Goal: Task Accomplishment & Management: Manage account settings

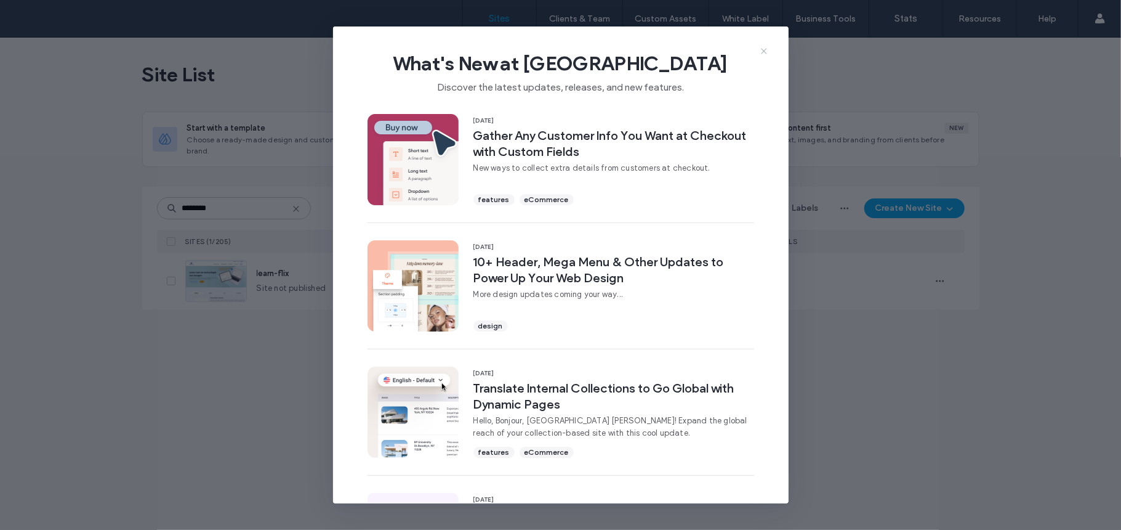
click at [769, 52] on icon at bounding box center [764, 51] width 10 height 10
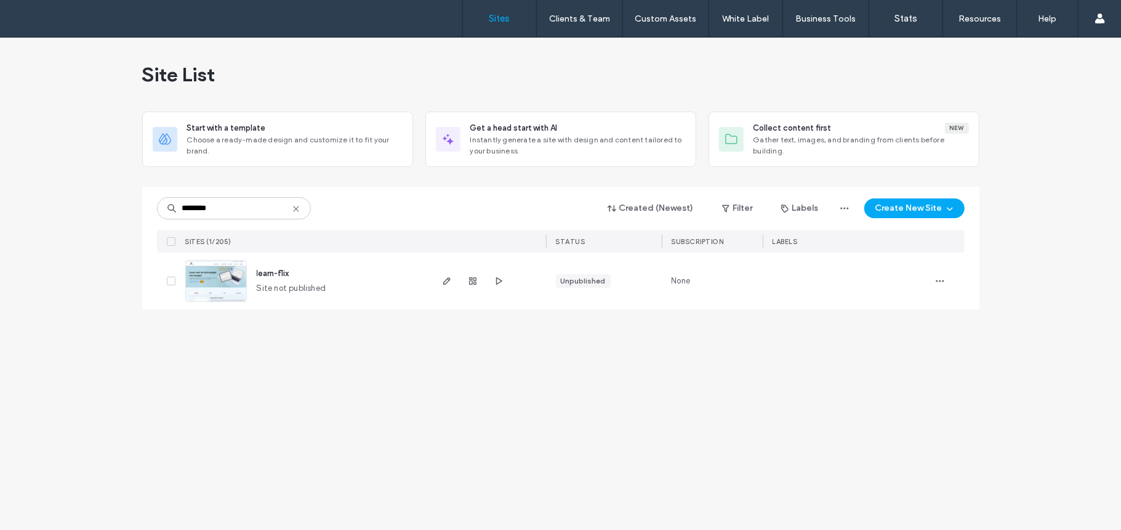
click at [230, 286] on img at bounding box center [216, 303] width 60 height 84
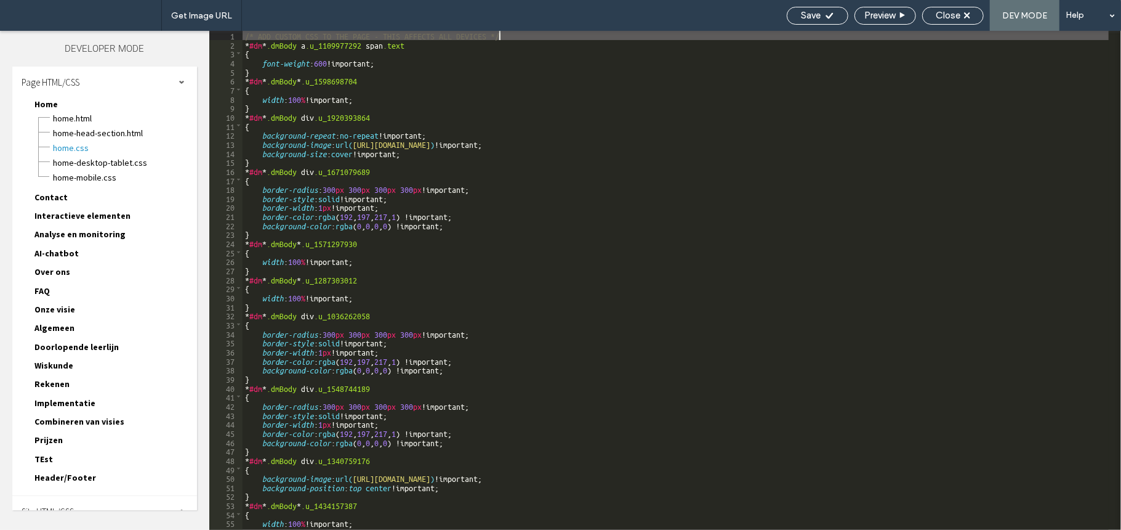
scroll to position [3, 0]
click at [76, 493] on div "Site HTML/CSS" at bounding box center [104, 508] width 185 height 31
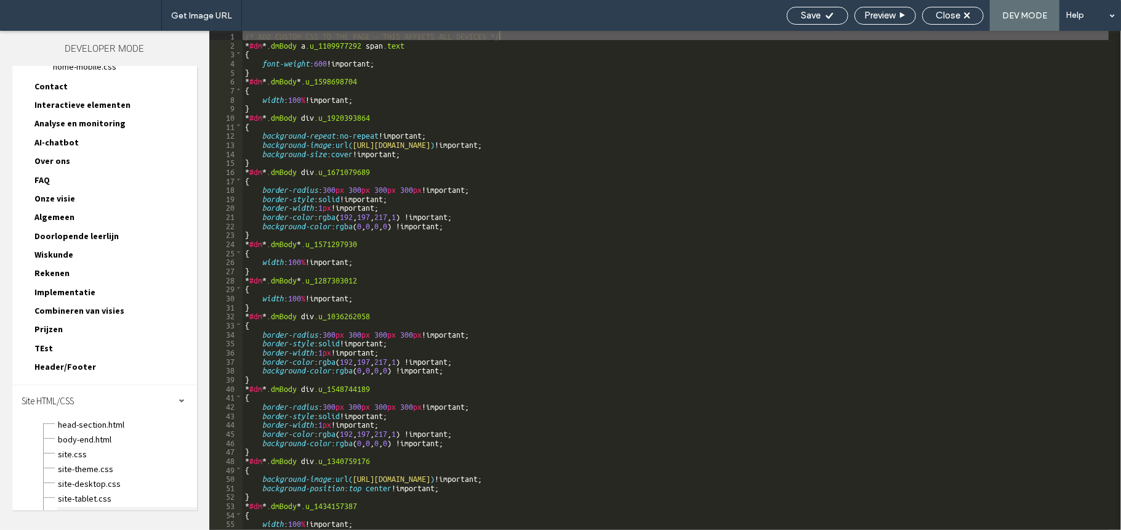
click at [87, 507] on span "site-mobile.css" at bounding box center [127, 513] width 140 height 12
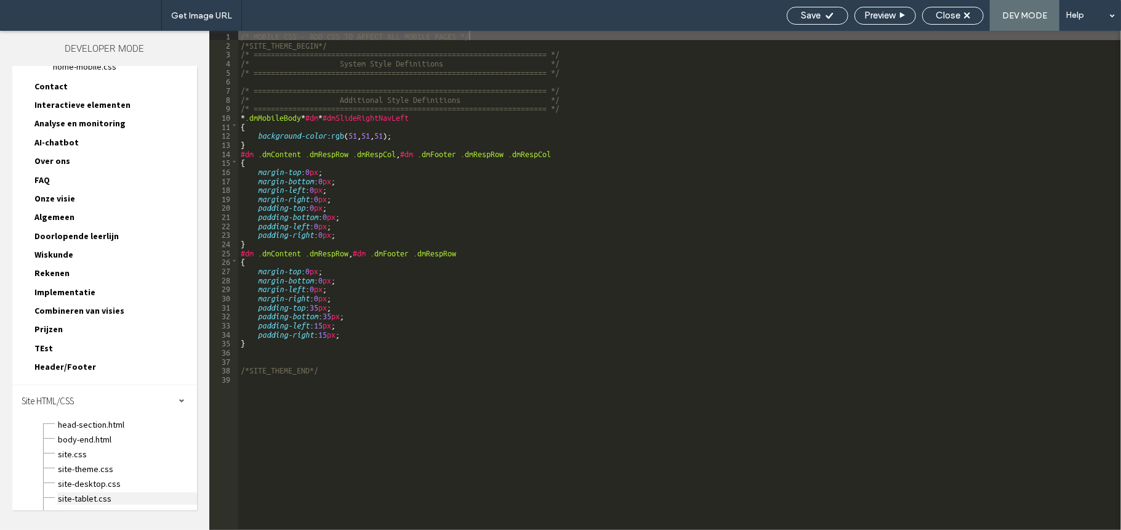
click at [89, 492] on span "site-tablet.css" at bounding box center [127, 498] width 140 height 12
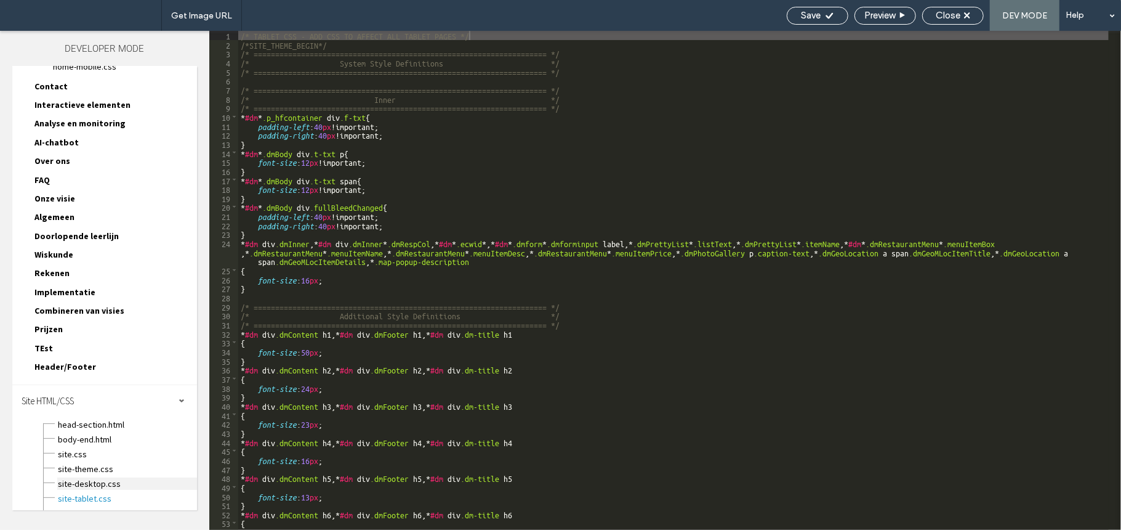
click at [105, 477] on span "site-desktop.css" at bounding box center [127, 483] width 140 height 12
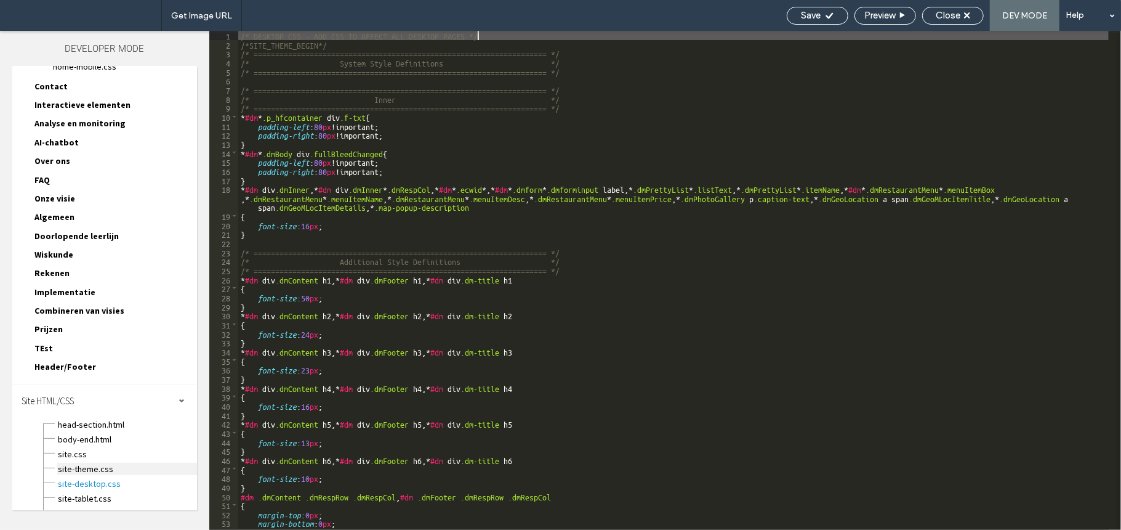
click at [116, 463] on span "site-theme.css" at bounding box center [127, 469] width 140 height 12
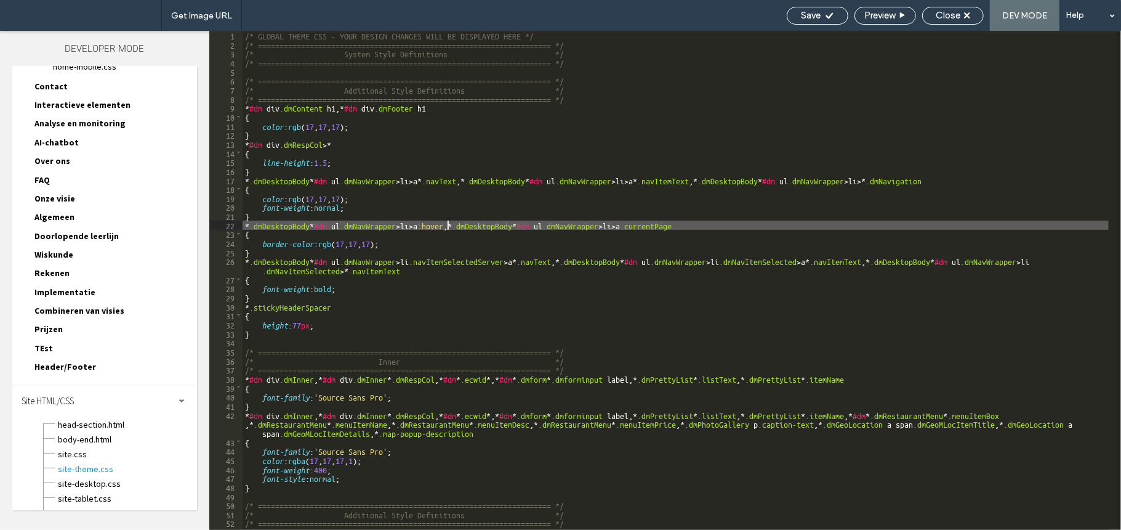
click at [447, 229] on div "/* GLOBAL THEME CSS - YOUR DESIGN CHANGES WILL BE DISPLAYED HERE */ /* ========…" at bounding box center [676, 289] width 867 height 517
click at [82, 445] on div "site.css" at bounding box center [127, 452] width 140 height 15
click at [79, 448] on span "site.css" at bounding box center [127, 454] width 140 height 12
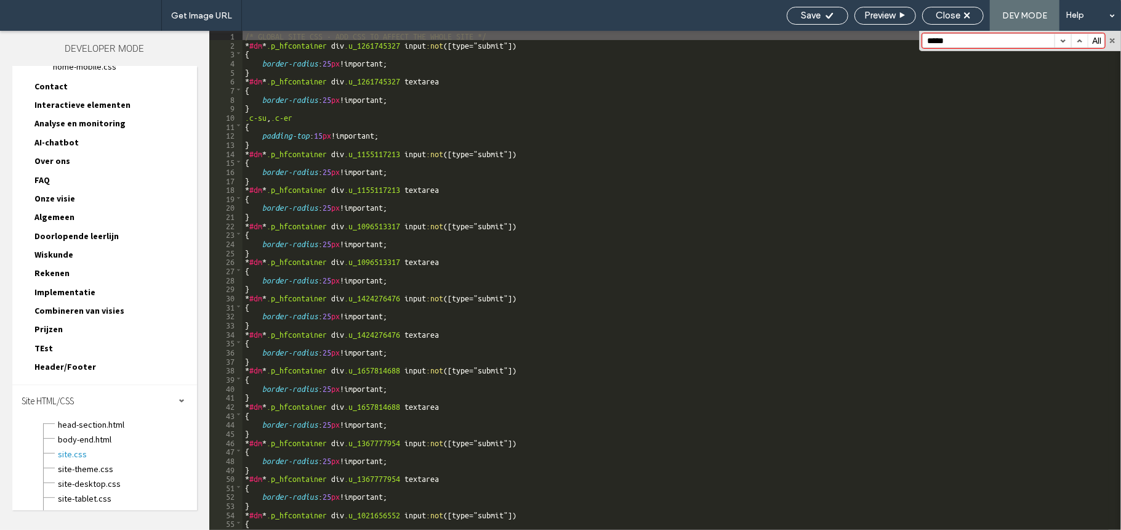
click at [484, 208] on div "/* GLOBAL SITE CSS - ADD CSS TO AFFECT THE WHOLE SITE */ * #dm * .p_hfcontainer…" at bounding box center [676, 289] width 867 height 517
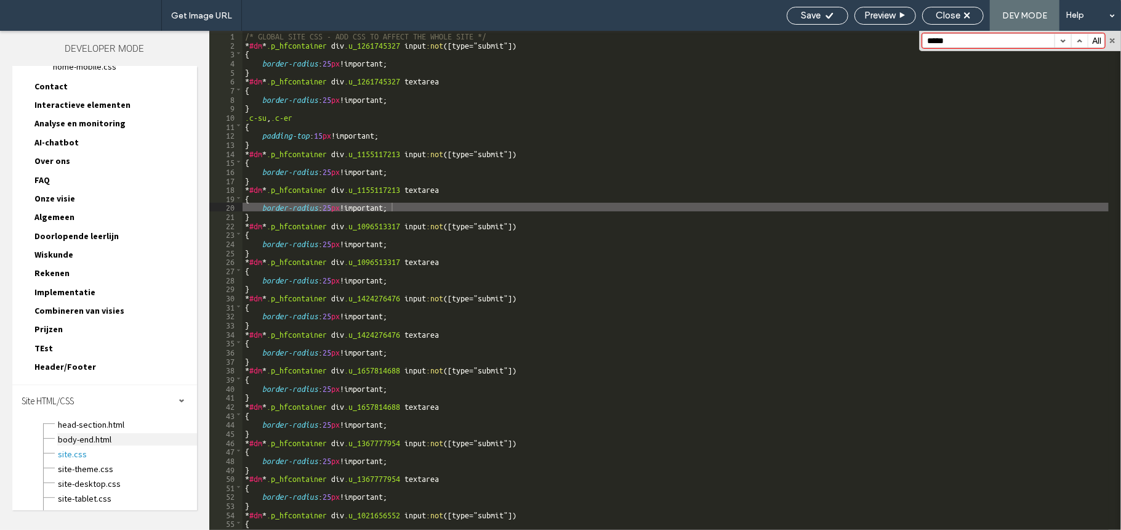
click at [76, 433] on span "body-end.html" at bounding box center [127, 439] width 140 height 12
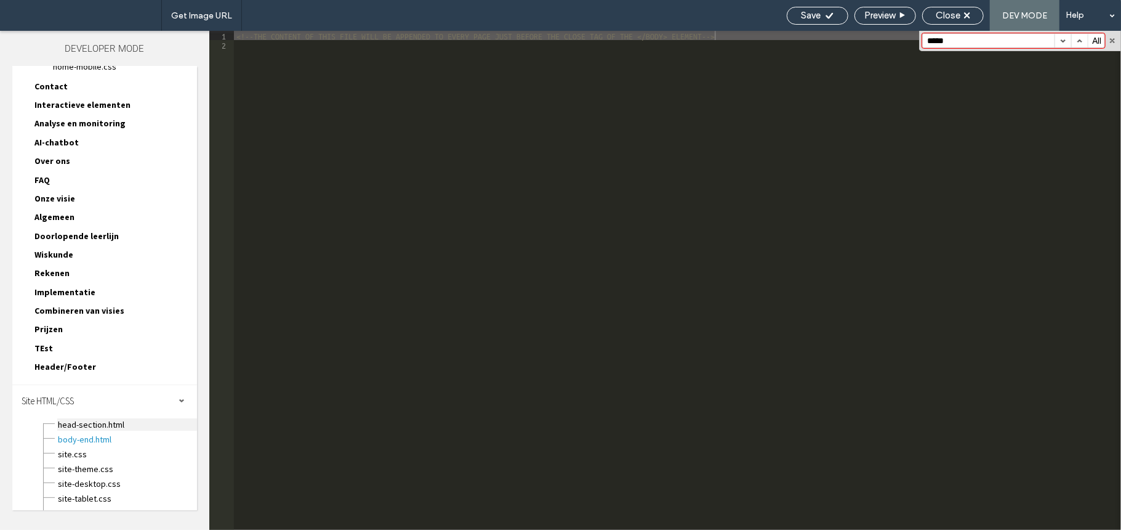
click at [92, 418] on span "head-section.html" at bounding box center [127, 424] width 140 height 12
click at [59, 361] on span "Header/Footer" at bounding box center [65, 366] width 62 height 11
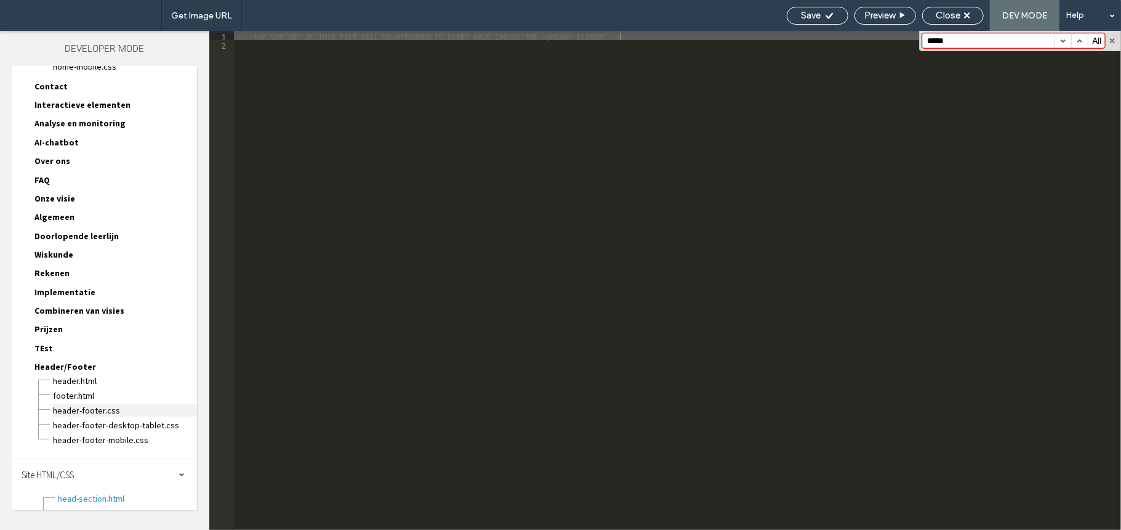
click at [79, 404] on span "header-footer.css" at bounding box center [124, 410] width 145 height 12
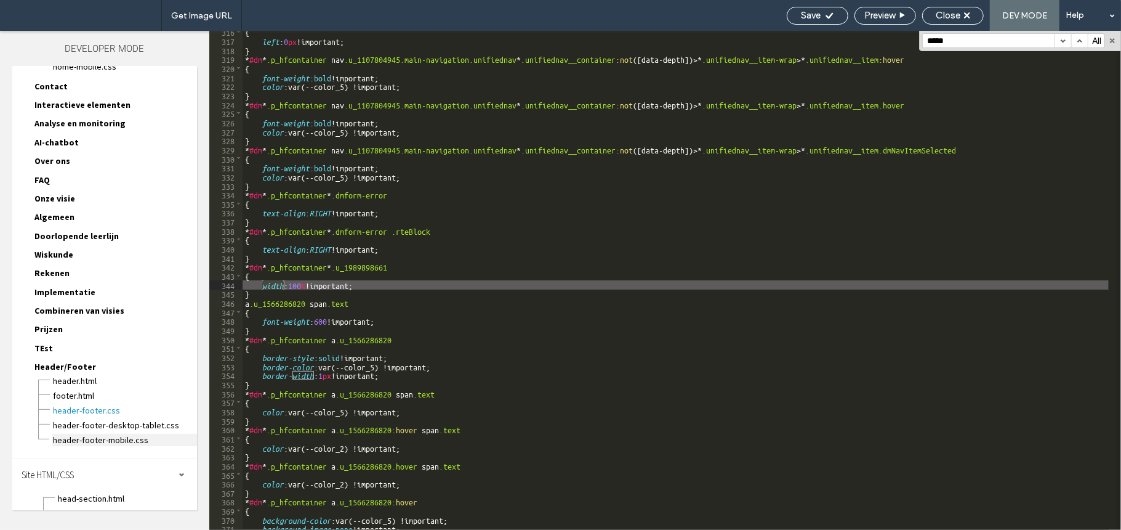
scroll to position [2920, 0]
click at [89, 419] on span "header-footer-desktop-tablet.css" at bounding box center [124, 425] width 145 height 12
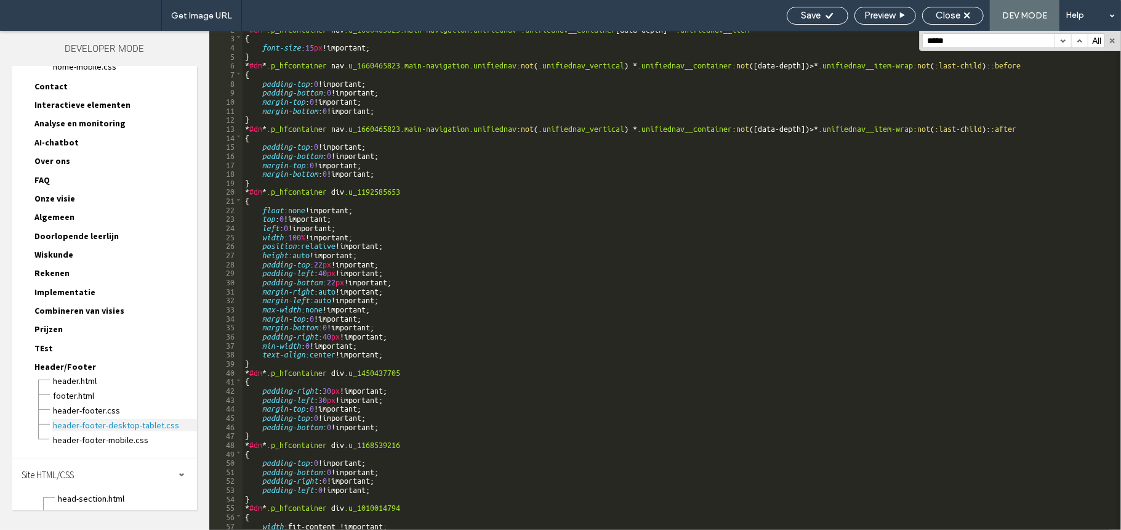
scroll to position [16, 0]
click at [102, 434] on span "header-footer-mobile.css" at bounding box center [124, 440] width 145 height 12
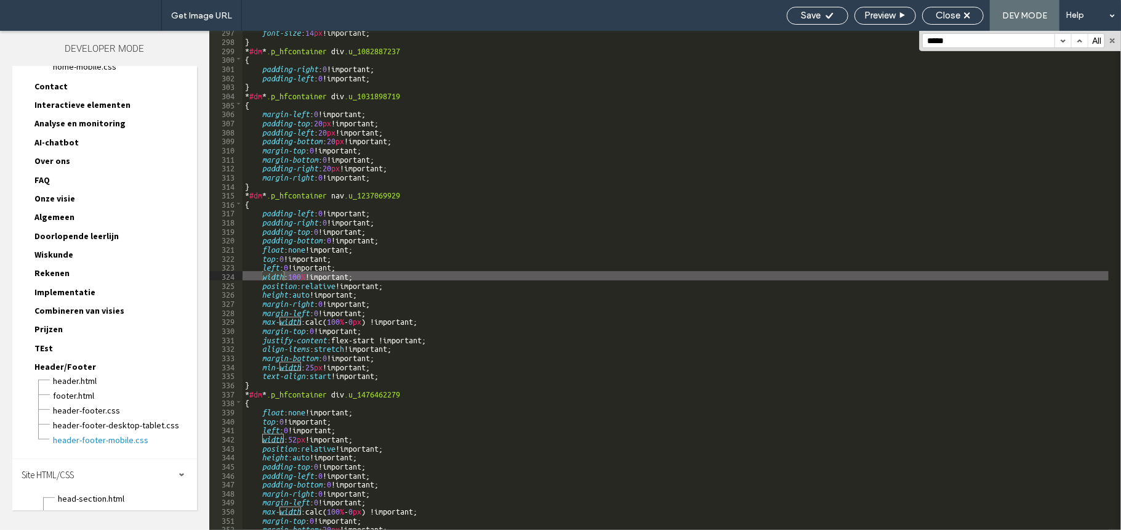
scroll to position [0, 0]
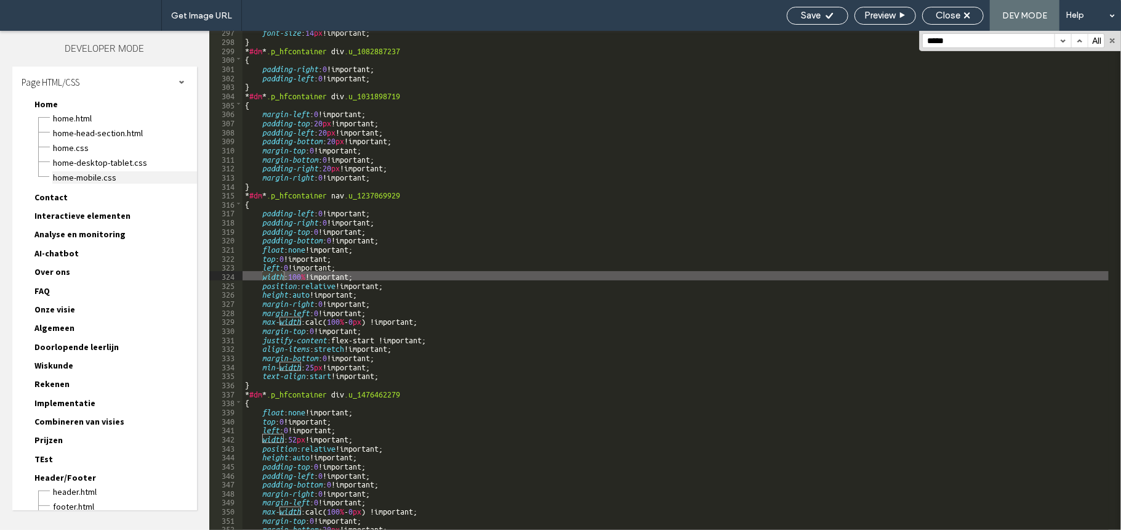
click at [75, 177] on span "Home-mobile.css" at bounding box center [124, 177] width 145 height 12
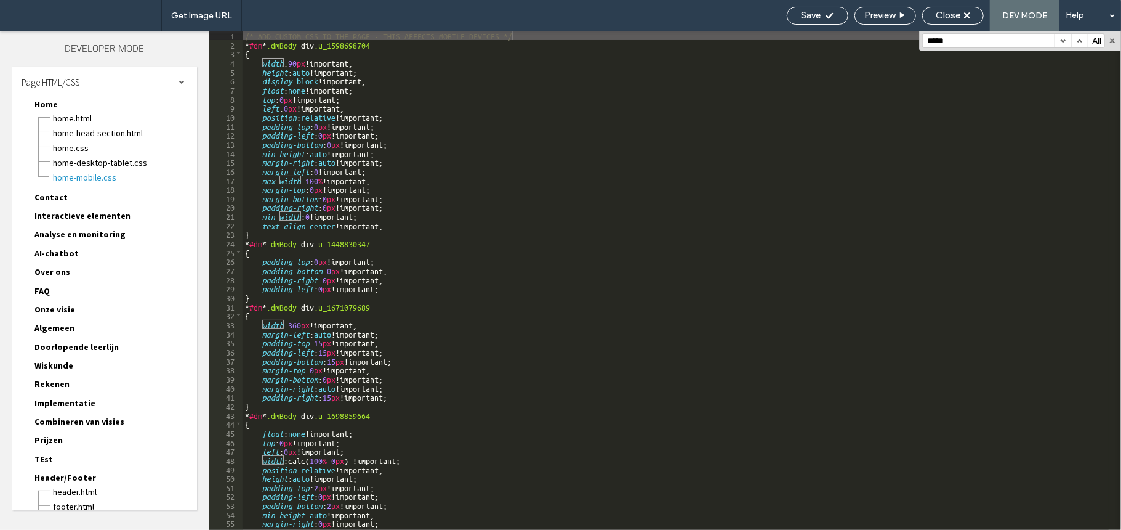
click at [977, 36] on input "*****" at bounding box center [989, 41] width 132 height 14
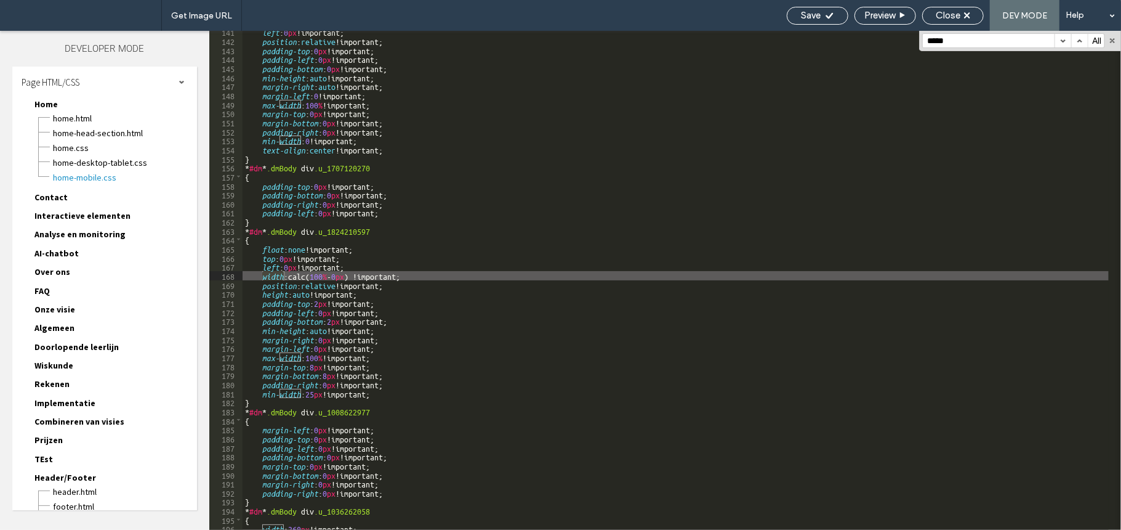
scroll to position [1267, 0]
click at [94, 142] on span "Home.css" at bounding box center [124, 148] width 145 height 12
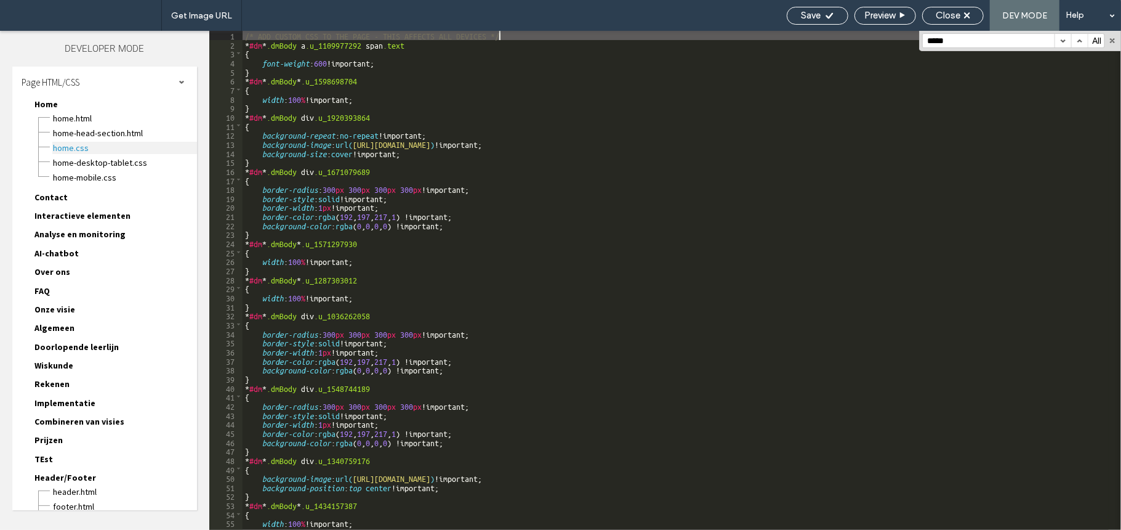
scroll to position [0, 0]
click at [988, 37] on input "*****" at bounding box center [989, 41] width 132 height 14
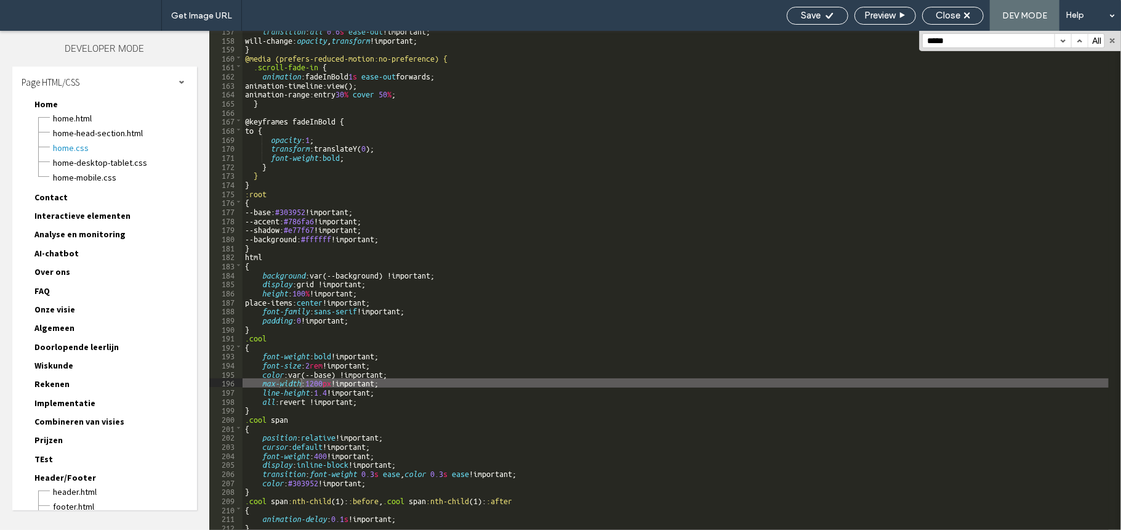
scroll to position [1415, 0]
click at [967, 47] on input "*****" at bounding box center [989, 41] width 132 height 14
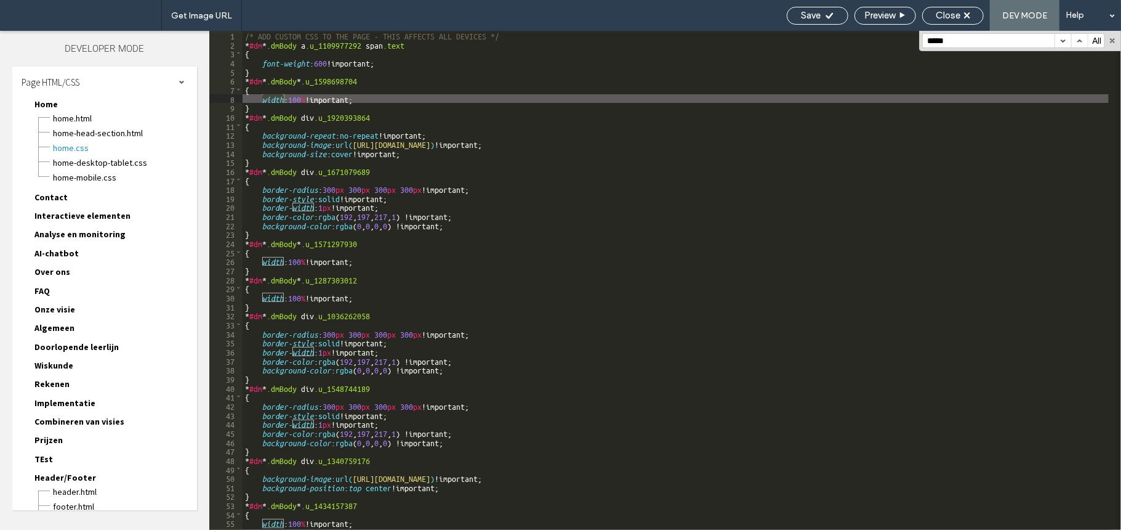
scroll to position [0, 0]
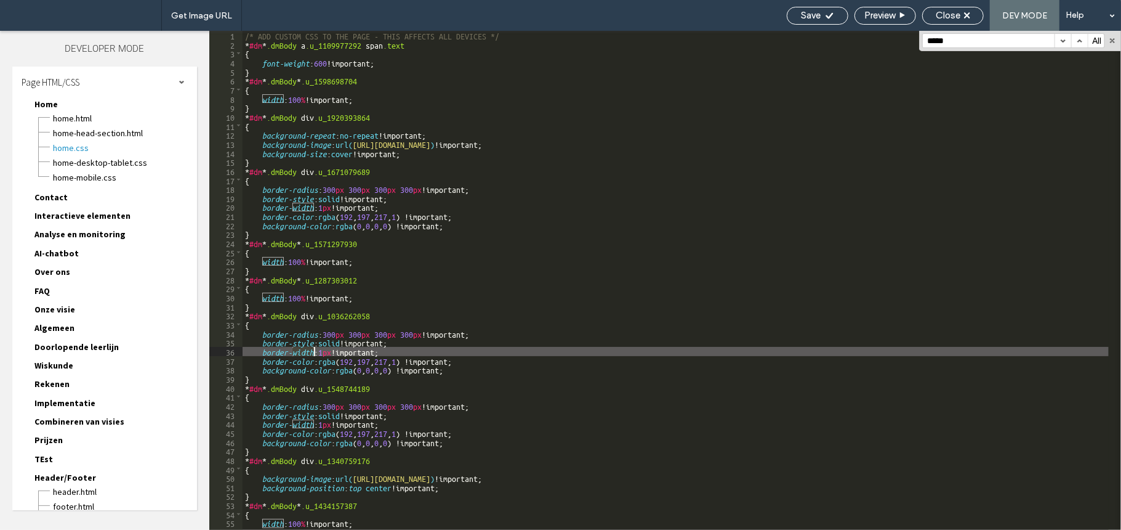
click at [429, 206] on div "/* ADD CUSTOM CSS TO THE PAGE - THIS AFFECTS ALL DEVICES */ * #dm * .dmBody a .…" at bounding box center [676, 289] width 867 height 517
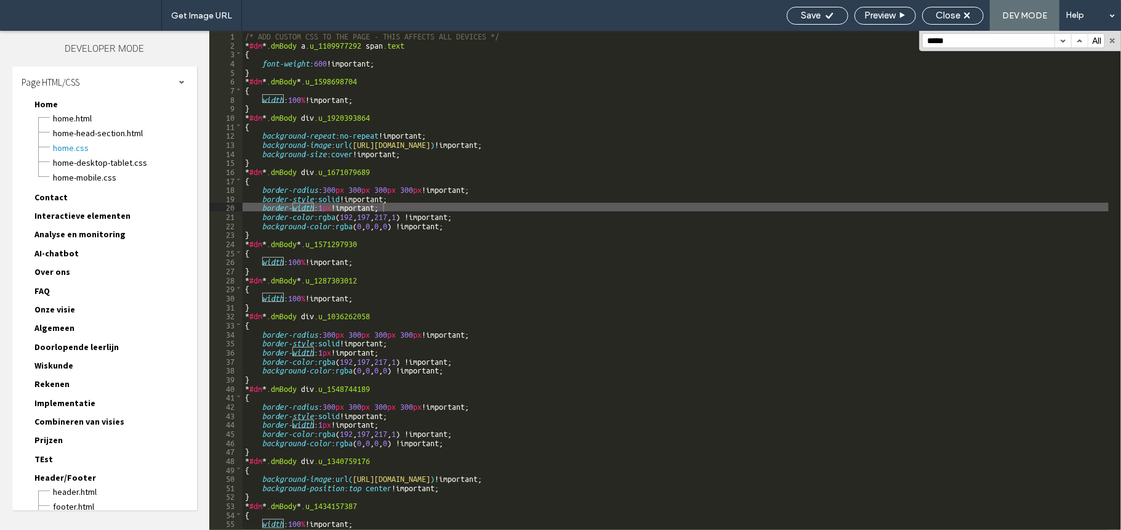
paste input "**********"
type input "*****"
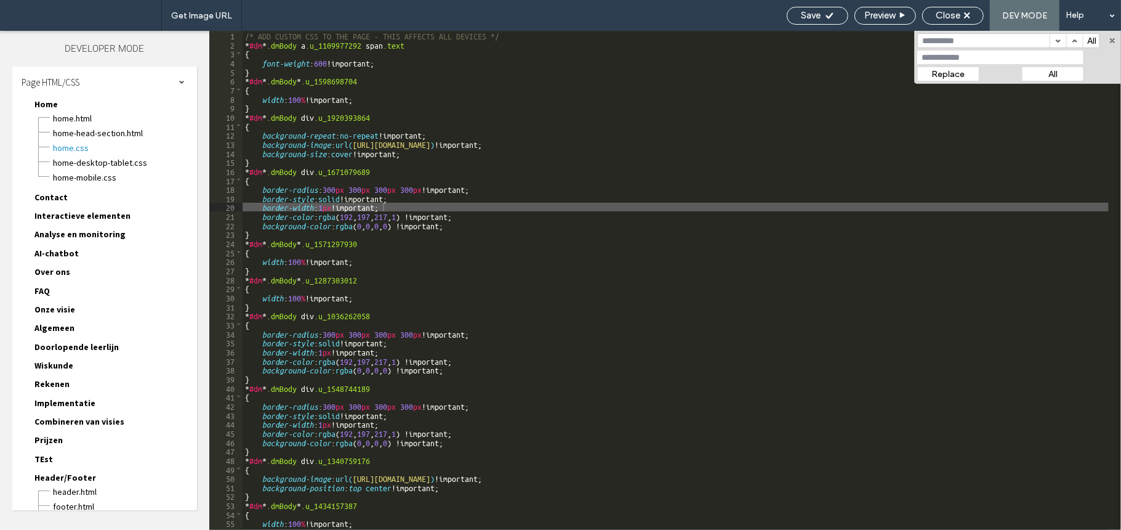
paste input "**********"
click at [113, 171] on span "Home-mobile.css" at bounding box center [124, 177] width 145 height 12
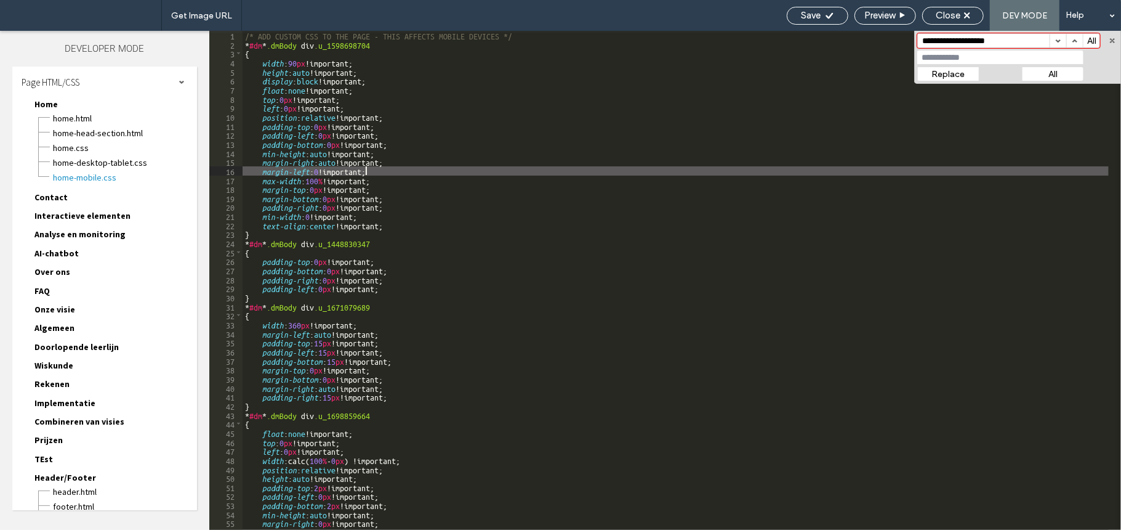
click at [368, 169] on div "/* ADD CUSTOM CSS TO THE PAGE - THIS AFFECTS MOBILE DEVICES */ * #dm * .dmBody …" at bounding box center [676, 289] width 867 height 517
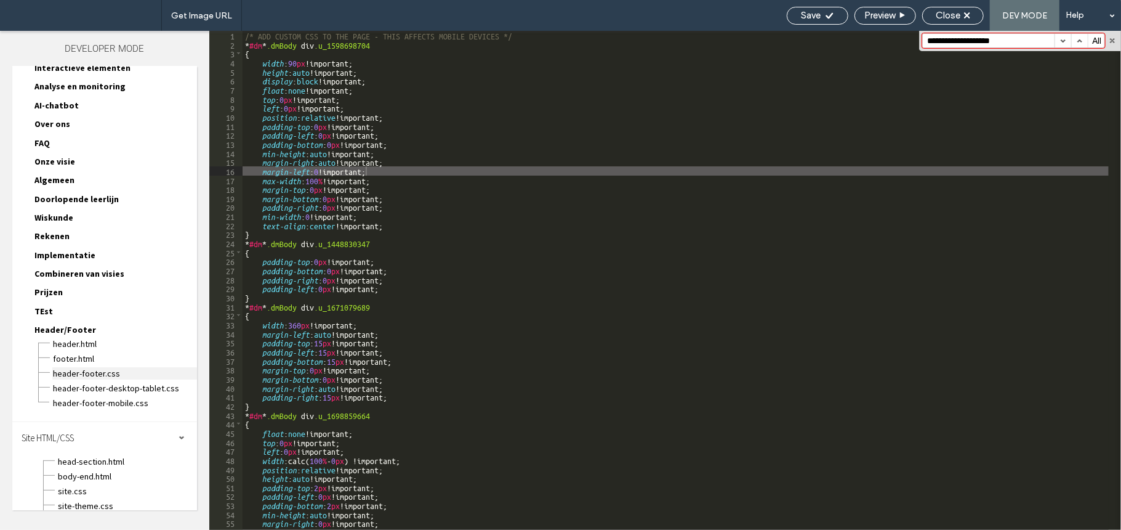
scroll to position [148, 0]
click at [101, 366] on span "header-footer.css" at bounding box center [124, 372] width 145 height 12
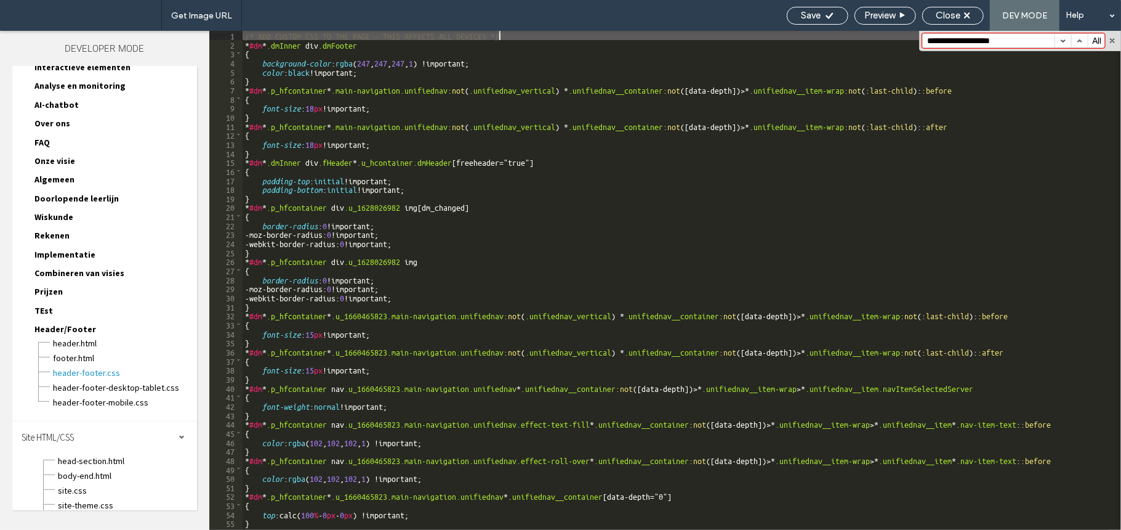
click at [580, 187] on div "/* ADD CUSTOM CSS TO THE PAGE - THIS AFFECTS ALL DEVICES */ * #dm * .dmInner di…" at bounding box center [676, 289] width 867 height 517
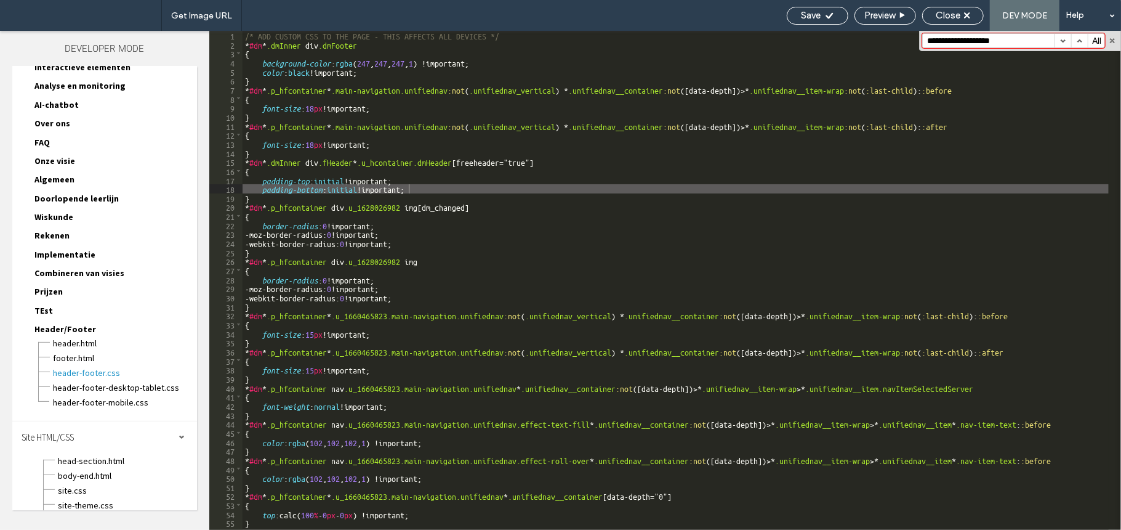
click at [145, 381] on span "header-footer-desktop-tablet.css" at bounding box center [124, 387] width 145 height 12
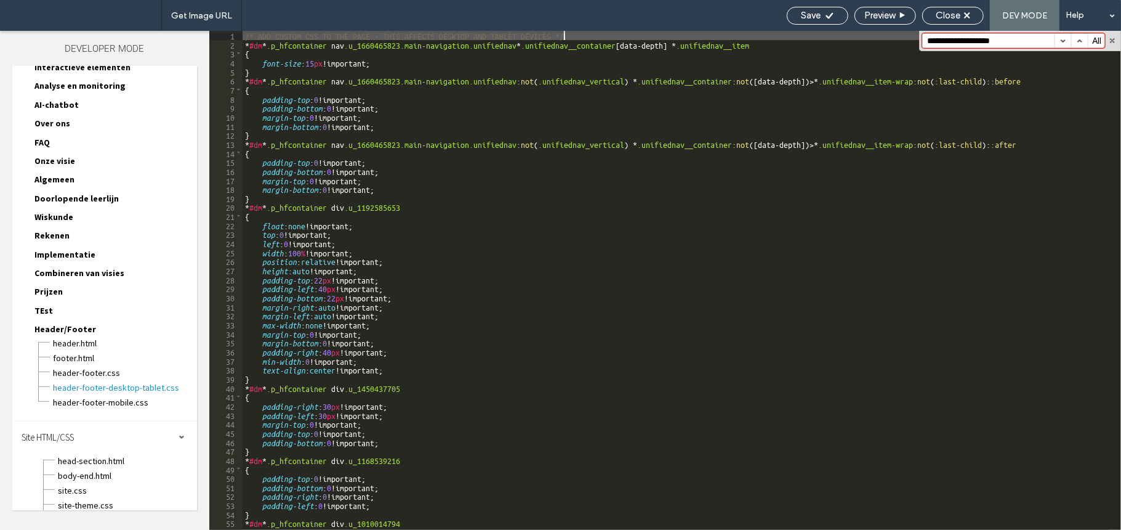
click at [421, 223] on div "/* ADD CUSTOM CSS TO THE PAGE - THIS AFFECTS DESKTOP AND TABLET DEVICES */ * #d…" at bounding box center [676, 289] width 867 height 517
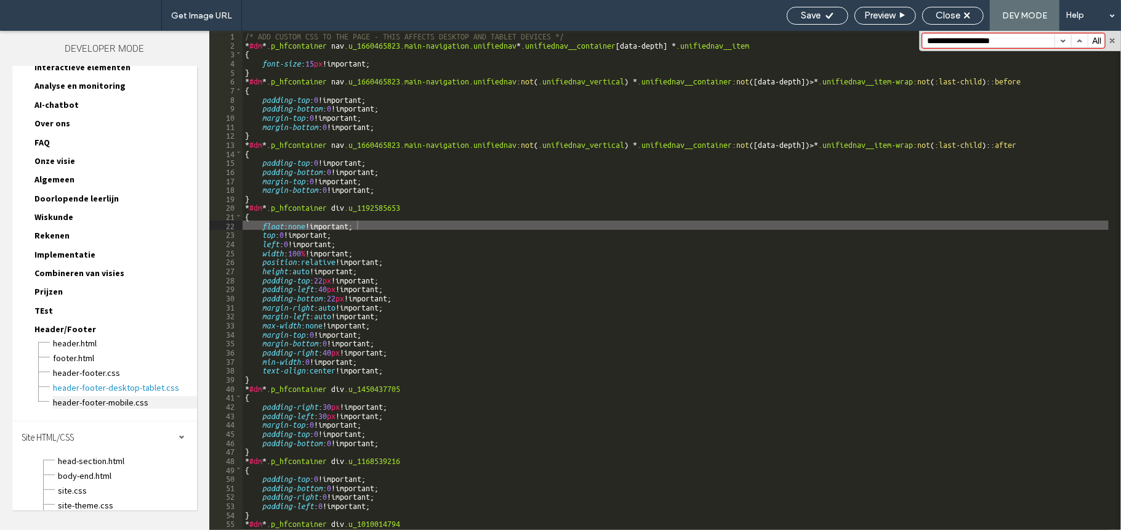
click at [119, 396] on span "header-footer-mobile.css" at bounding box center [124, 402] width 145 height 12
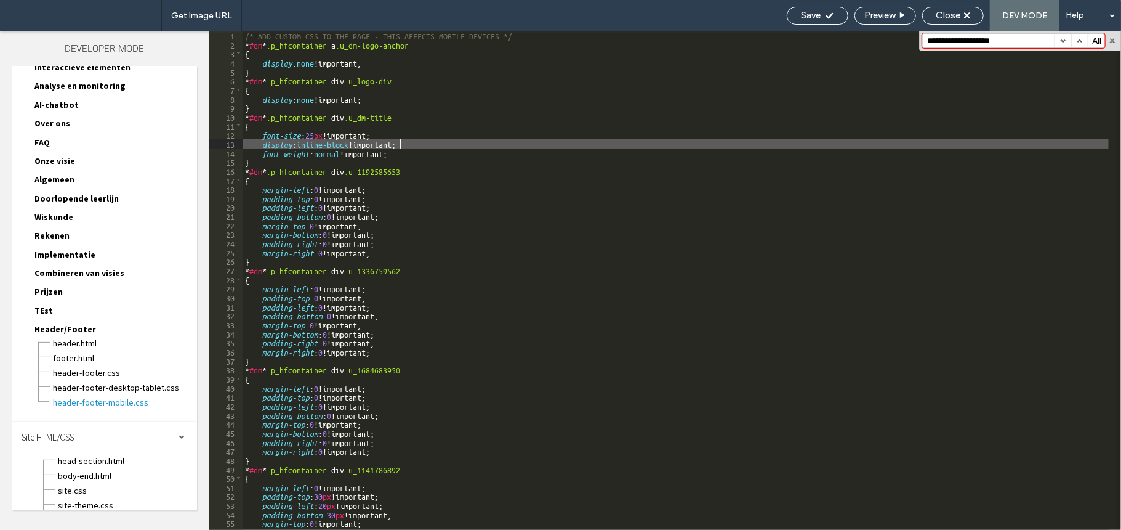
click at [530, 143] on div "/* ADD CUSTOM CSS TO THE PAGE - THIS AFFECTS MOBILE DEVICES */ * #dm * .p_hfcon…" at bounding box center [676, 289] width 867 height 517
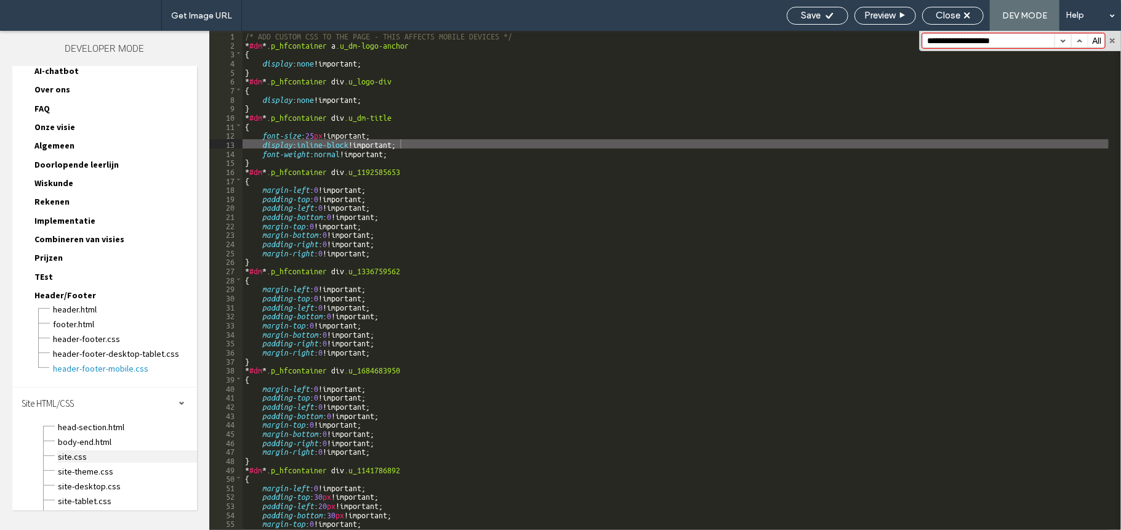
click at [111, 450] on span "site.css" at bounding box center [127, 456] width 140 height 12
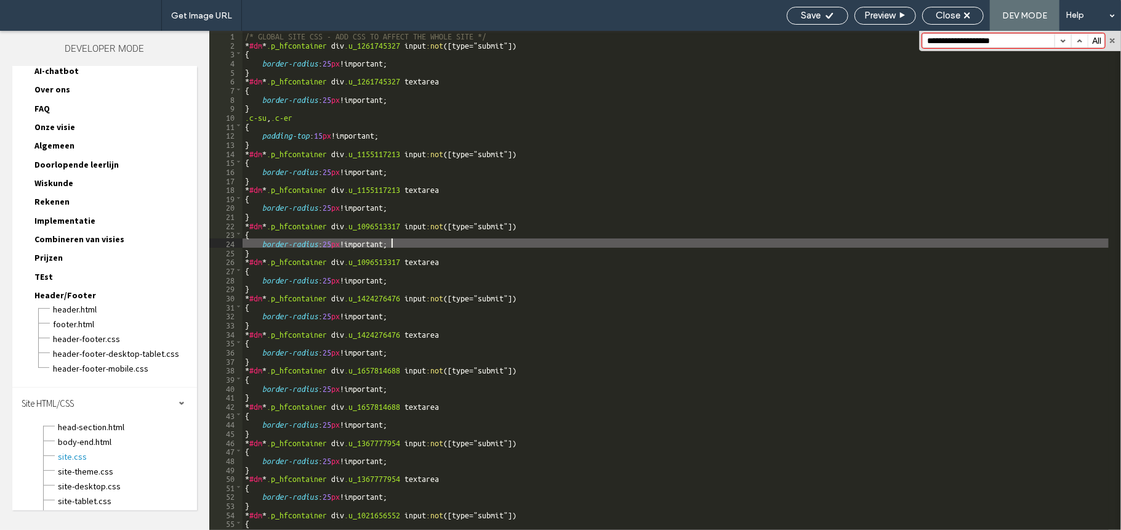
click at [424, 245] on div "/* GLOBAL SITE CSS - ADD CSS TO AFFECT THE WHOLE SITE */ * #dm * .p_hfcontainer…" at bounding box center [676, 289] width 867 height 517
click at [111, 480] on span "site-desktop.css" at bounding box center [127, 486] width 140 height 12
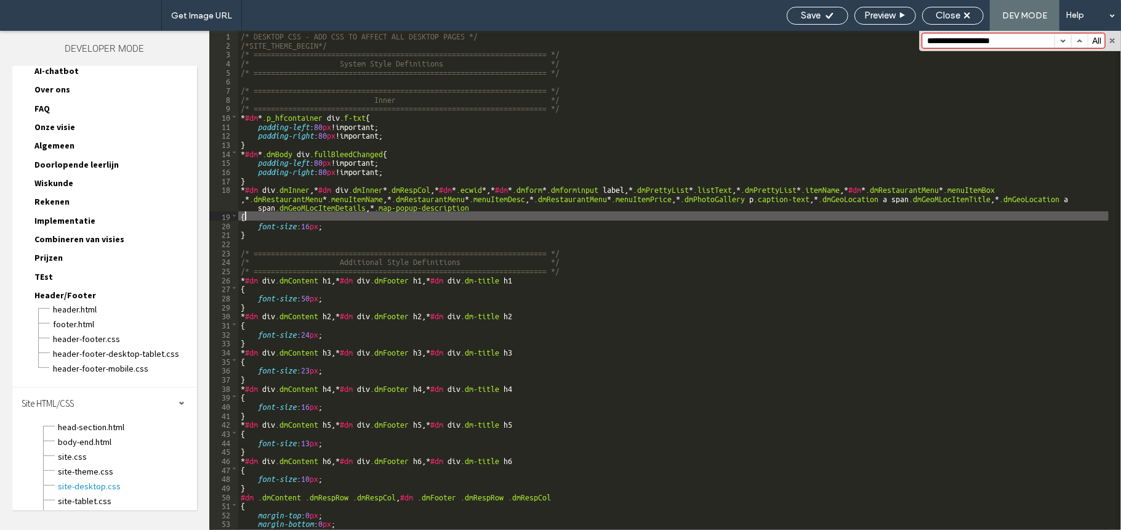
click at [483, 212] on div "/* DESKTOP CSS - ADD CSS TO AFFECT ALL DESKTOP PAGES */ /*SITE_THEME_BEGIN*/ /*…" at bounding box center [673, 289] width 871 height 517
click at [117, 465] on span "site-theme.css" at bounding box center [127, 471] width 140 height 12
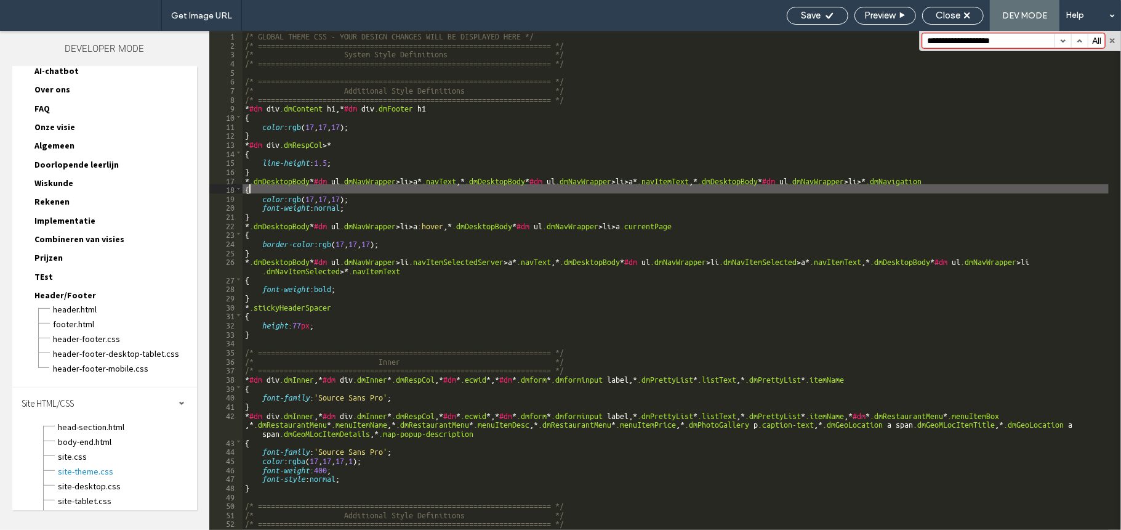
click at [467, 190] on div "/* GLOBAL THEME CSS - YOUR DESIGN CHANGES WILL BE DISPLAYED HERE */ /* ========…" at bounding box center [676, 289] width 867 height 517
click at [126, 509] on span "site-mobile.css" at bounding box center [127, 515] width 140 height 12
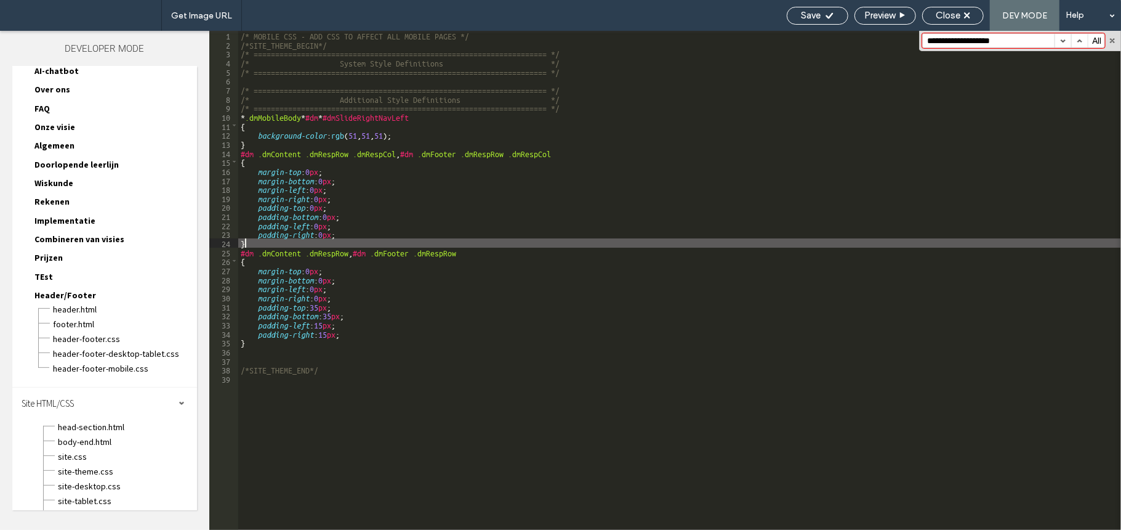
click at [458, 240] on div "/* MOBILE CSS - ADD CSS TO AFFECT ALL MOBILE PAGES */ /*SITE_THEME_BEGIN*/ /* =…" at bounding box center [679, 289] width 883 height 517
click at [378, 160] on div "/* MOBILE CSS - ADD CSS TO AFFECT ALL MOBILE PAGES */ /*SITE_THEME_BEGIN*/ /* =…" at bounding box center [679, 289] width 883 height 517
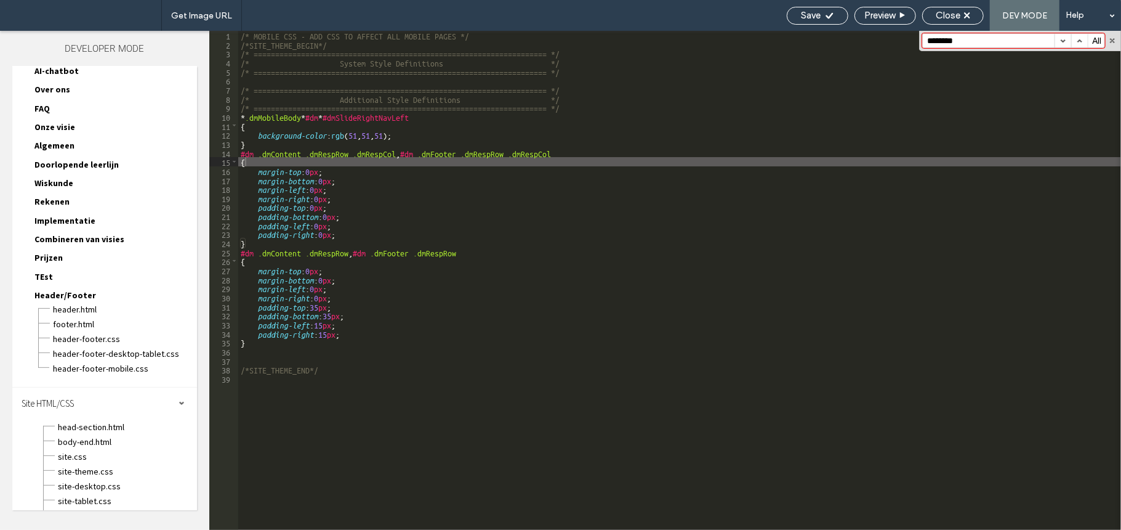
type input "*********"
click at [102, 450] on span "site.css" at bounding box center [127, 456] width 140 height 12
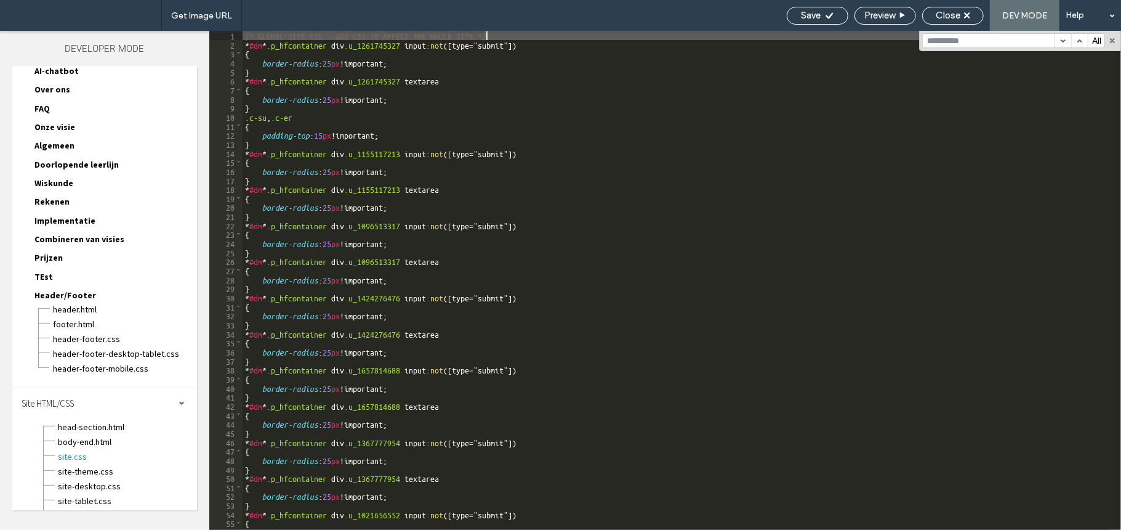
click at [429, 214] on div "/* GLOBAL SITE CSS - ADD CSS TO AFFECT THE WHOLE SITE */ * #dm * .p_hfcontainer…" at bounding box center [676, 289] width 867 height 517
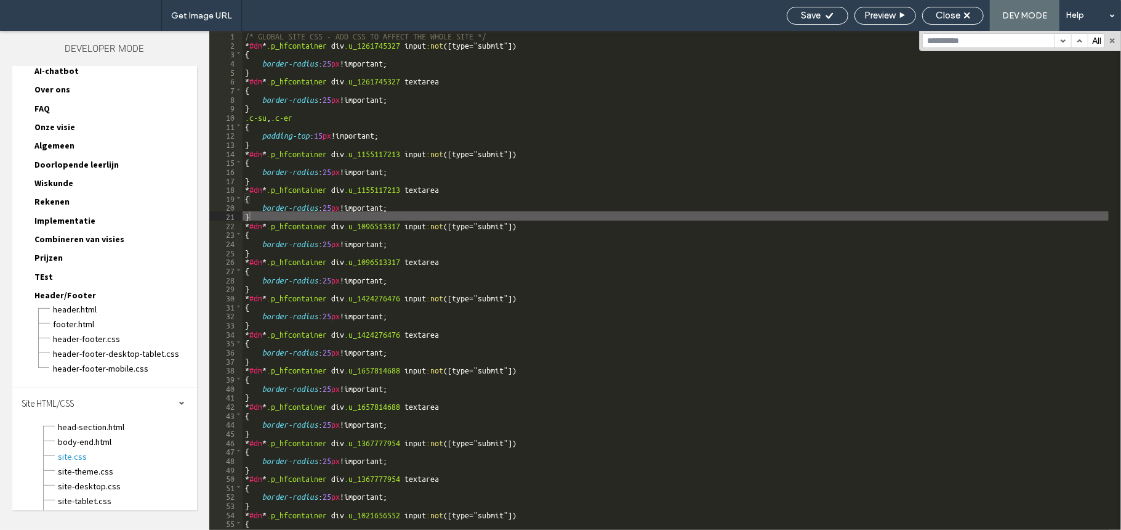
paste input "*********"
click at [94, 465] on span "site-theme.css" at bounding box center [127, 471] width 140 height 12
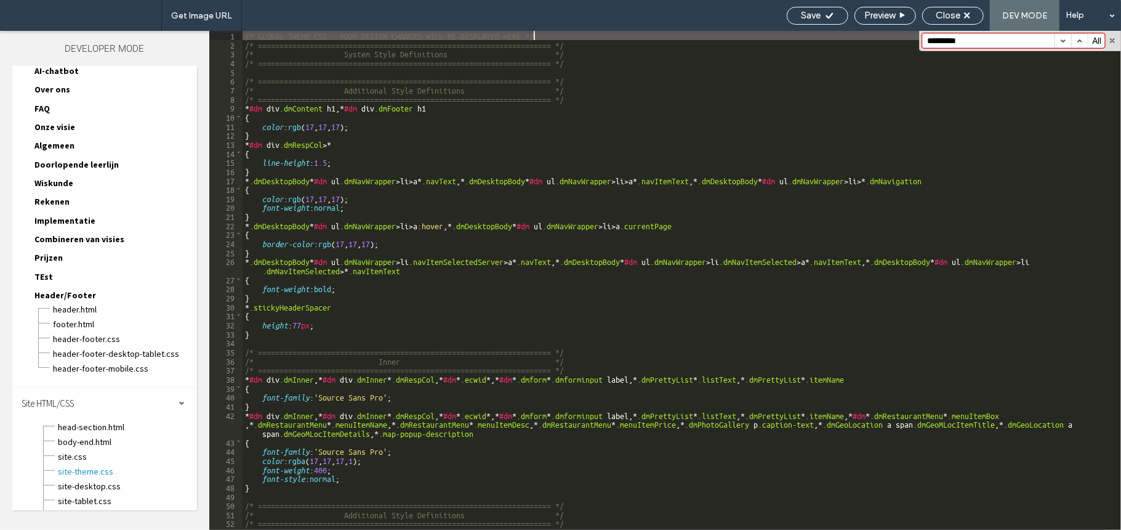
click at [410, 131] on div "/* GLOBAL THEME CSS - YOUR DESIGN CHANGES WILL BE DISPLAYED HERE */ /* ========…" at bounding box center [676, 289] width 867 height 517
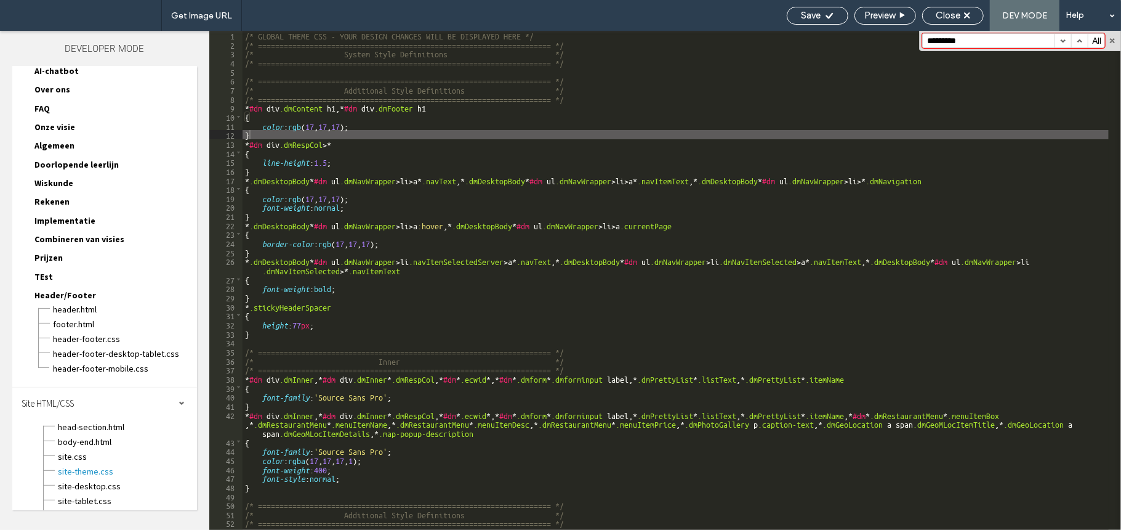
paste input
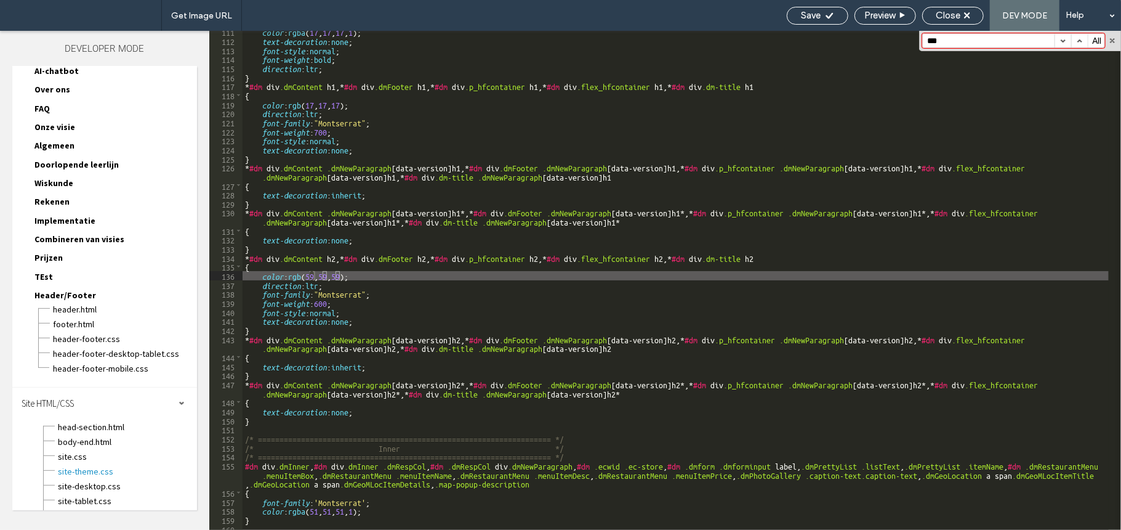
scroll to position [1042, 0]
type input "***"
click at [84, 509] on span "site-mobile.css" at bounding box center [127, 515] width 140 height 12
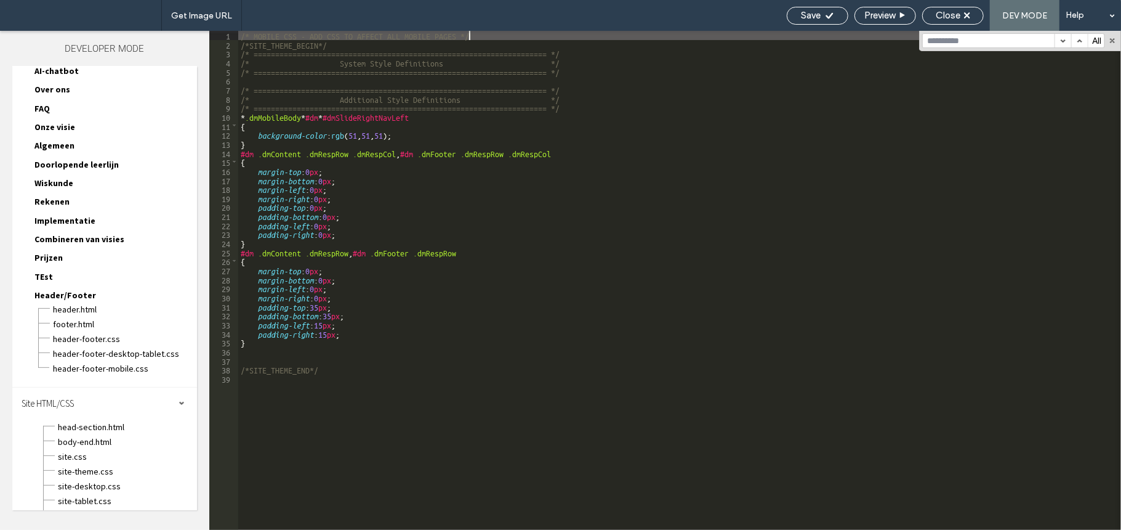
click at [469, 185] on div "/* MOBILE CSS - ADD CSS TO AFFECT ALL MOBILE PAGES */ /*SITE_THEME_BEGIN*/ /* =…" at bounding box center [679, 289] width 883 height 517
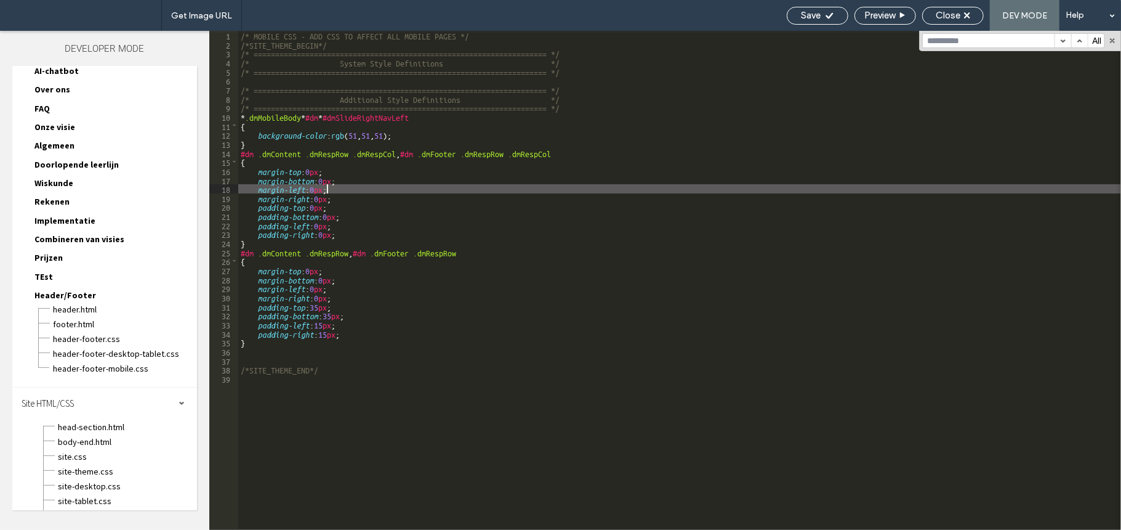
paste input "***"
type input "***"
click at [111, 495] on span "site-tablet.css" at bounding box center [127, 501] width 140 height 12
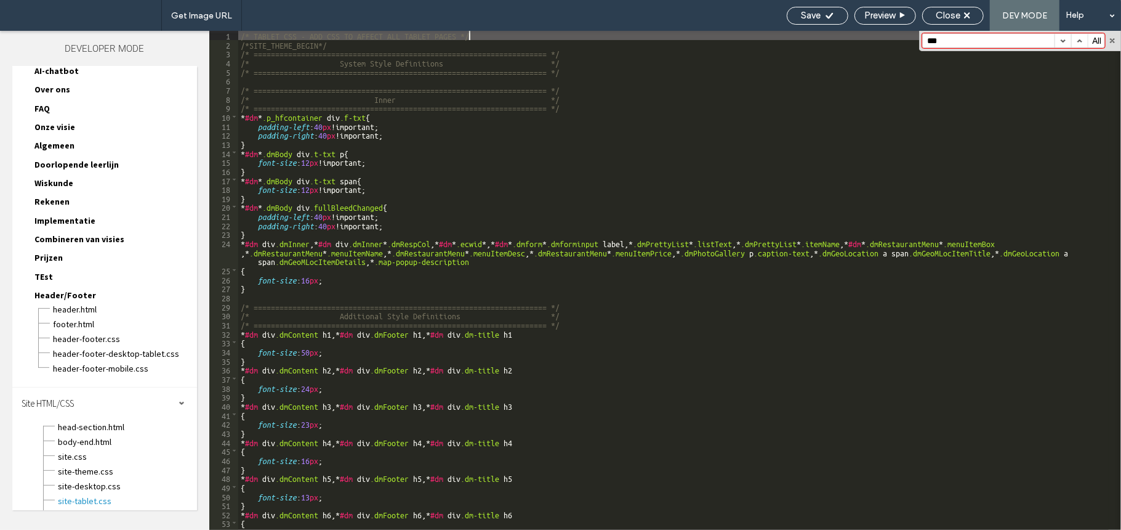
scroll to position [0, 0]
click at [415, 195] on div "/* TABLET CSS - ADD CSS TO AFFECT ALL TABLET PAGES */ /*SITE_THEME_BEGIN*/ /* =…" at bounding box center [673, 289] width 871 height 517
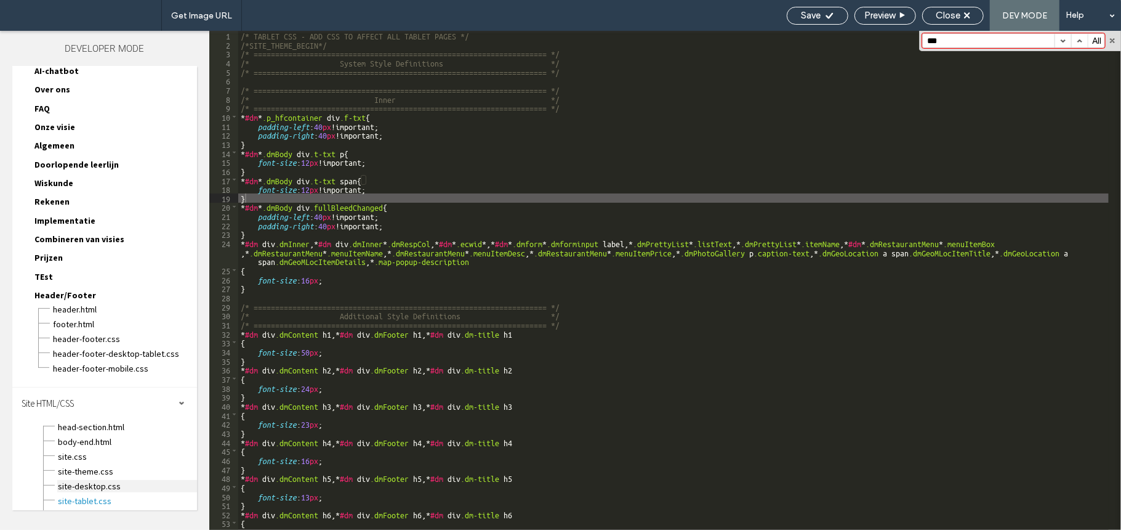
click at [114, 480] on span "site-desktop.css" at bounding box center [127, 486] width 140 height 12
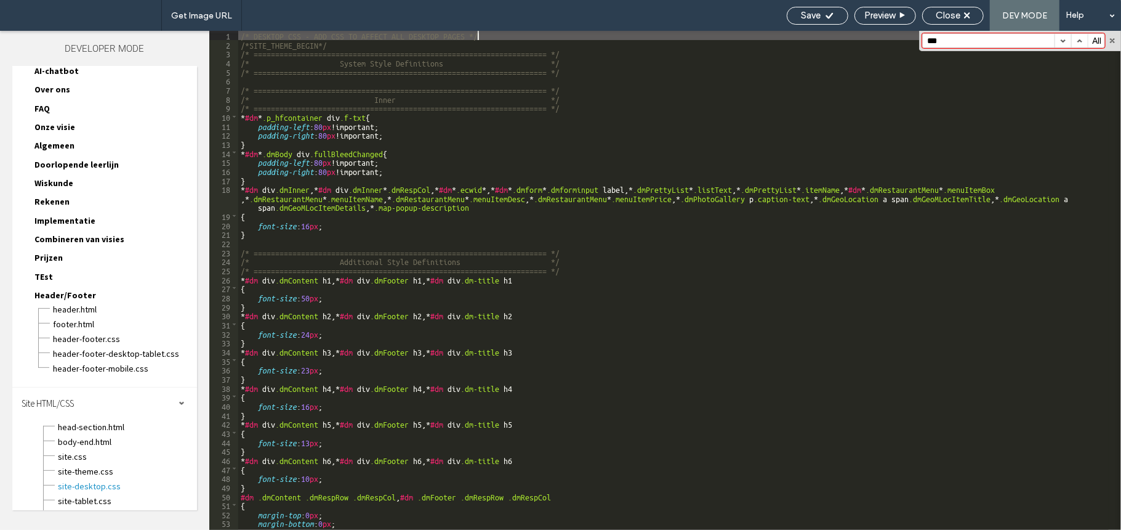
click at [485, 191] on div "/* DESKTOP CSS - ADD CSS TO AFFECT ALL DESKTOP PAGES */ /*SITE_THEME_BEGIN*/ /*…" at bounding box center [673, 289] width 871 height 517
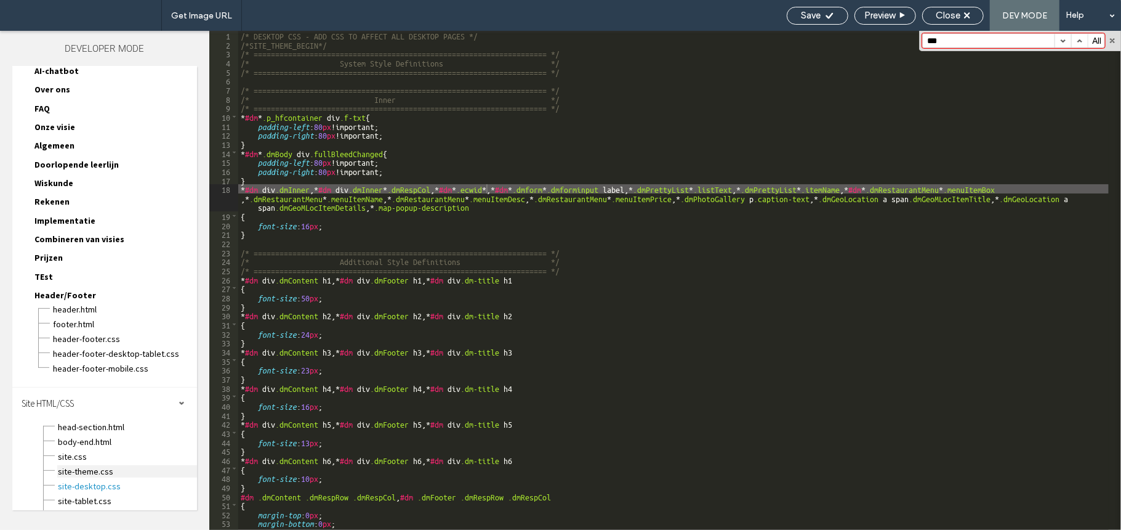
click at [95, 465] on span "site-theme.css" at bounding box center [127, 471] width 140 height 12
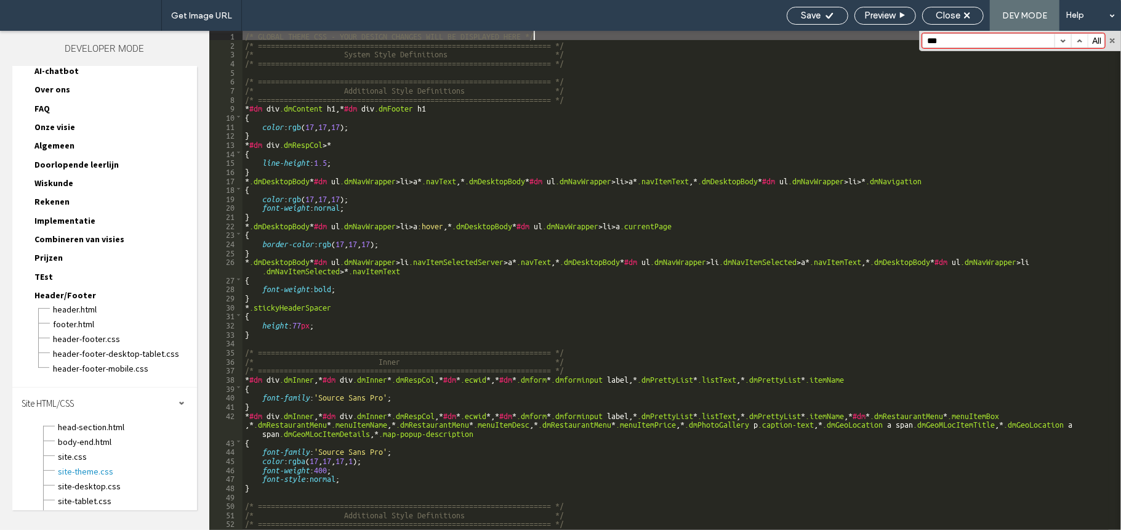
click at [403, 159] on div "/* GLOBAL THEME CSS - YOUR DESIGN CHANGES WILL BE DISPLAYED HERE */ /* ========…" at bounding box center [676, 289] width 867 height 517
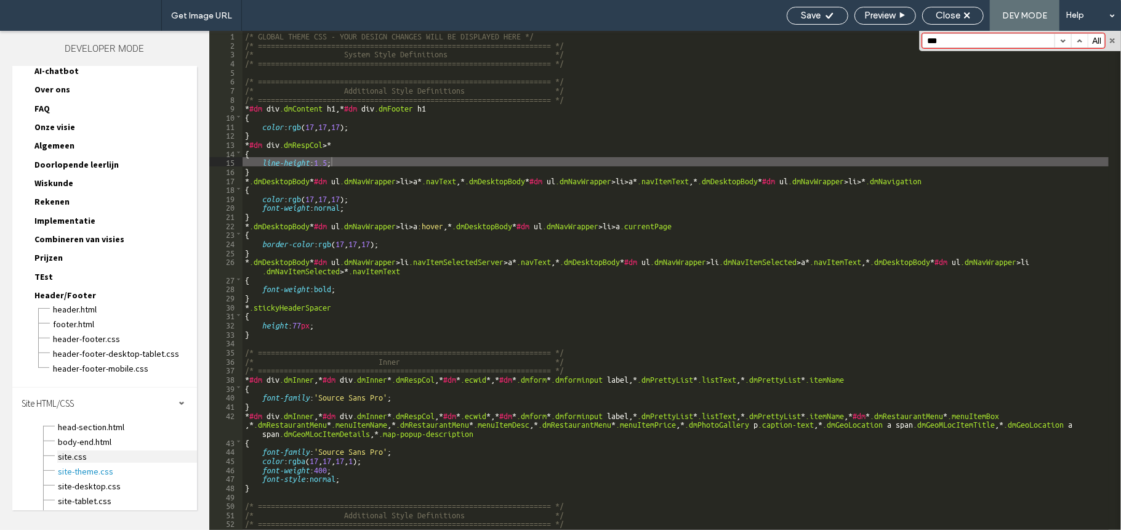
click at [86, 450] on span "site.css" at bounding box center [127, 456] width 140 height 12
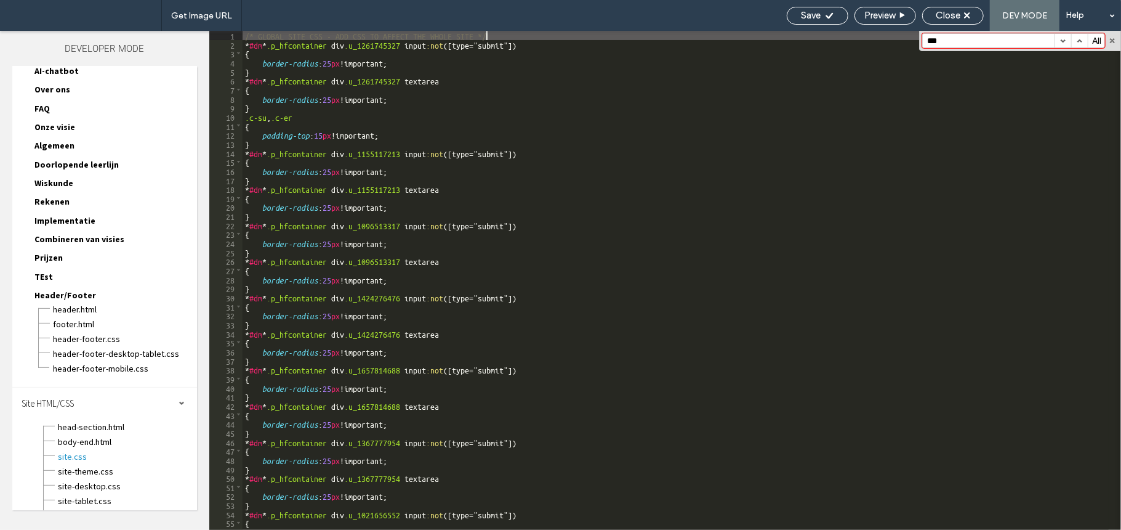
click at [453, 127] on div "/* GLOBAL SITE CSS - ADD CSS TO AFFECT THE WHOLE SITE */ * #dm * .p_hfcontainer…" at bounding box center [676, 289] width 867 height 517
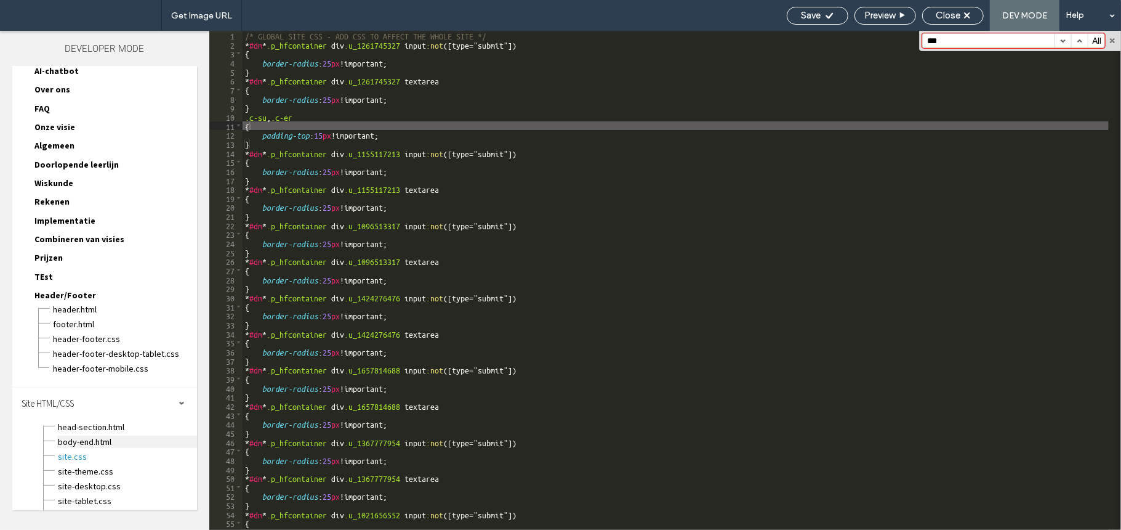
click at [109, 435] on span "body-end.html" at bounding box center [127, 441] width 140 height 12
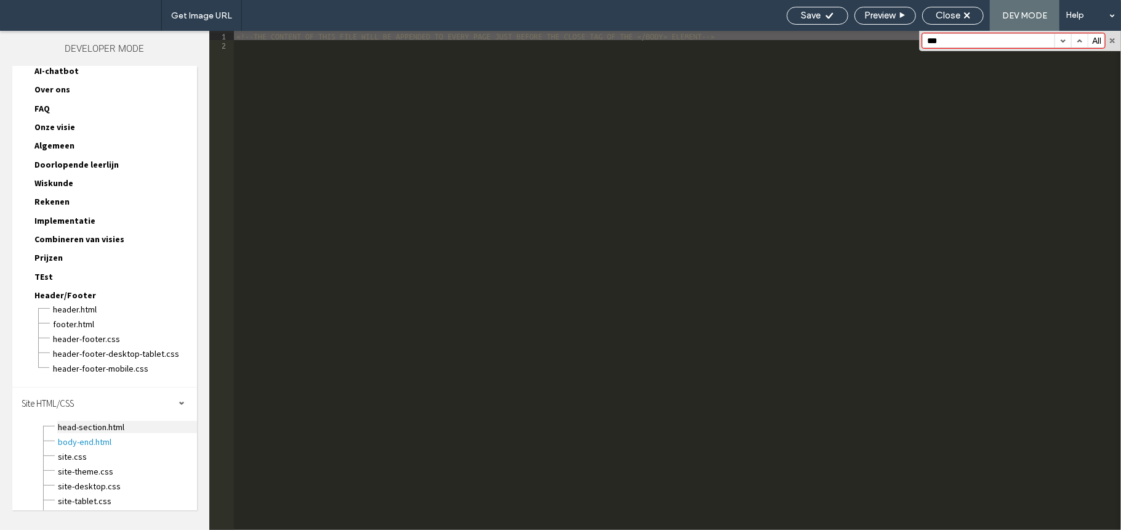
click at [111, 421] on span "head-section.html" at bounding box center [127, 427] width 140 height 12
click at [97, 362] on span "header-footer-mobile.css" at bounding box center [124, 368] width 145 height 12
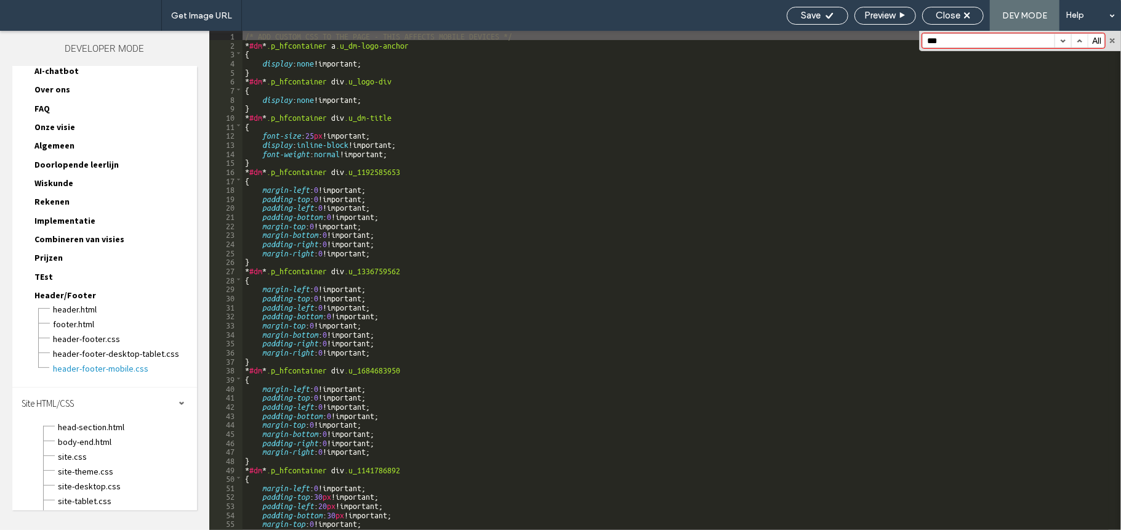
click at [357, 148] on div "/* ADD CUSTOM CSS TO THE PAGE - THIS AFFECTS MOBILE DEVICES */ * #dm * .p_hfcon…" at bounding box center [676, 289] width 867 height 517
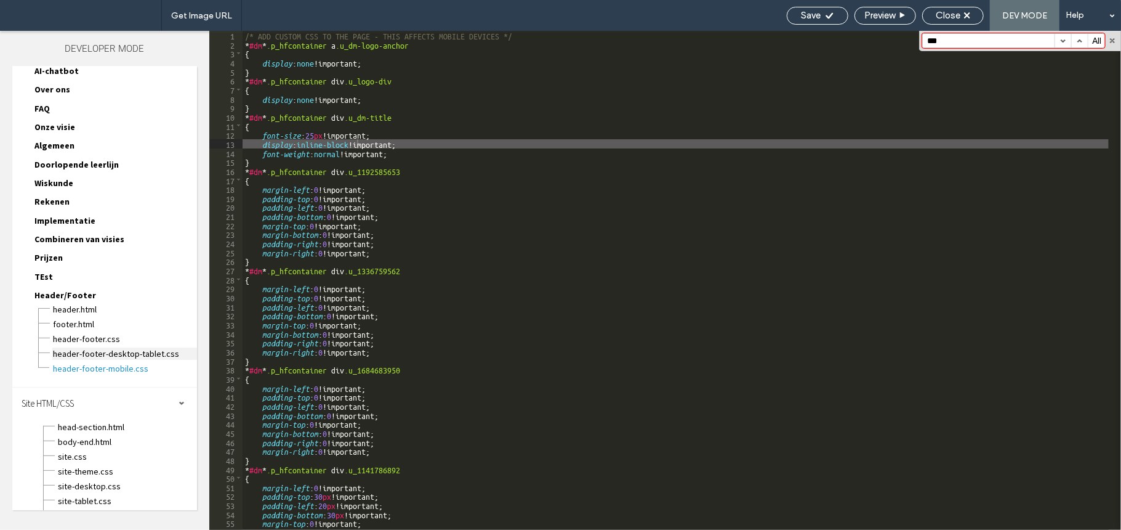
click at [106, 347] on span "header-footer-desktop-tablet.css" at bounding box center [124, 353] width 145 height 12
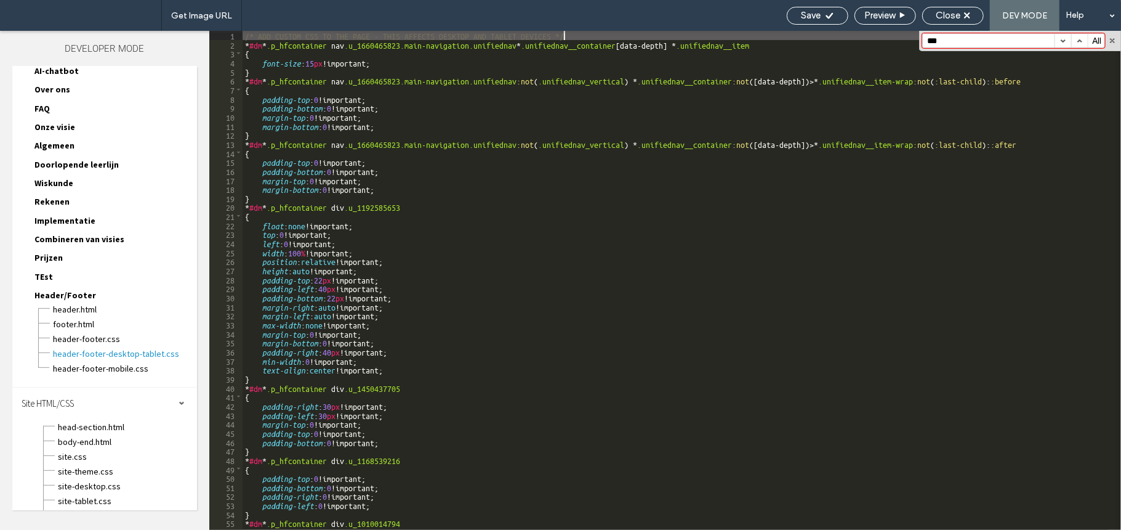
click at [387, 154] on div "/* ADD CUSTOM CSS TO THE PAGE - THIS AFFECTS DESKTOP AND TABLET DEVICES */ * #d…" at bounding box center [676, 289] width 867 height 517
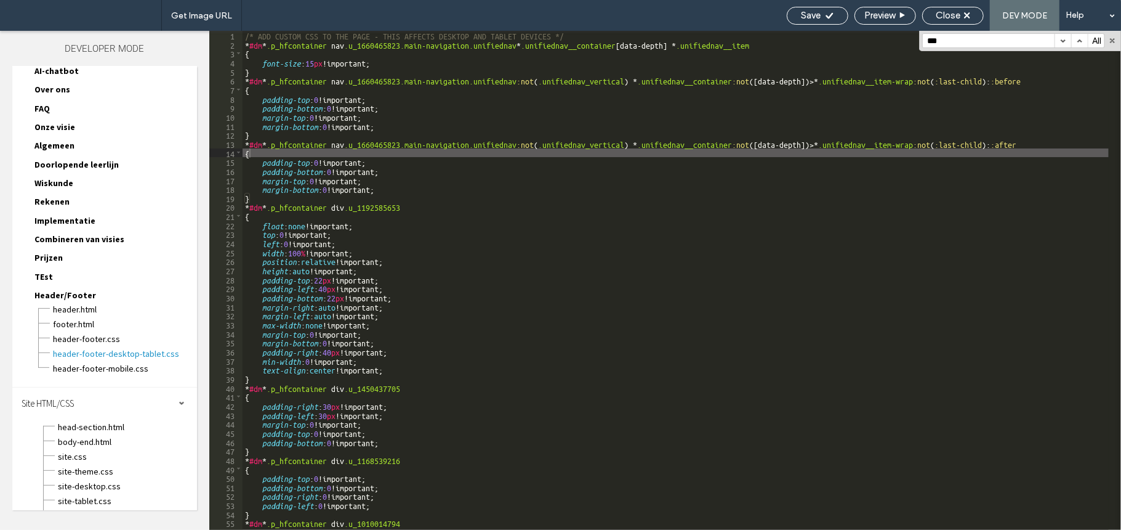
scroll to position [5811, 0]
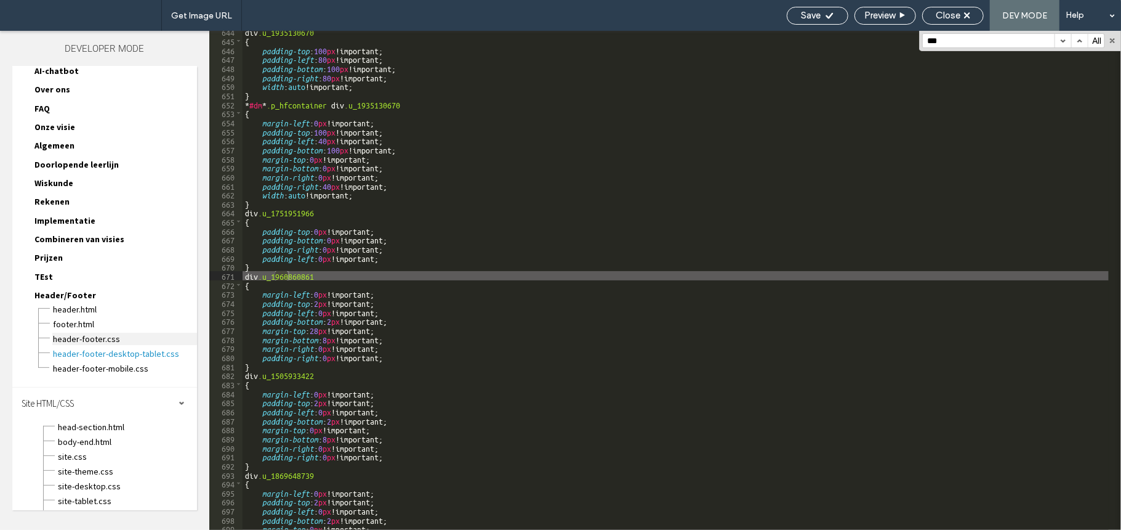
click at [128, 333] on span "header-footer.css" at bounding box center [124, 339] width 145 height 12
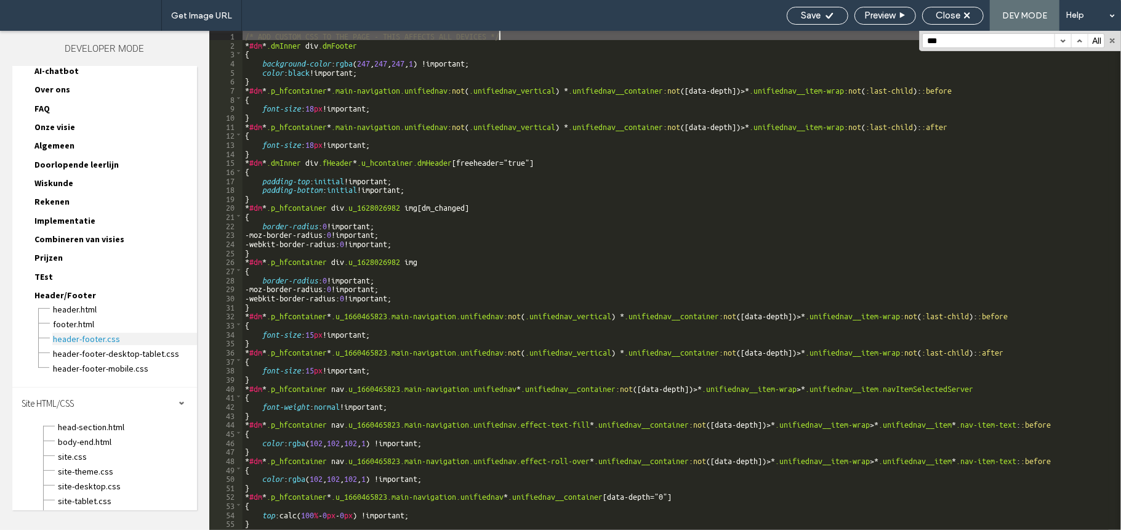
scroll to position [0, 0]
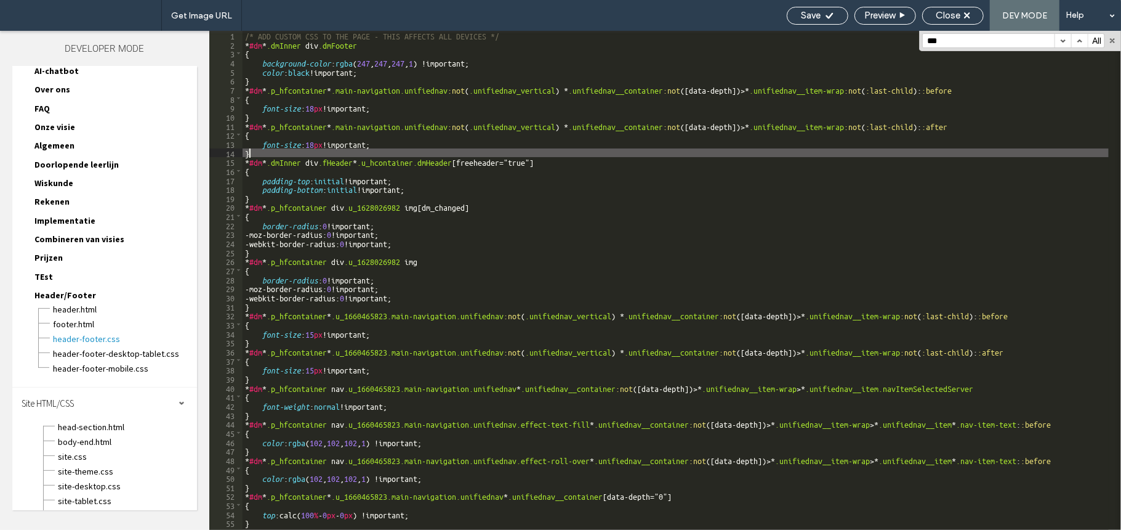
click at [417, 153] on div "/* ADD CUSTOM CSS TO THE PAGE - THIS AFFECTS ALL DEVICES */ * #dm * .dmInner di…" at bounding box center [676, 289] width 867 height 517
click at [134, 318] on span "footer.html" at bounding box center [124, 324] width 145 height 12
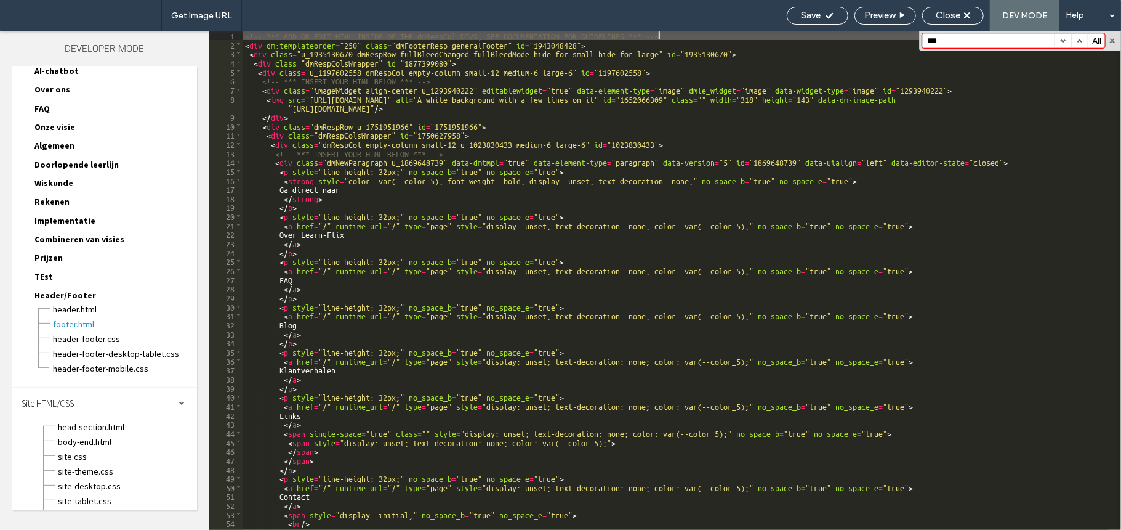
click at [427, 123] on div "<!-- *** ADD OR EDIT HTML INSIDE OF THE dmRespCol DIVS, SEE DOCUMENTATION FOR G…" at bounding box center [676, 289] width 867 height 517
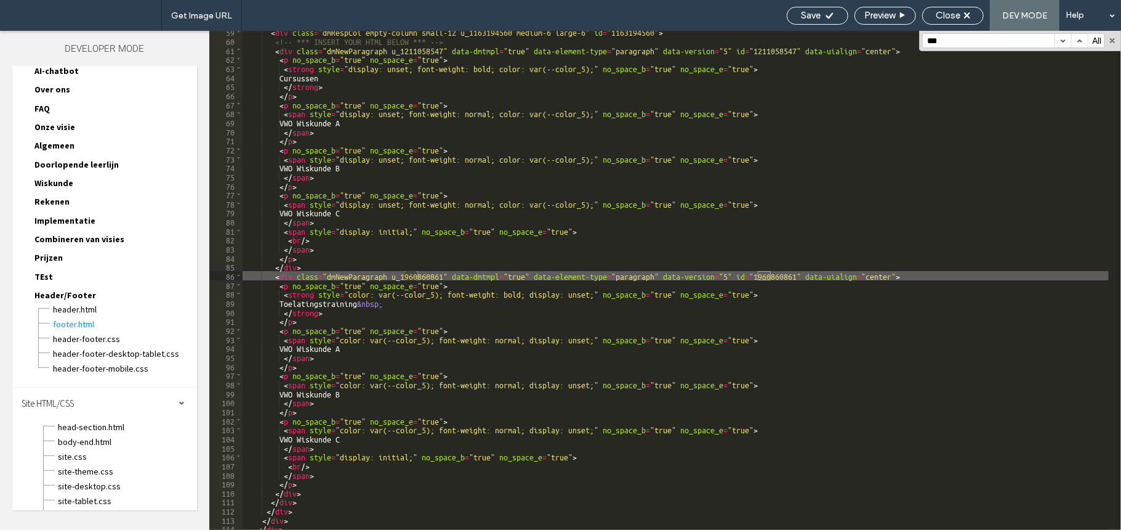
scroll to position [536, 0]
click at [121, 303] on span "header.html" at bounding box center [124, 309] width 145 height 12
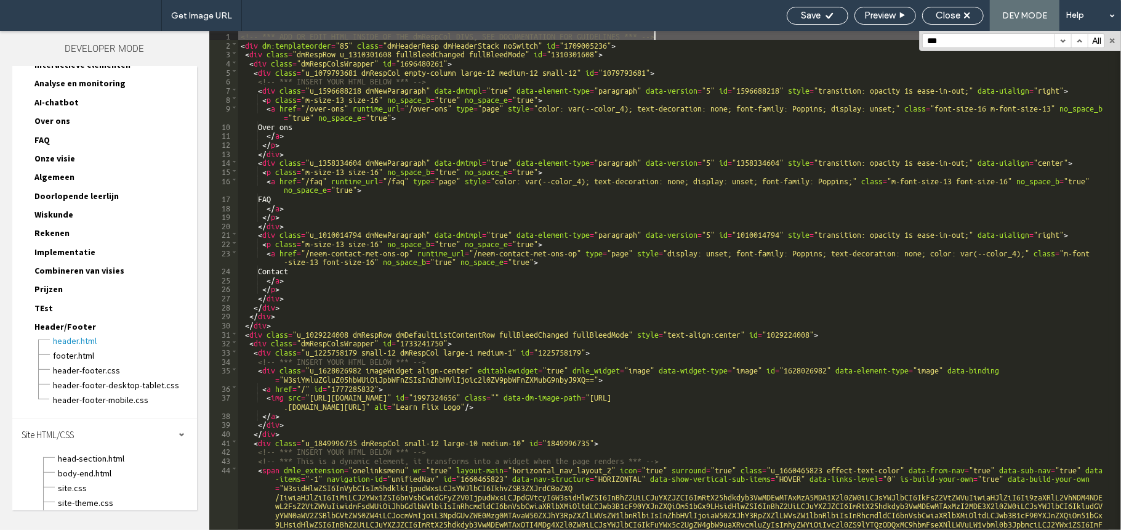
scroll to position [0, 0]
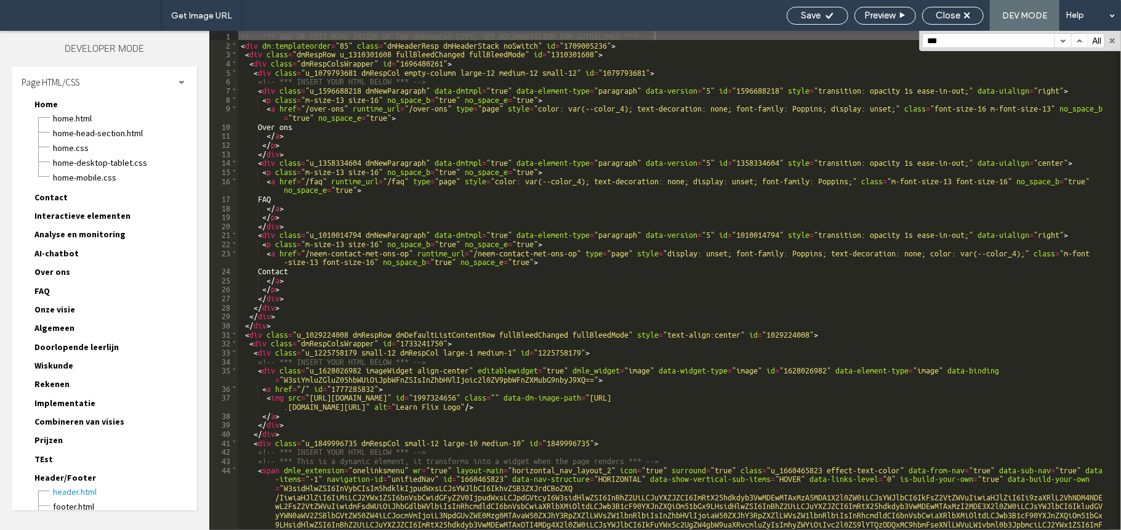
click at [69, 154] on div "Home-desktop-tablet.css" at bounding box center [124, 161] width 145 height 15
click at [78, 158] on span "Home-desktop-tablet.css" at bounding box center [124, 162] width 145 height 12
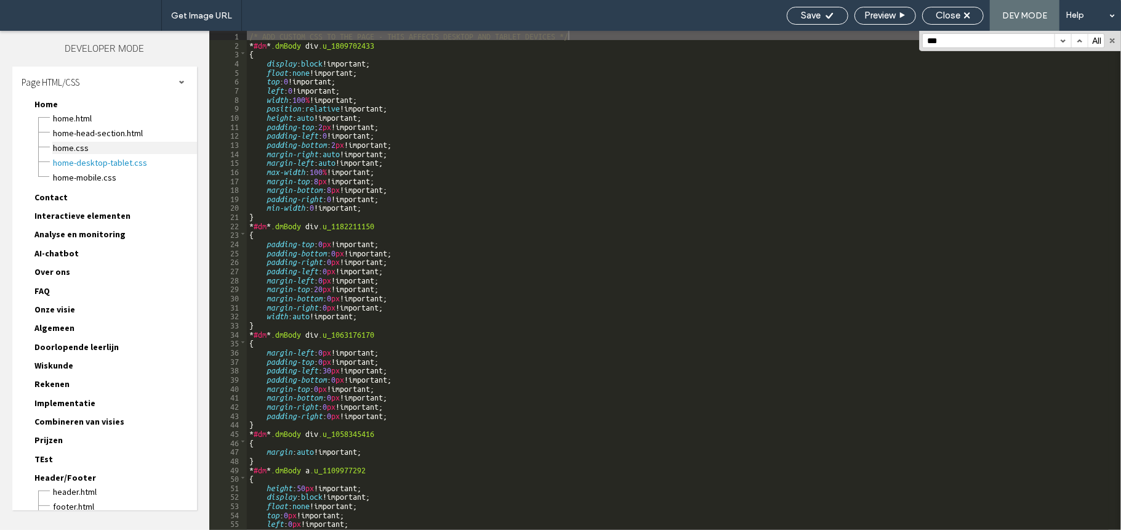
click at [109, 145] on span "Home.css" at bounding box center [124, 148] width 145 height 12
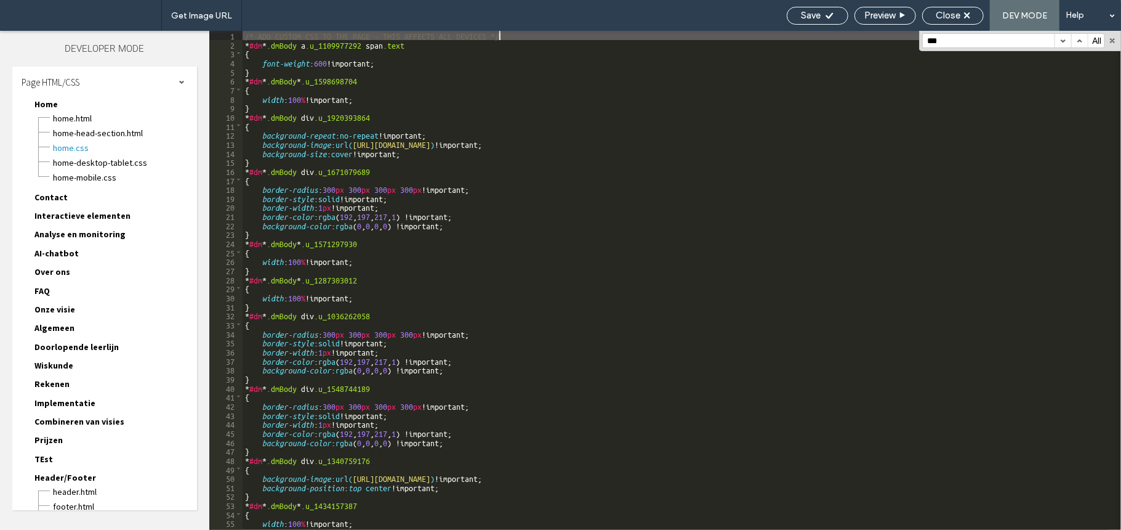
click at [493, 106] on div "/* ADD CUSTOM CSS TO THE PAGE - THIS AFFECTS ALL DEVICES */ * #dm * .dmBody a .…" at bounding box center [676, 289] width 867 height 517
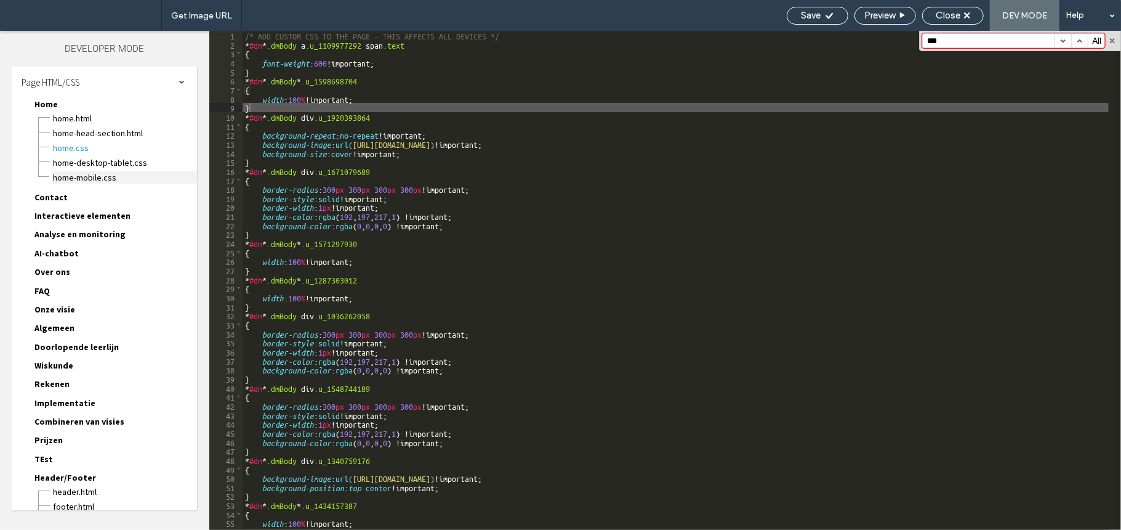
click at [134, 178] on span "Home-mobile.css" at bounding box center [124, 177] width 145 height 12
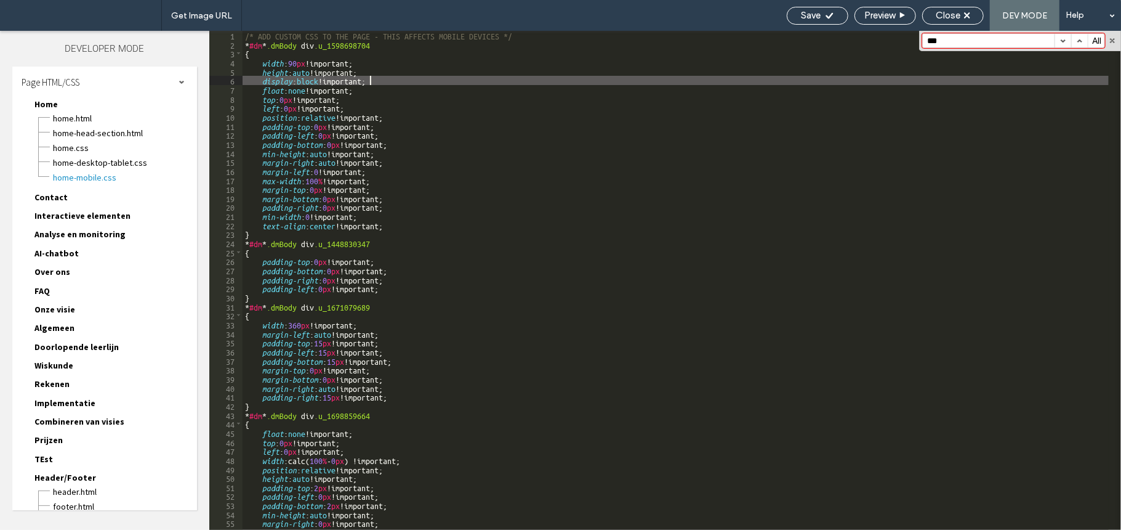
click at [443, 79] on div "/* ADD CUSTOM CSS TO THE PAGE - THIS AFFECTS MOBILE DEVICES */ * #dm * .dmBody …" at bounding box center [676, 289] width 867 height 517
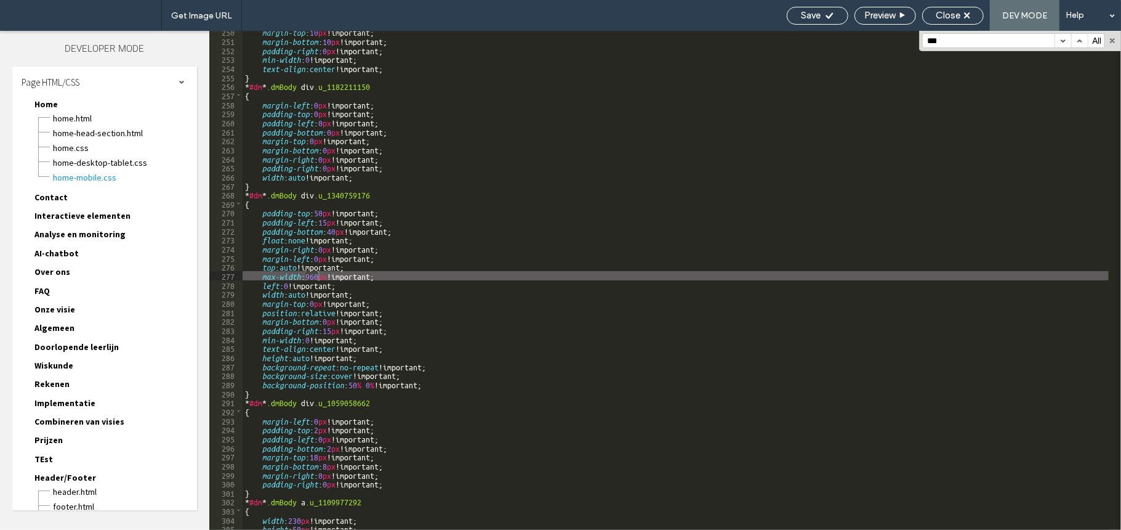
scroll to position [2252, 0]
click at [964, 15] on div "Close" at bounding box center [953, 15] width 60 height 11
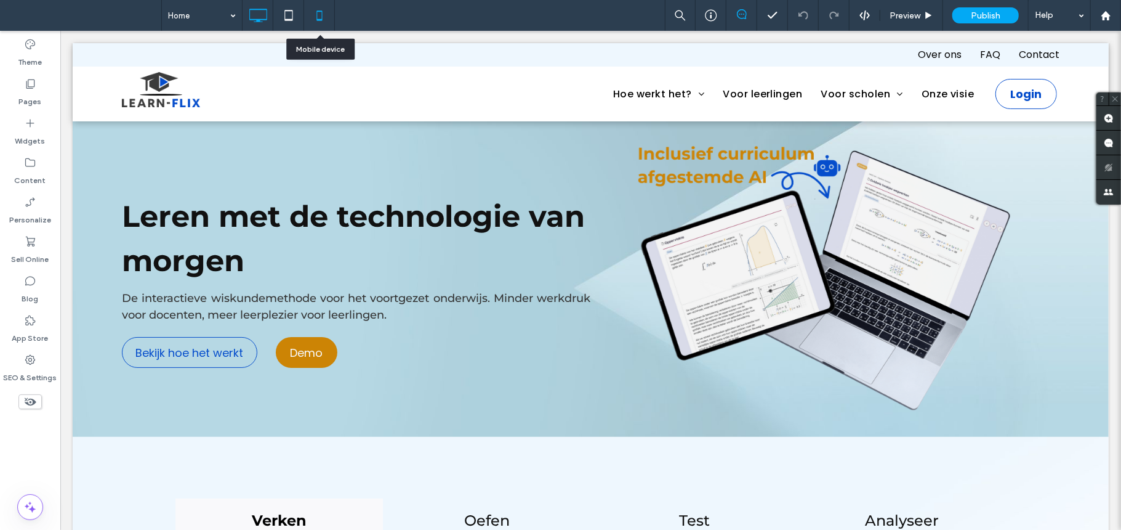
click at [308, 15] on icon at bounding box center [319, 15] width 25 height 25
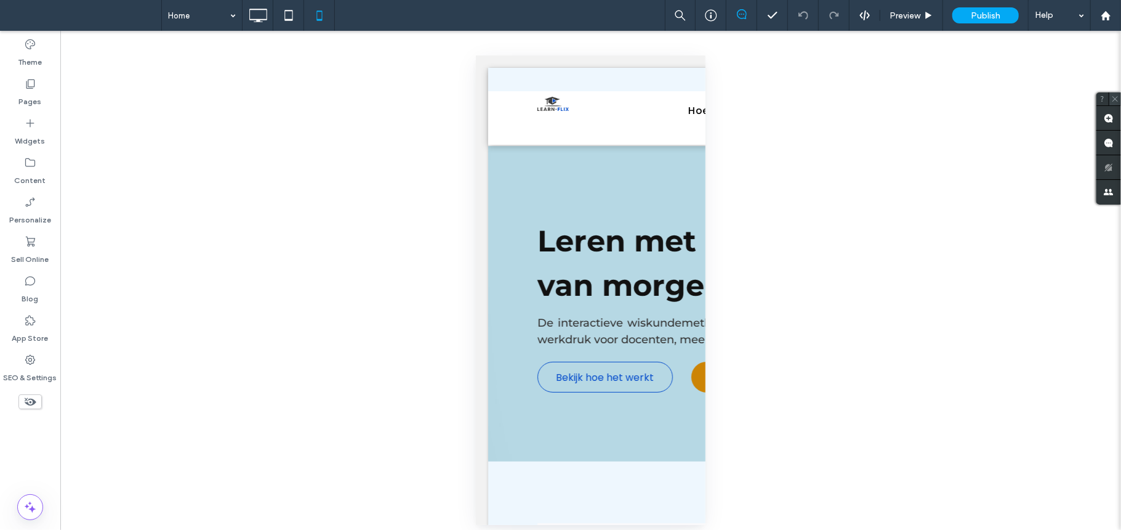
click at [1116, 100] on icon at bounding box center [1116, 99] width 8 height 8
click at [30, 57] on label "Theme" at bounding box center [30, 59] width 24 height 17
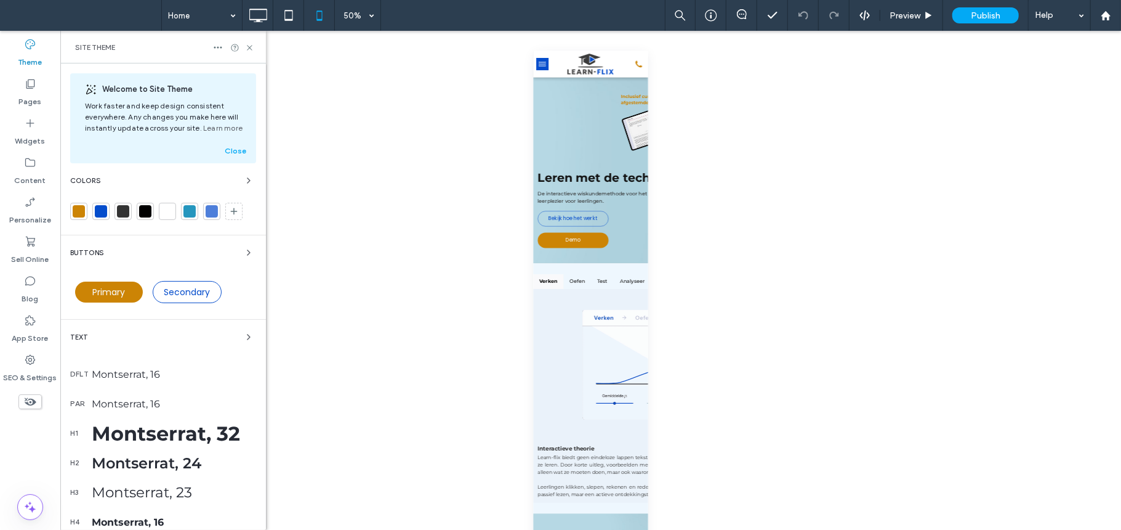
scroll to position [218, 0]
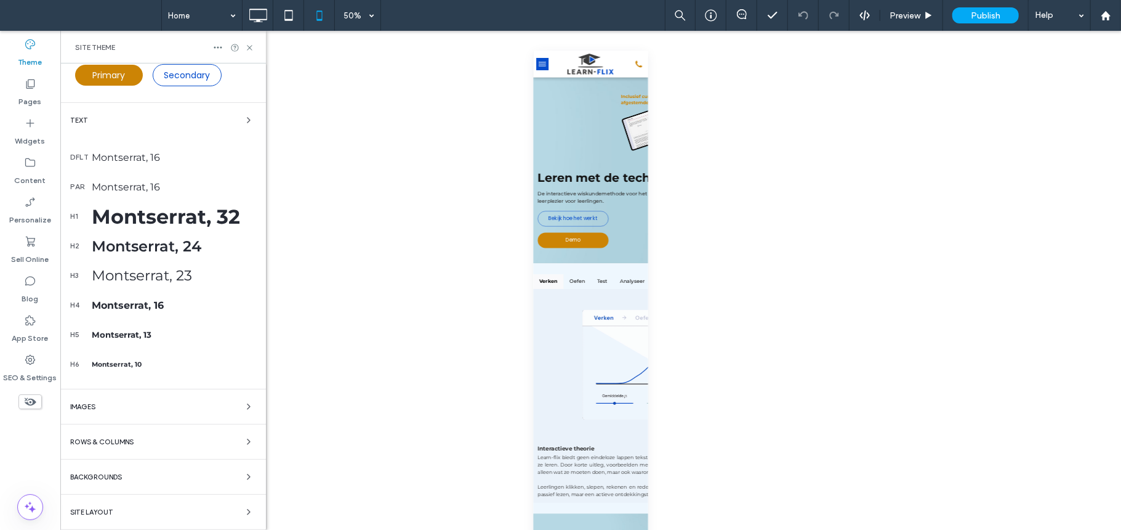
click at [155, 509] on div "Site Layout" at bounding box center [163, 511] width 186 height 15
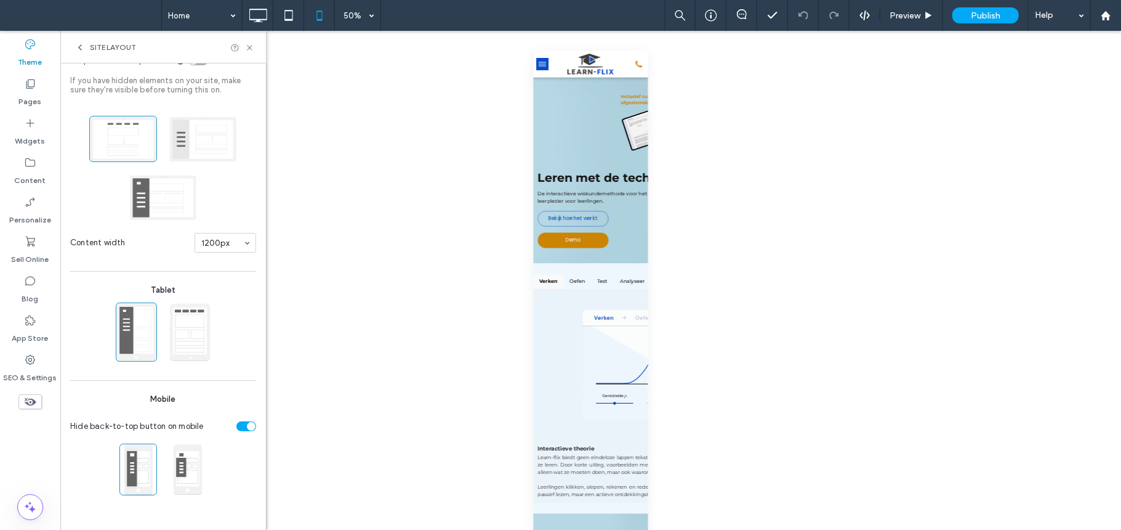
scroll to position [0, 0]
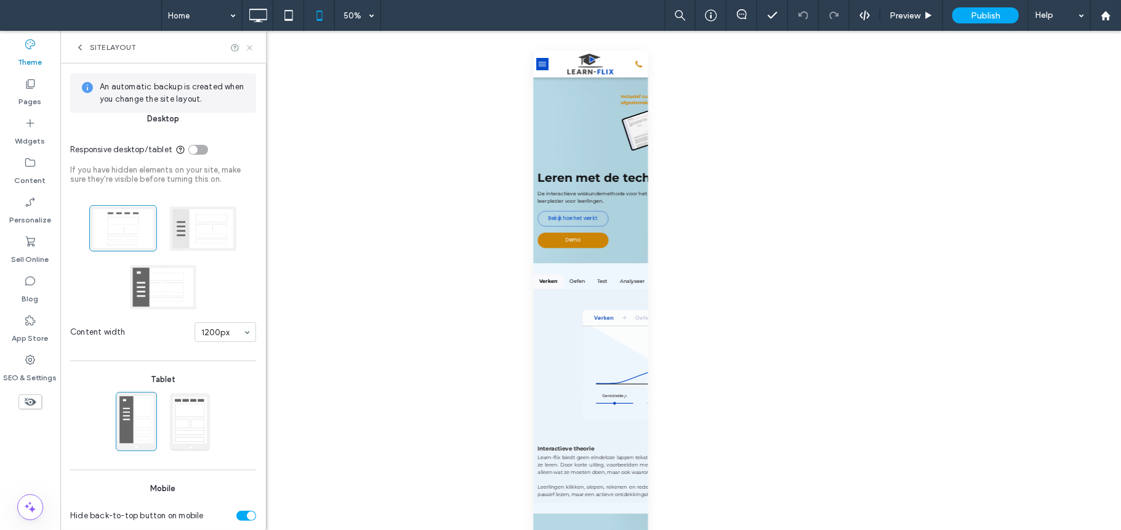
click at [251, 45] on icon at bounding box center [249, 47] width 9 height 9
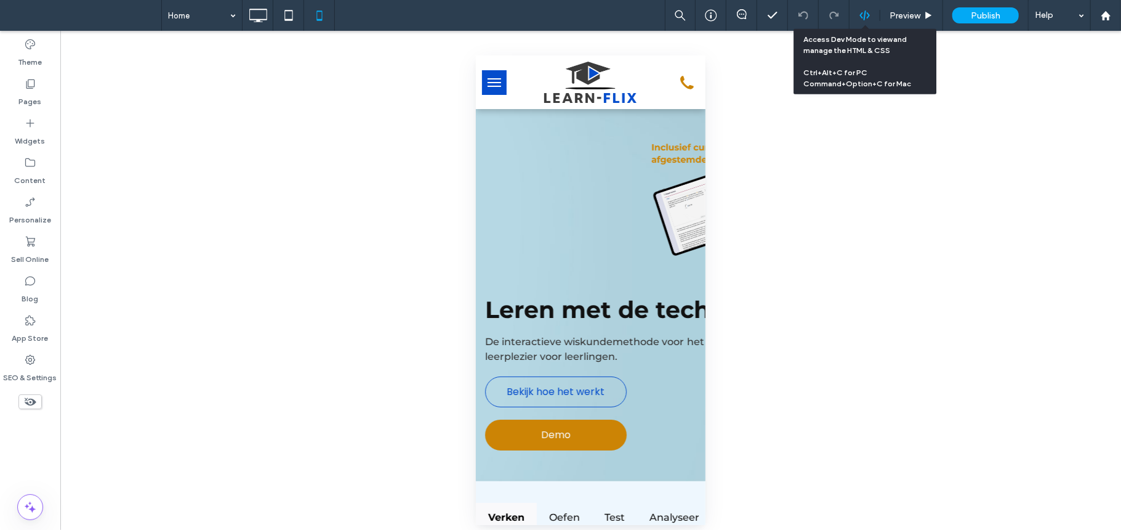
click at [860, 15] on use at bounding box center [865, 15] width 10 height 10
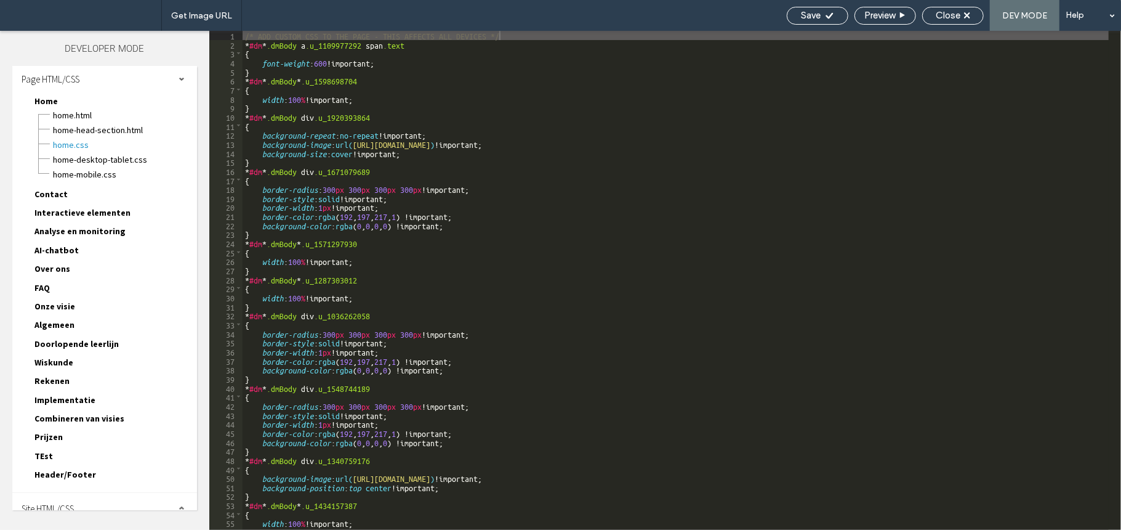
click at [69, 503] on span "Site HTML/CSS" at bounding box center [48, 509] width 52 height 12
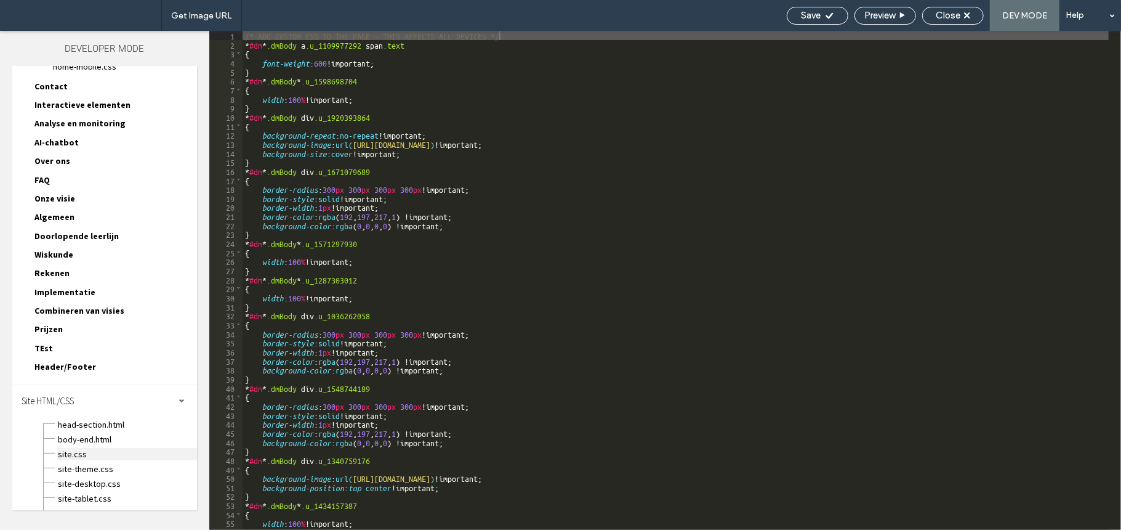
click at [126, 448] on span "site.css" at bounding box center [127, 454] width 140 height 12
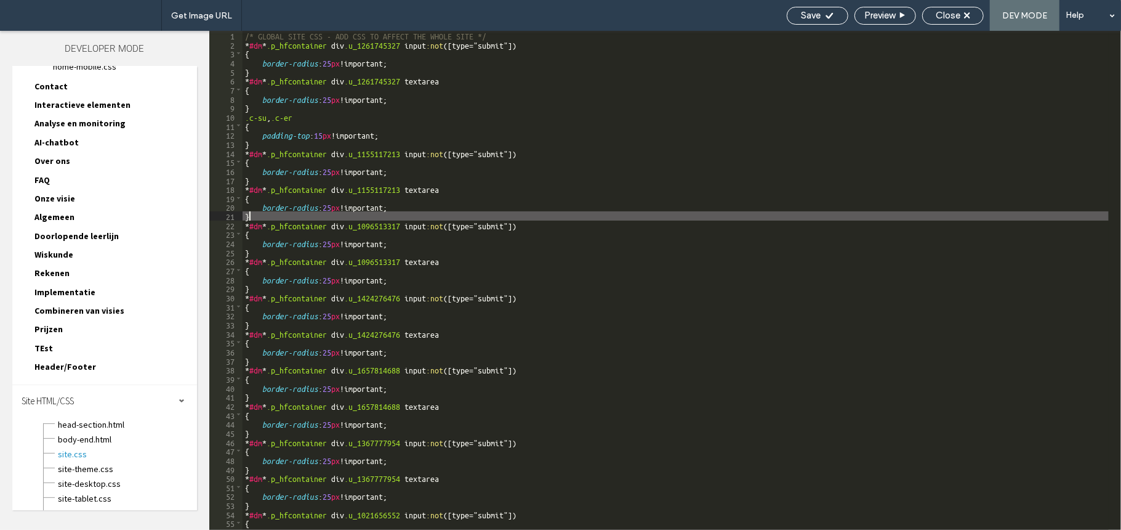
click at [452, 217] on div "/* GLOBAL SITE CSS - ADD CSS TO AFFECT THE WHOLE SITE */ * #dm * .p_hfcontainer…" at bounding box center [676, 289] width 867 height 517
click at [102, 507] on span "site-mobile.css" at bounding box center [127, 513] width 140 height 12
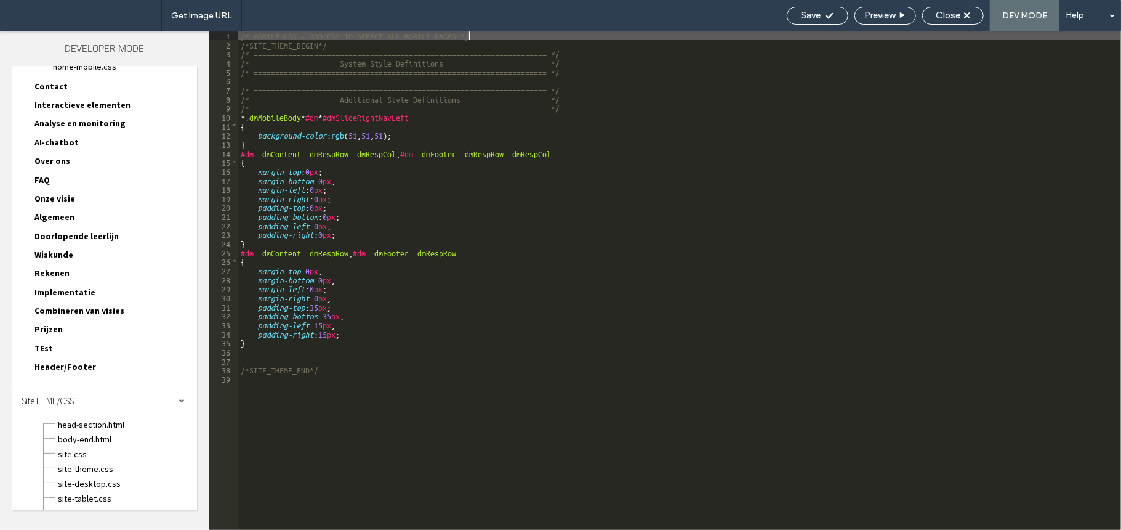
click at [541, 238] on div "/* MOBILE CSS - ADD CSS TO AFFECT ALL MOBILE PAGES */ /*SITE_THEME_BEGIN*/ /* =…" at bounding box center [679, 289] width 883 height 517
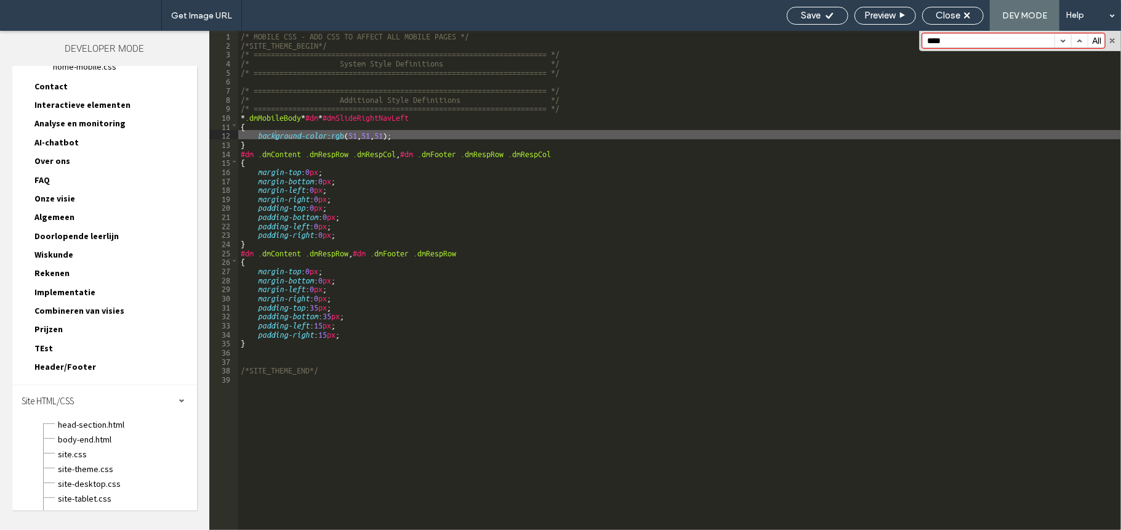
click at [71, 361] on span "Header/Footer" at bounding box center [65, 366] width 62 height 11
click at [97, 419] on span "header-footer-mobile.css" at bounding box center [124, 425] width 145 height 12
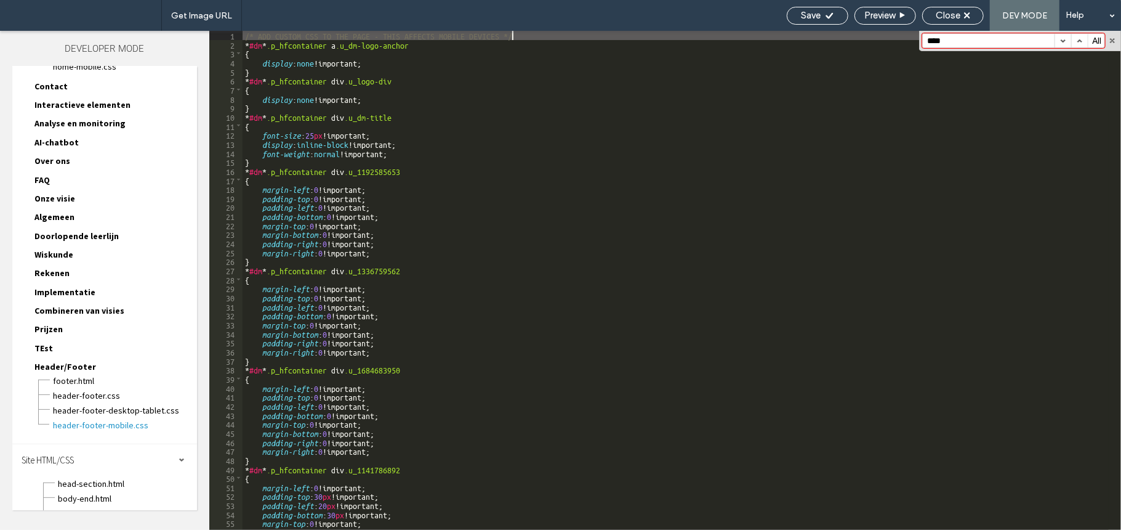
click at [474, 235] on div "/* ADD CUSTOM CSS TO THE PAGE - THIS AFFECTS MOBILE DEVICES */ * #dm * .p_hfcon…" at bounding box center [676, 289] width 867 height 517
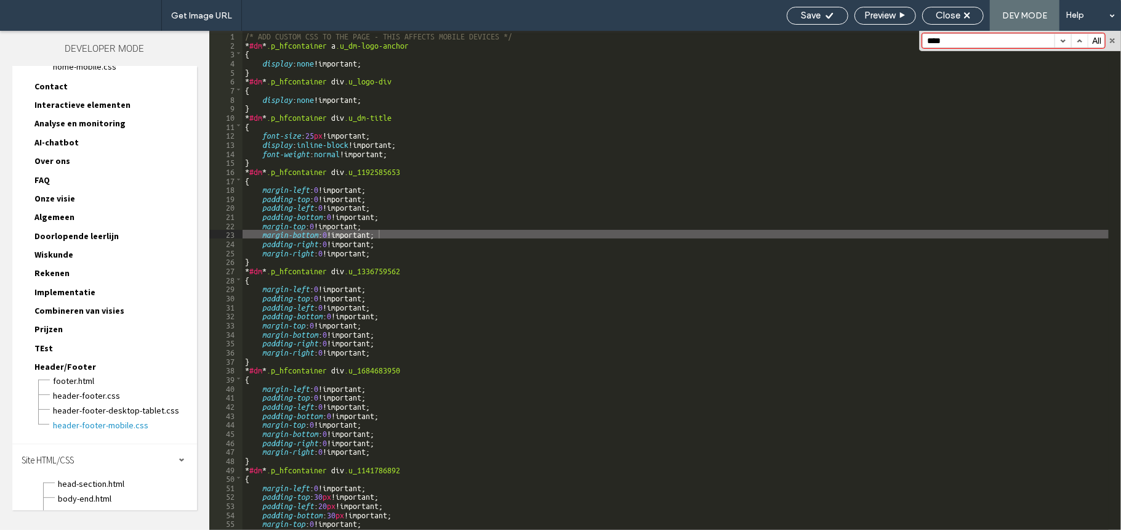
scroll to position [0, 0]
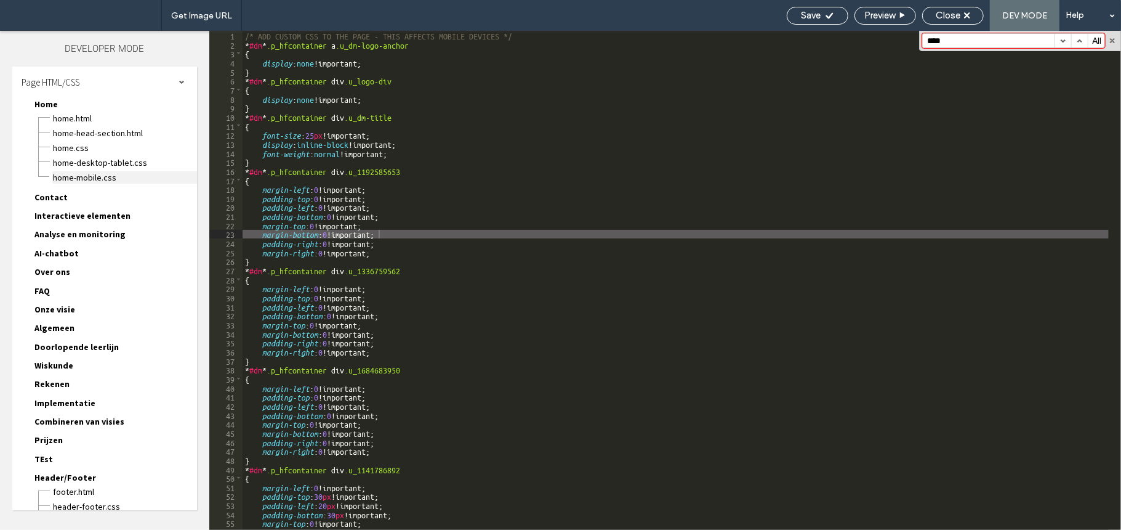
click at [65, 176] on span "Home-mobile.css" at bounding box center [124, 177] width 145 height 12
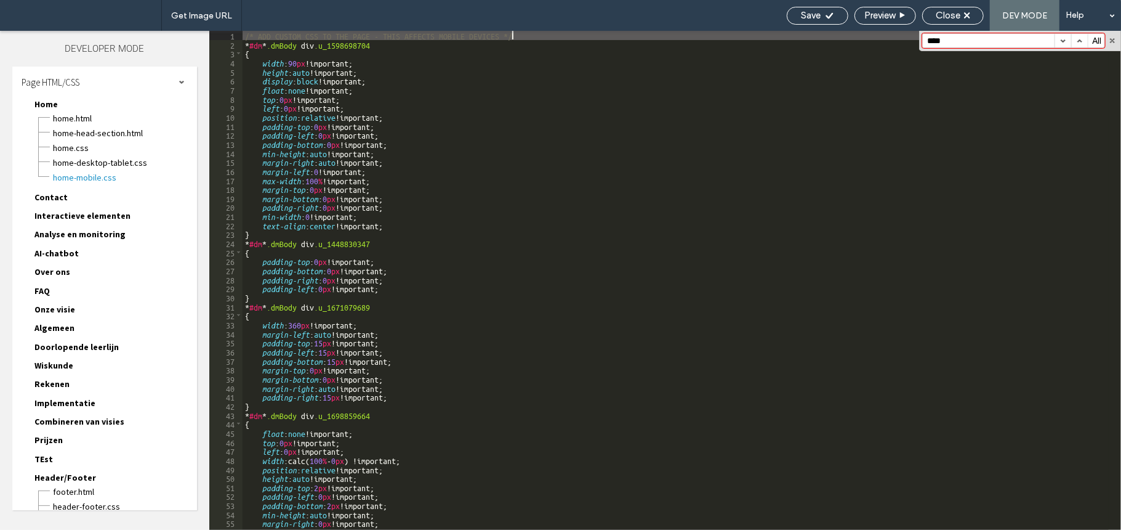
click at [437, 148] on div "/* ADD CUSTOM CSS TO THE PAGE - THIS AFFECTS MOBILE DEVICES */ * #dm * .dmBody …" at bounding box center [676, 289] width 867 height 517
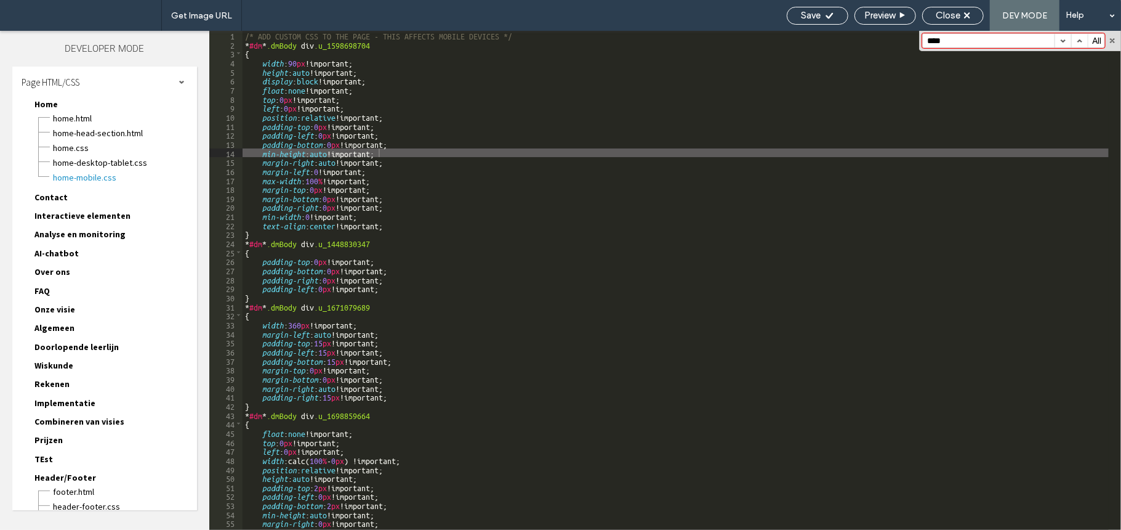
scroll to position [168, 0]
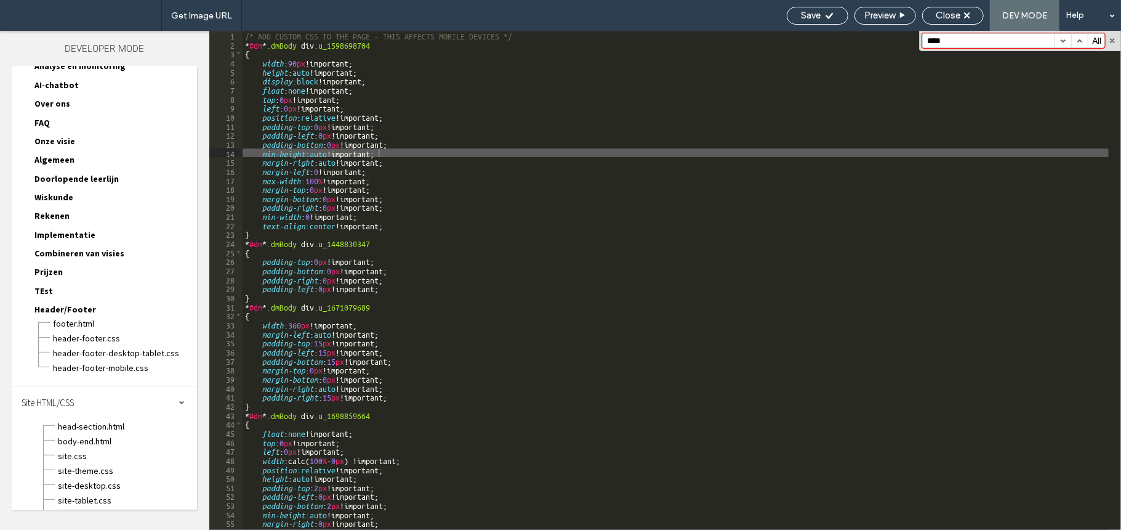
click at [81, 509] on span "site-mobile.css" at bounding box center [127, 515] width 140 height 12
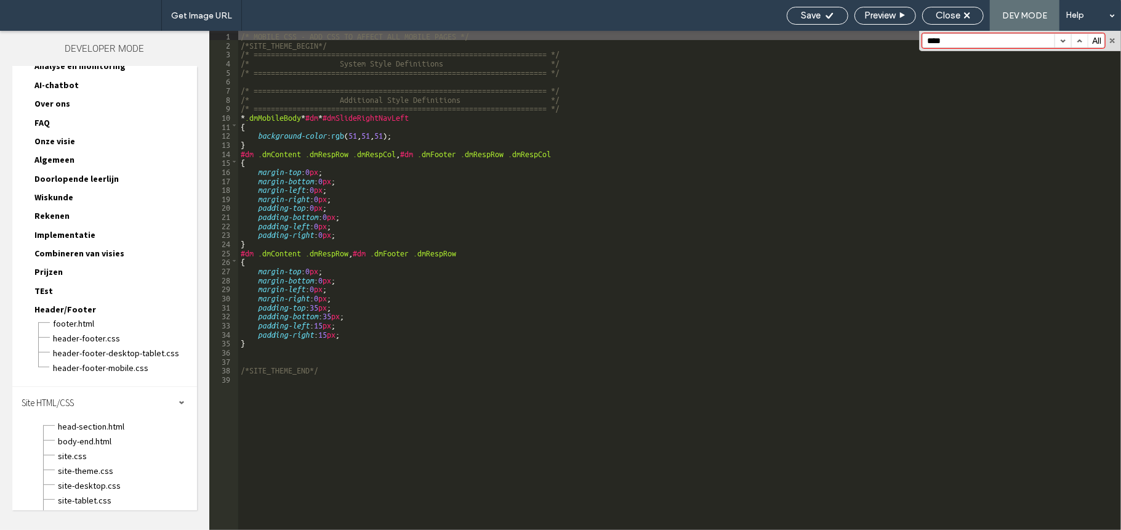
click at [368, 358] on div "/* MOBILE CSS - ADD CSS TO AFFECT ALL MOBILE PAGES */ /*SITE_THEME_BEGIN*/ /* =…" at bounding box center [679, 289] width 883 height 517
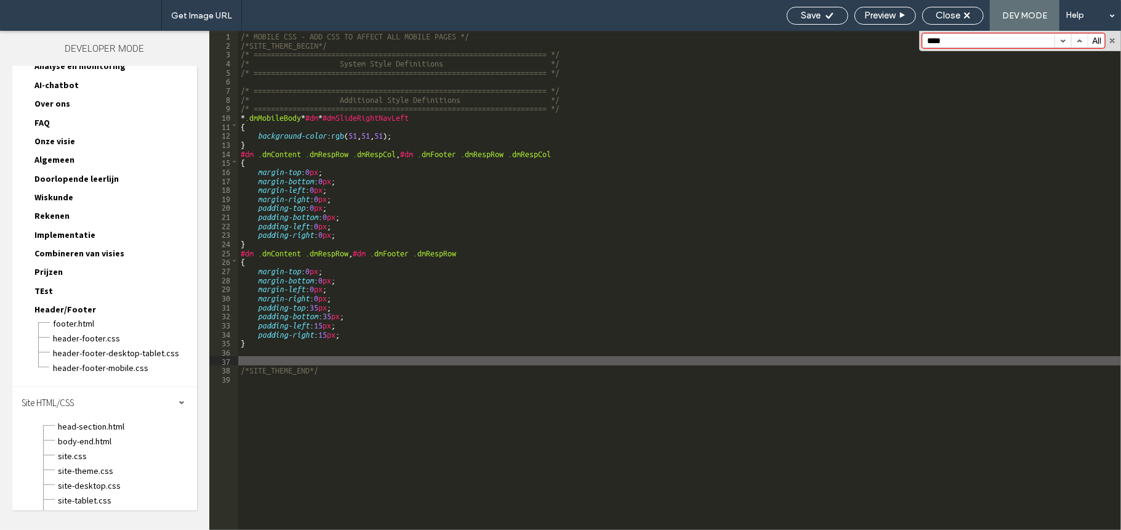
click at [646, 174] on div "/* MOBILE CSS - ADD CSS TO AFFECT ALL MOBILE PAGES */ /*SITE_THEME_BEGIN*/ /* =…" at bounding box center [679, 289] width 883 height 517
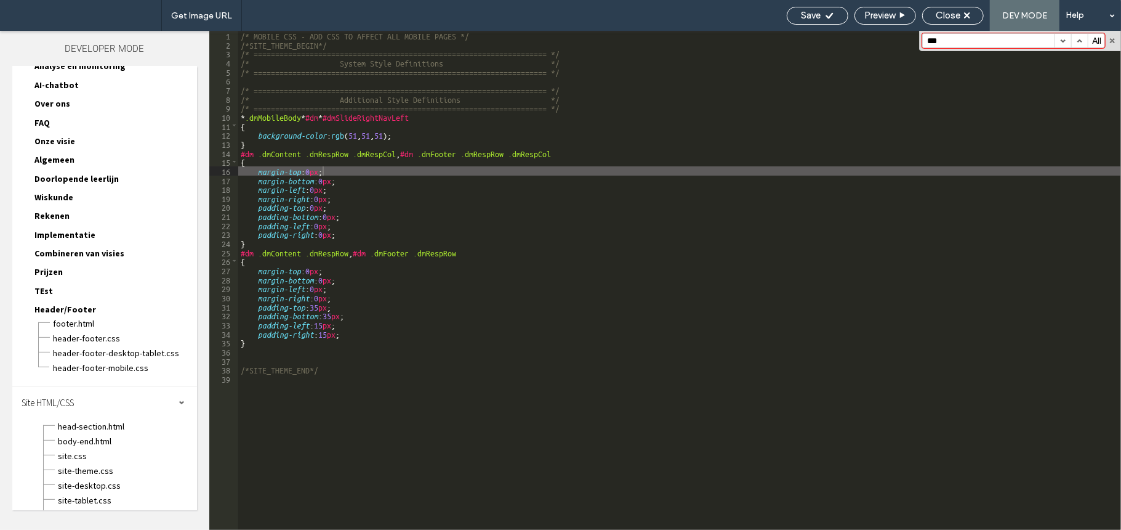
type input "****"
click at [94, 450] on span "site.css" at bounding box center [127, 456] width 140 height 12
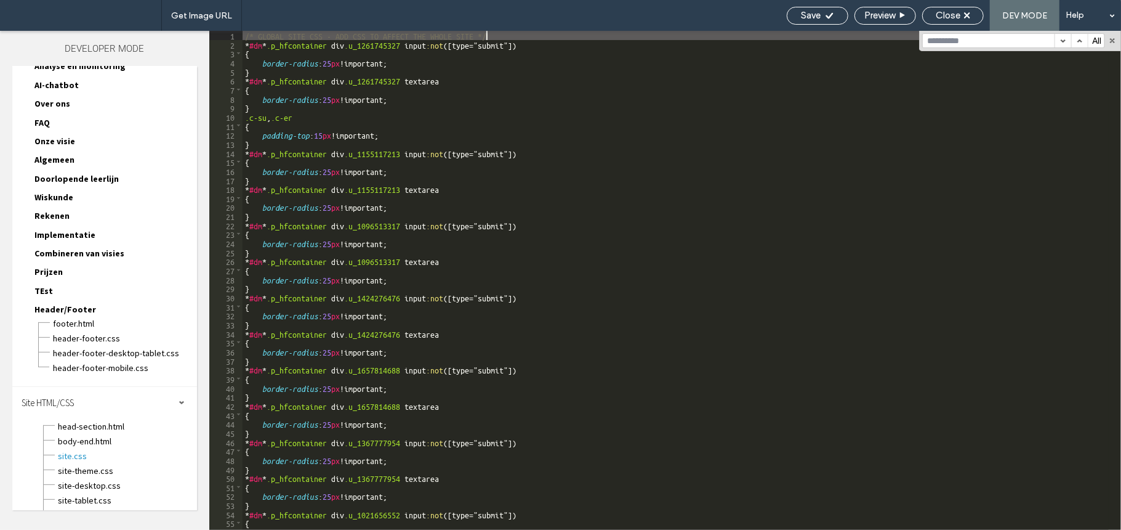
click at [457, 144] on div "/* GLOBAL SITE CSS - ADD CSS TO AFFECT THE WHOLE SITE */ * #dm * .p_hfcontainer…" at bounding box center [676, 289] width 867 height 517
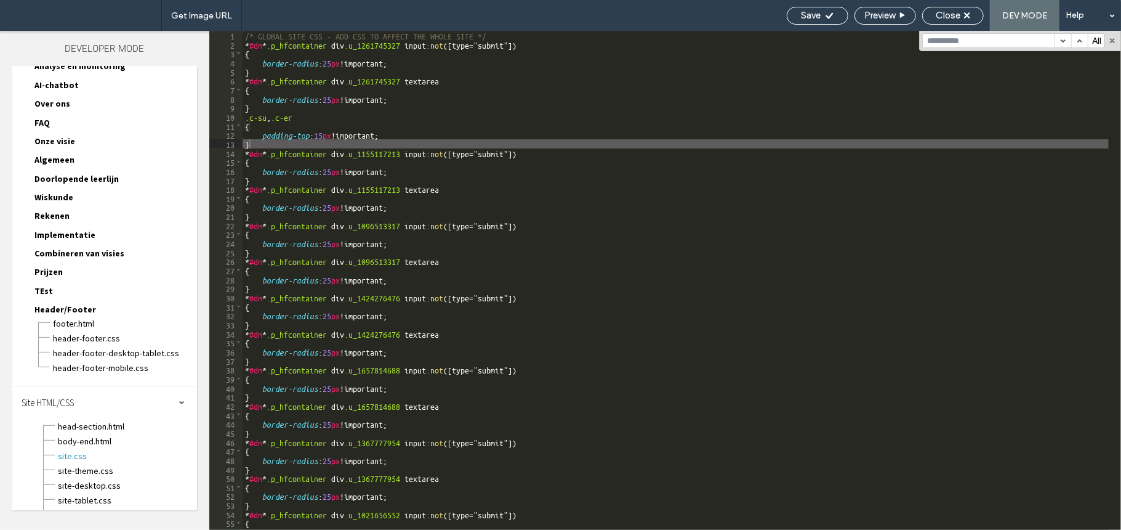
paste input "****"
type input "****"
click at [94, 464] on span "site-theme.css" at bounding box center [127, 470] width 140 height 12
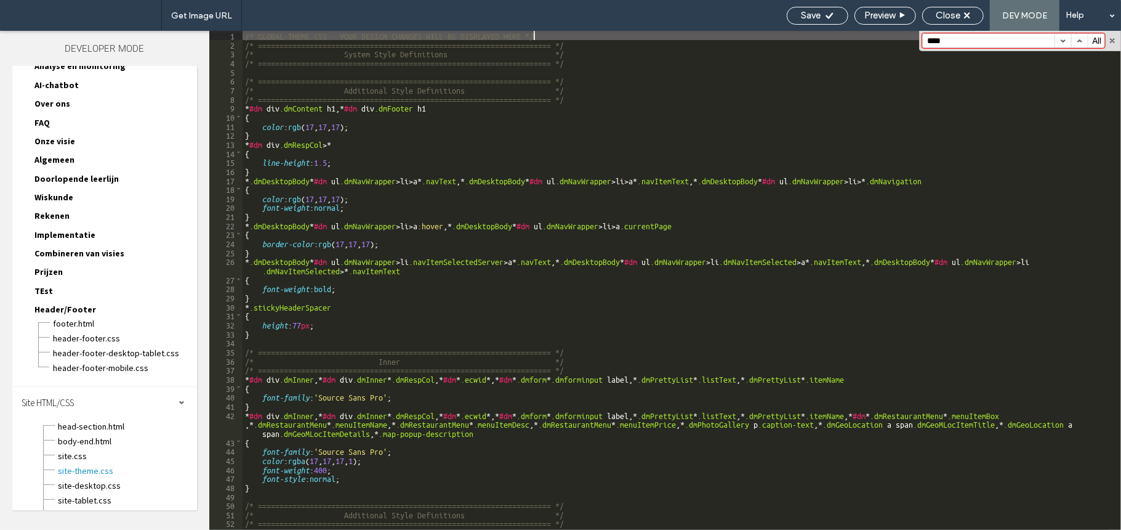
click at [443, 143] on div "/* GLOBAL THEME CSS - YOUR DESIGN CHANGES WILL BE DISPLAYED HERE */ /* ========…" at bounding box center [676, 289] width 867 height 517
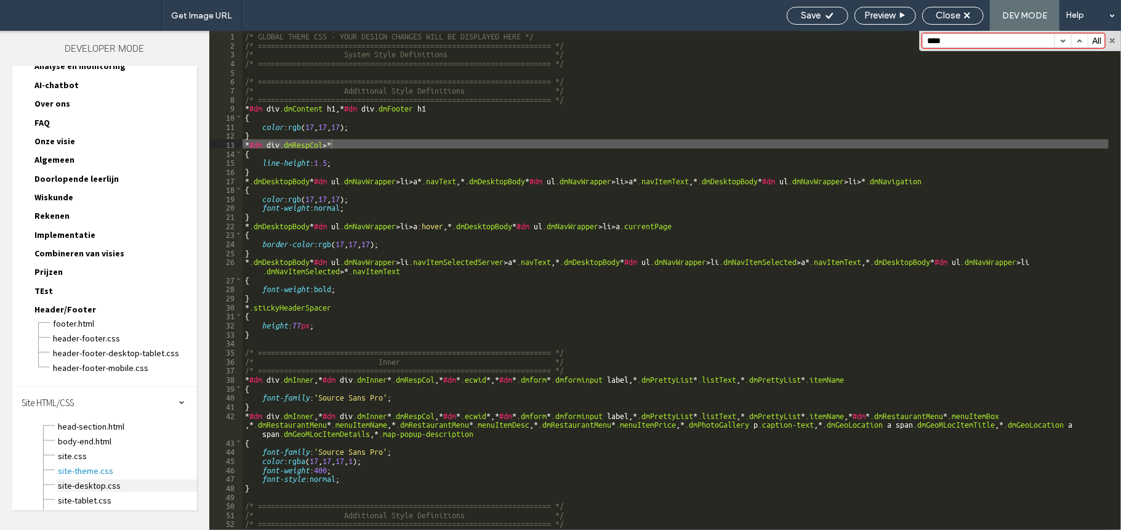
click at [141, 479] on span "site-desktop.css" at bounding box center [127, 485] width 140 height 12
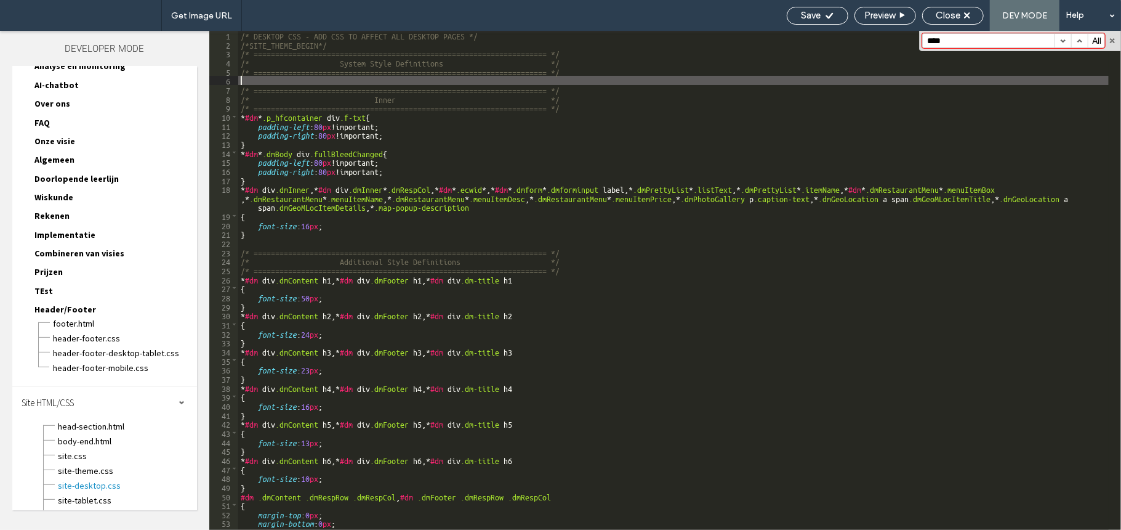
click at [533, 81] on div "/* DESKTOP CSS - ADD CSS TO AFFECT ALL DESKTOP PAGES */ /*SITE_THEME_BEGIN*/ /*…" at bounding box center [673, 289] width 871 height 517
click at [116, 494] on span "site-tablet.css" at bounding box center [127, 500] width 140 height 12
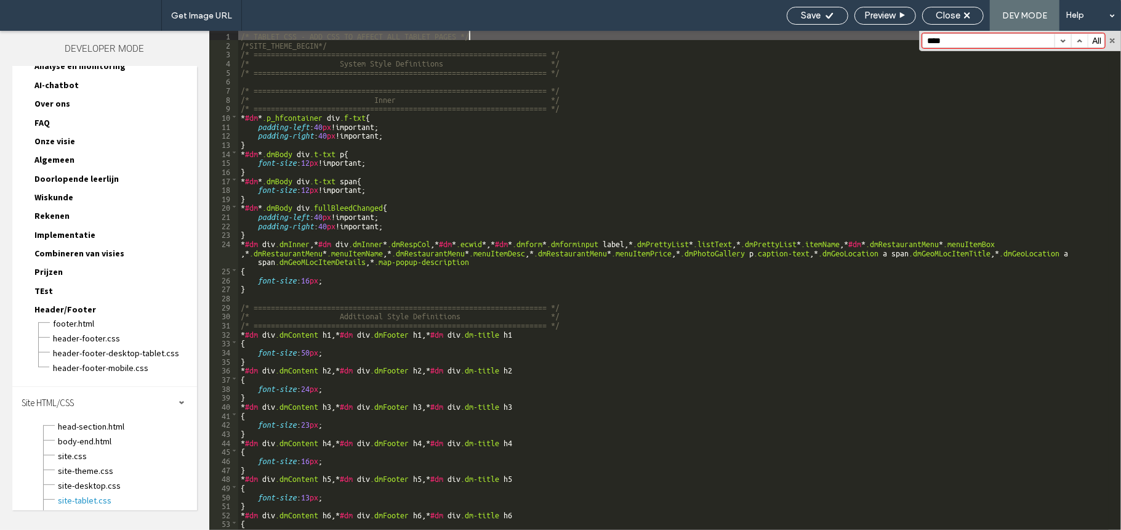
click at [432, 182] on div "/* TABLET CSS - ADD CSS TO AFFECT ALL TABLET PAGES */ /*SITE_THEME_BEGIN*/ /* =…" at bounding box center [673, 289] width 871 height 517
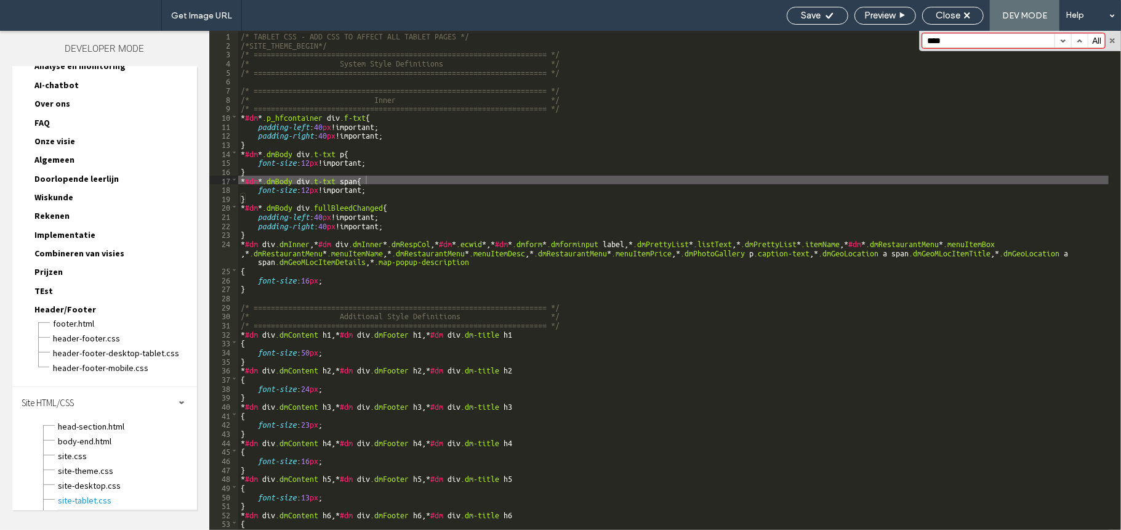
click at [110, 509] on span "site-mobile.css" at bounding box center [127, 515] width 140 height 12
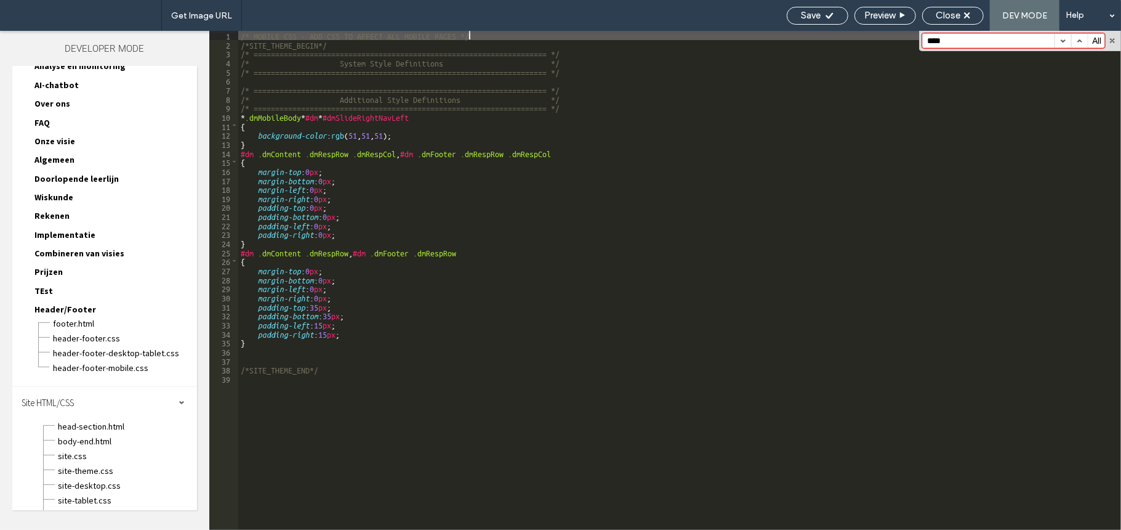
click at [477, 143] on div "/* MOBILE CSS - ADD CSS TO AFFECT ALL MOBILE PAGES */ /*SITE_THEME_BEGIN*/ /* =…" at bounding box center [679, 289] width 883 height 517
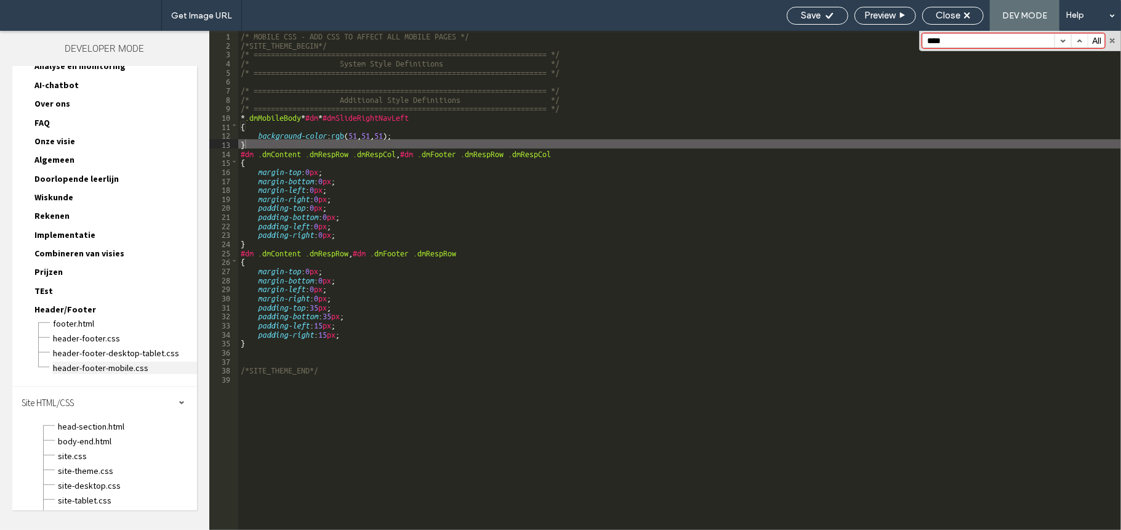
click at [75, 362] on span "header-footer-mobile.css" at bounding box center [124, 368] width 145 height 12
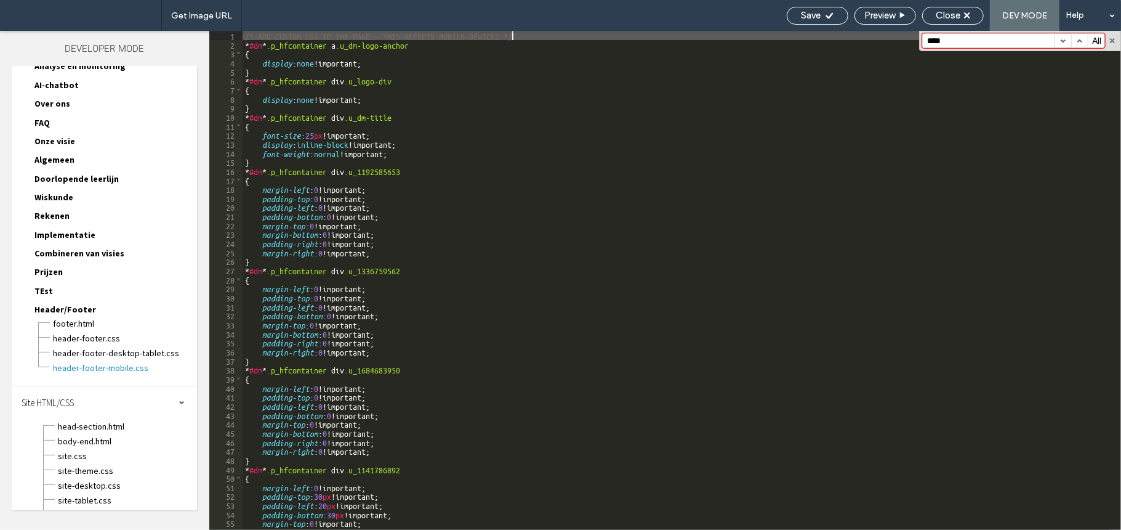
click at [437, 192] on div "/* ADD CUSTOM CSS TO THE PAGE - THIS AFFECTS MOBILE DEVICES */ * #dm * .p_hfcon…" at bounding box center [676, 289] width 867 height 517
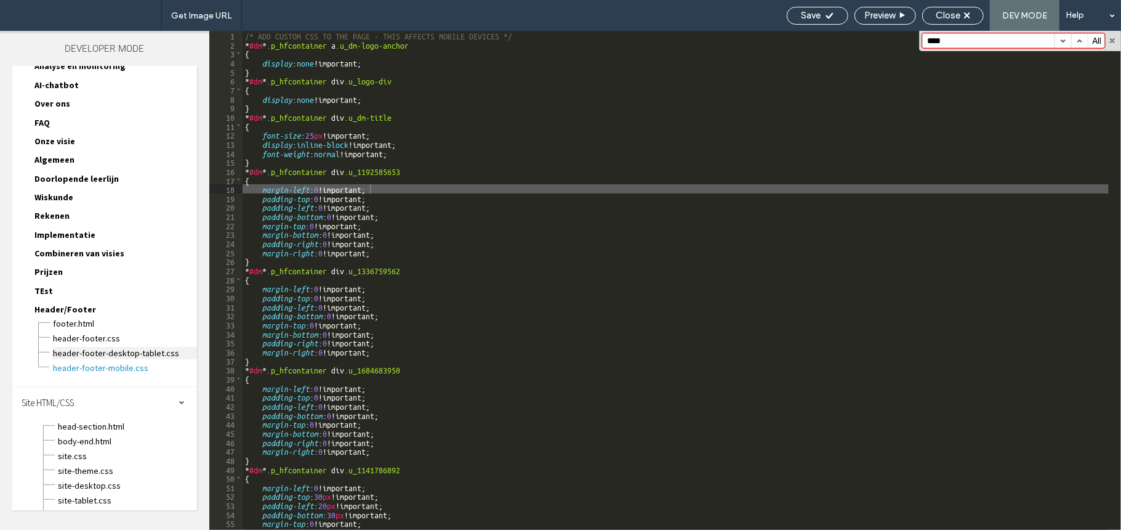
click at [140, 347] on span "header-footer-desktop-tablet.css" at bounding box center [124, 353] width 145 height 12
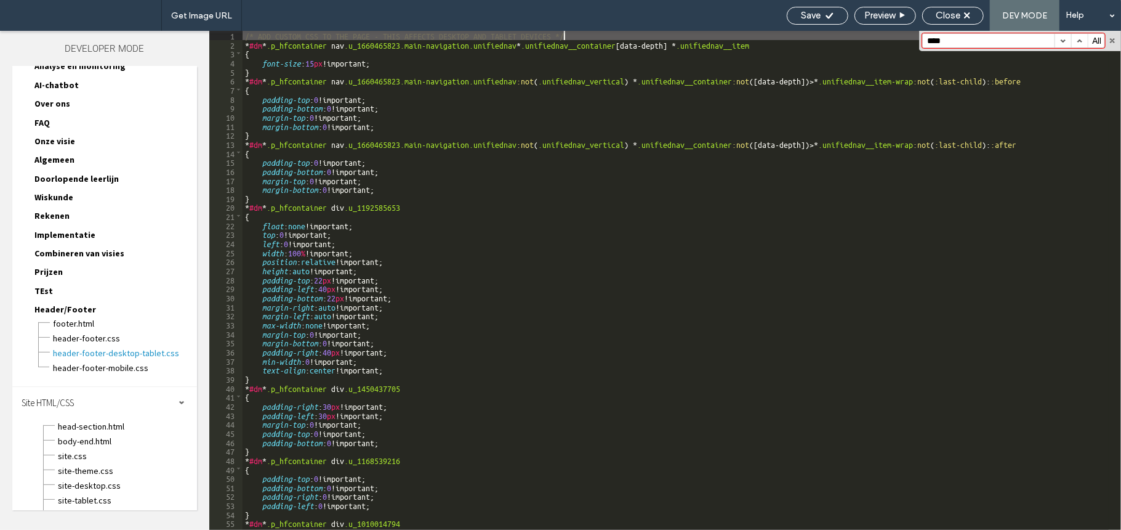
click at [413, 249] on div "/* ADD CUSTOM CSS TO THE PAGE - THIS AFFECTS DESKTOP AND TABLET DEVICES */ * #d…" at bounding box center [676, 289] width 867 height 517
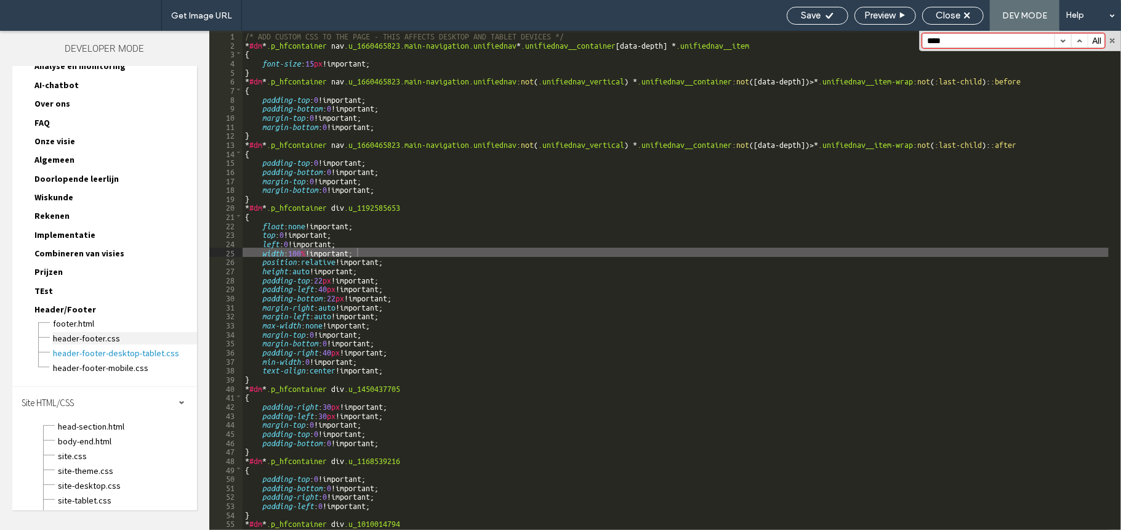
click at [129, 332] on span "header-footer.css" at bounding box center [124, 338] width 145 height 12
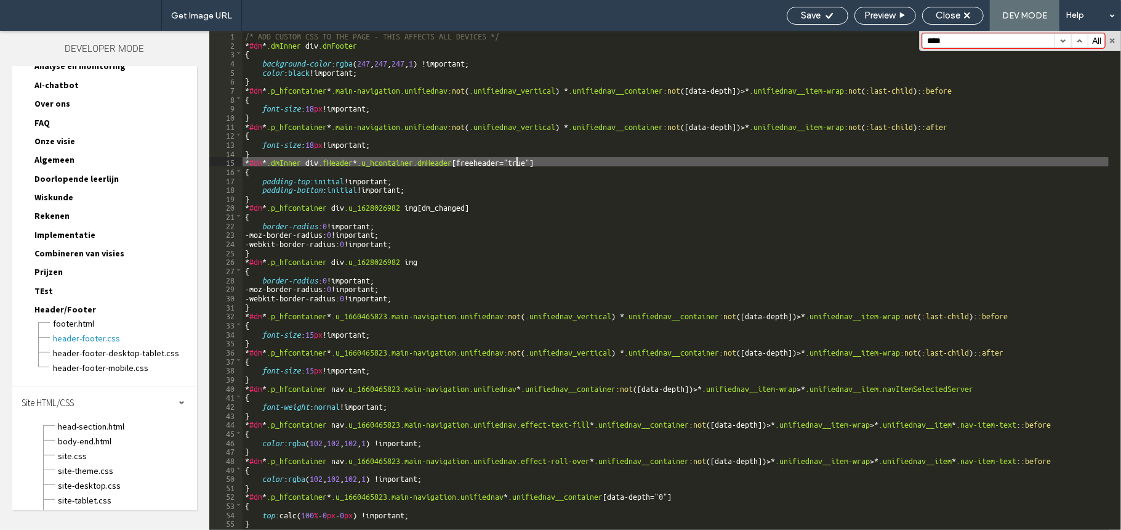
click at [515, 159] on div "/* ADD CUSTOM CSS TO THE PAGE - THIS AFFECTS ALL DEVICES */ * #dm * .dmInner di…" at bounding box center [676, 289] width 867 height 517
click at [139, 317] on span "footer.html" at bounding box center [124, 323] width 145 height 12
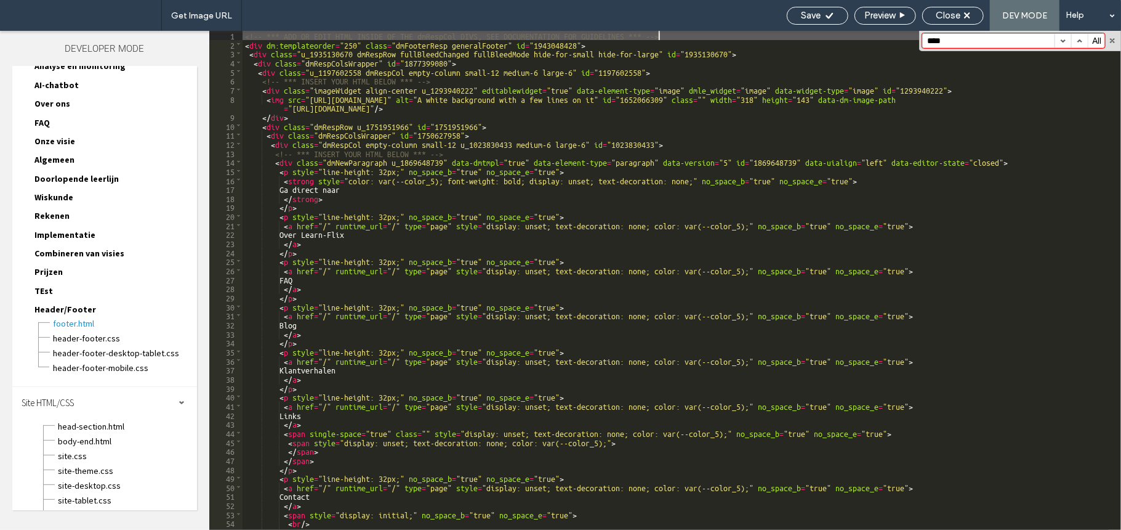
click at [424, 154] on div "<!-- *** ADD OR EDIT HTML INSIDE OF THE dmRespCol DIVS, SEE DOCUMENTATION FOR G…" at bounding box center [676, 289] width 867 height 517
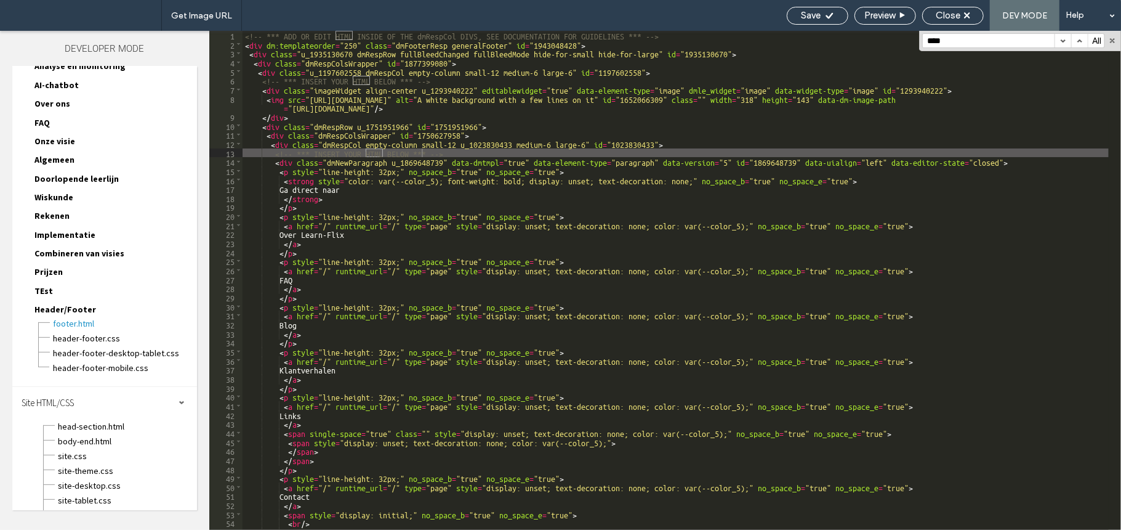
scroll to position [0, 0]
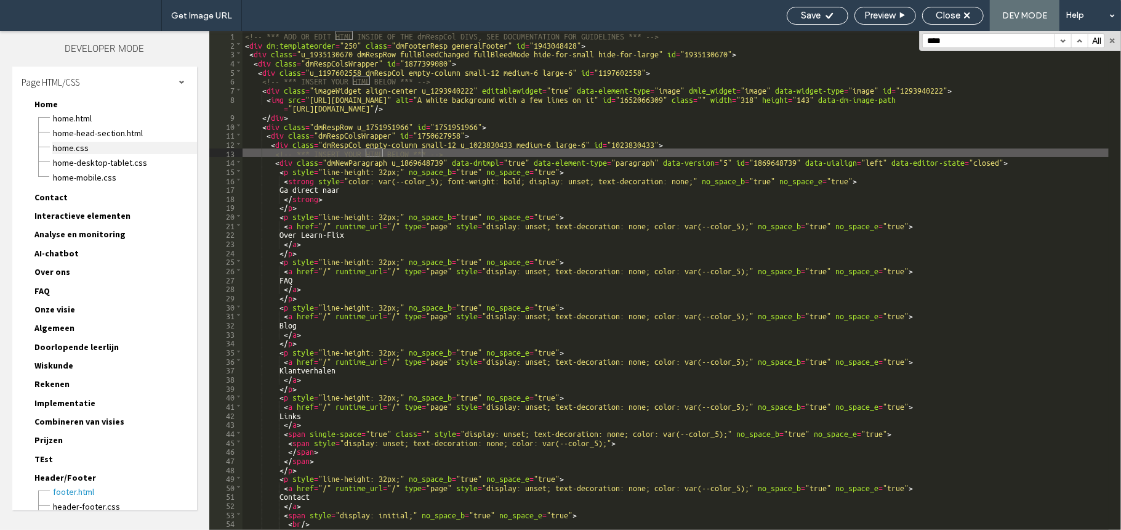
click at [86, 145] on span "Home.css" at bounding box center [124, 148] width 145 height 12
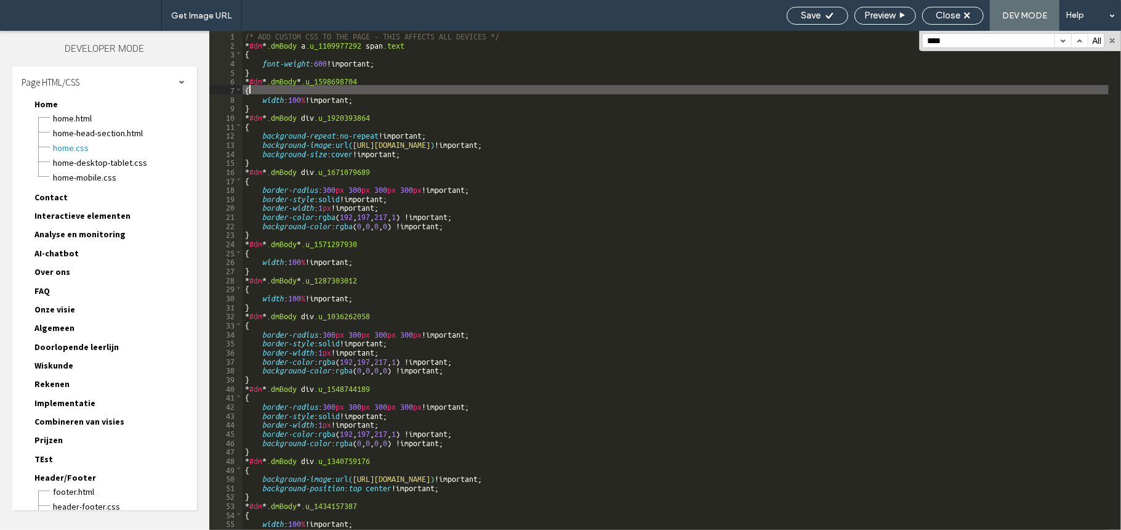
click at [379, 92] on div "/* ADD CUSTOM CSS TO THE PAGE - THIS AFFECTS ALL DEVICES */ * #dm * .dmBody a .…" at bounding box center [676, 289] width 867 height 517
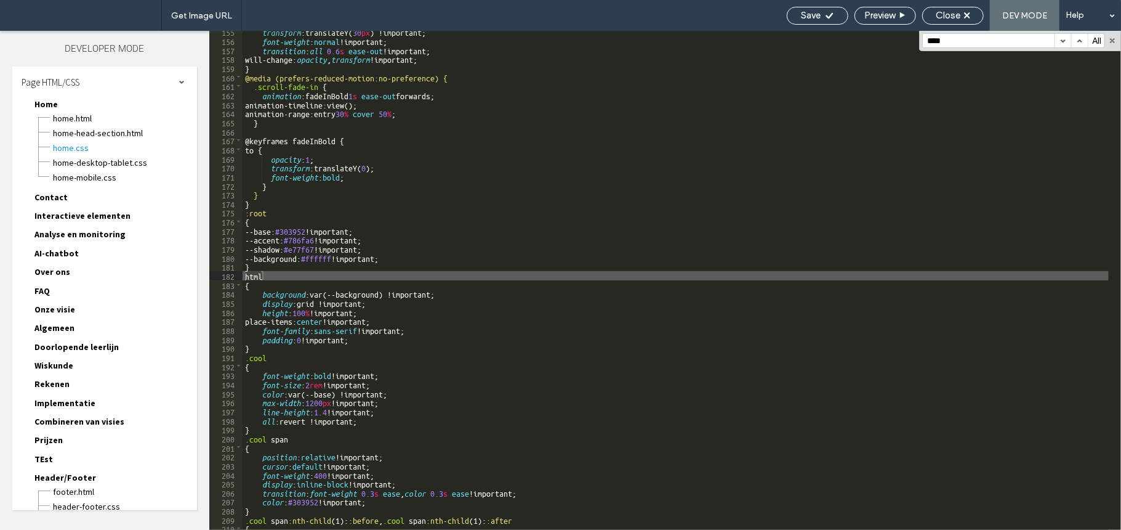
scroll to position [1394, 0]
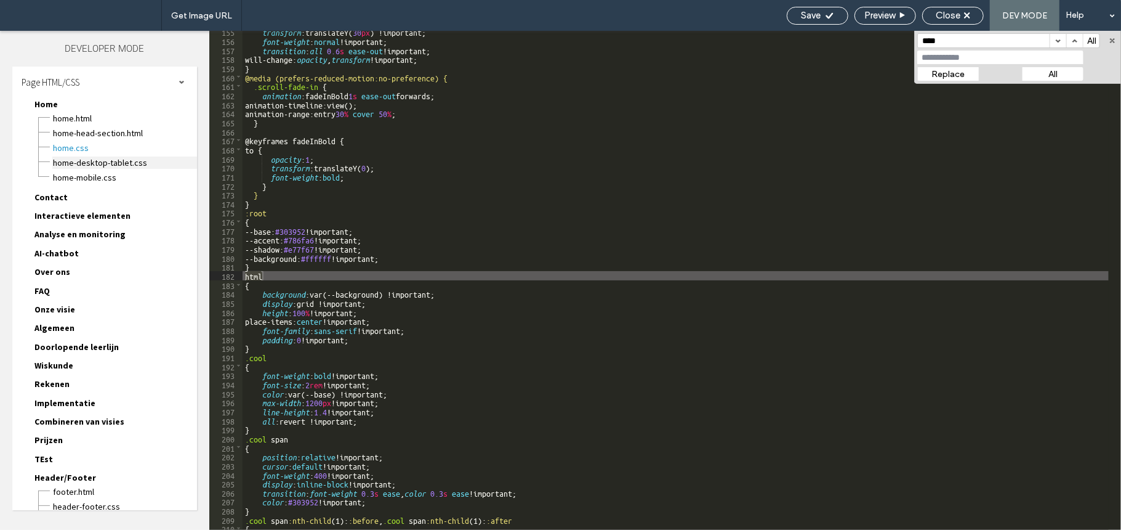
click at [81, 159] on span "Home-desktop-tablet.css" at bounding box center [124, 162] width 145 height 12
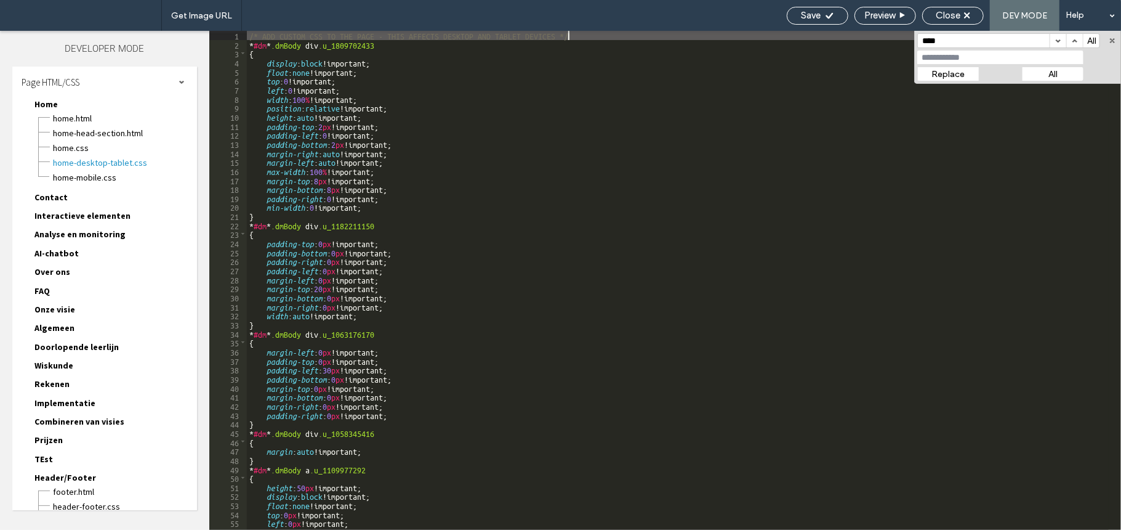
scroll to position [0, 0]
click at [471, 200] on div "/* ADD CUSTOM CSS TO THE PAGE - THIS AFFECTS DESKTOP AND TABLET DEVICES */ * #d…" at bounding box center [678, 289] width 862 height 517
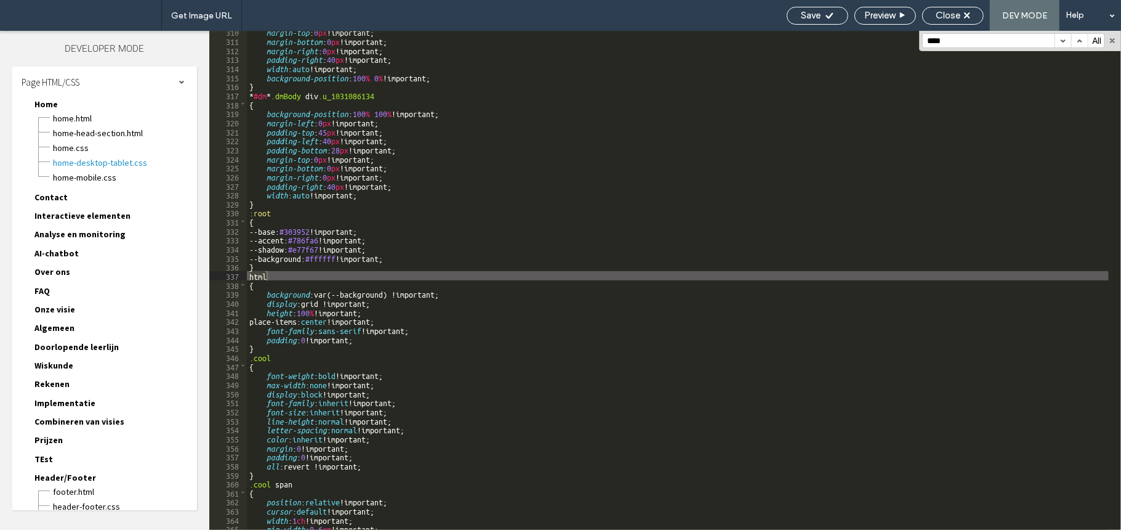
scroll to position [2794, 0]
click at [111, 177] on span "Home-mobile.css" at bounding box center [124, 177] width 145 height 12
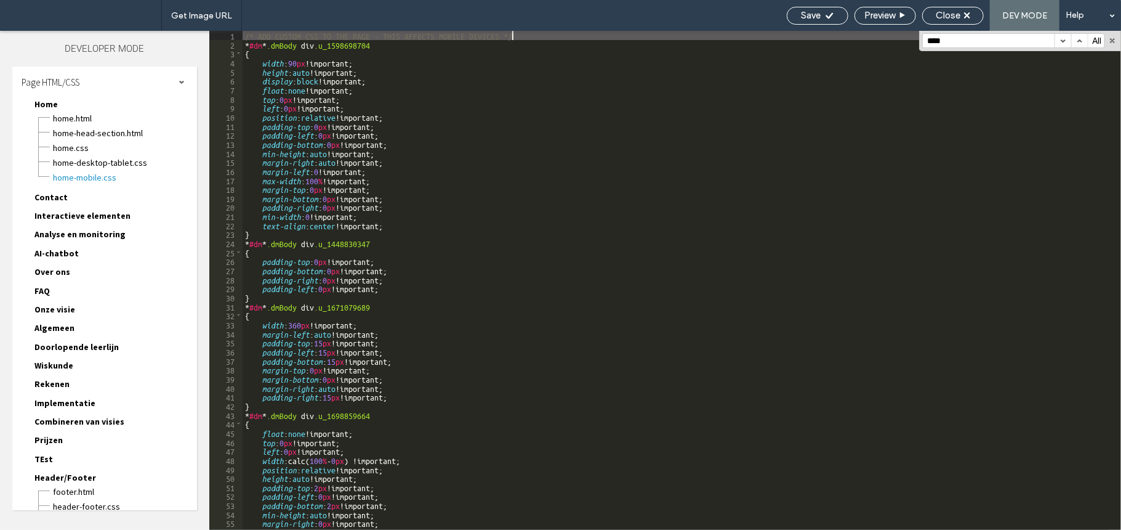
scroll to position [0, 0]
click at [530, 155] on div "/* ADD CUSTOM CSS TO THE PAGE - THIS AFFECTS MOBILE DEVICES */ * #dm * .dmBody …" at bounding box center [676, 289] width 867 height 517
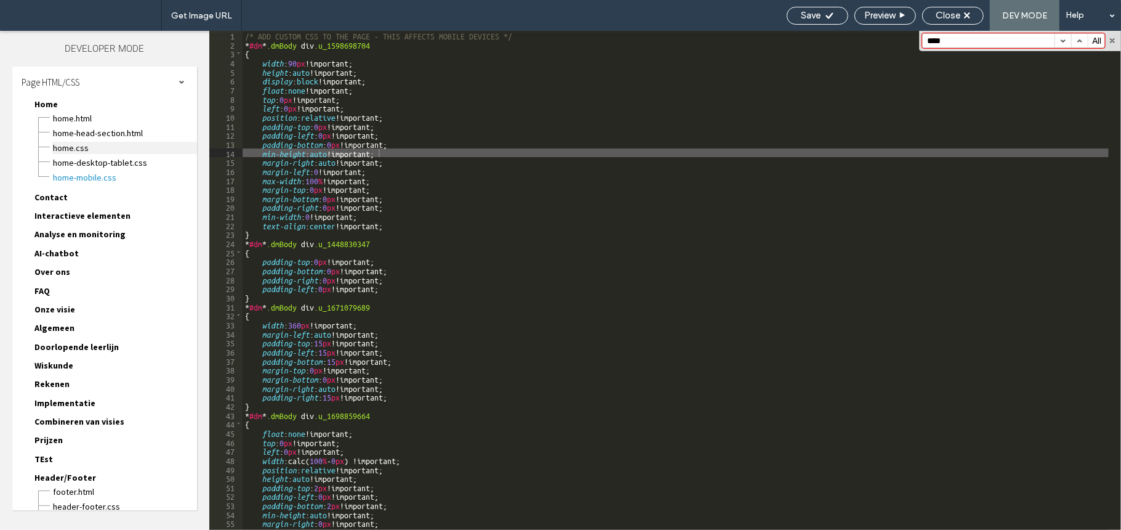
click at [137, 145] on span "Home.css" at bounding box center [124, 148] width 145 height 12
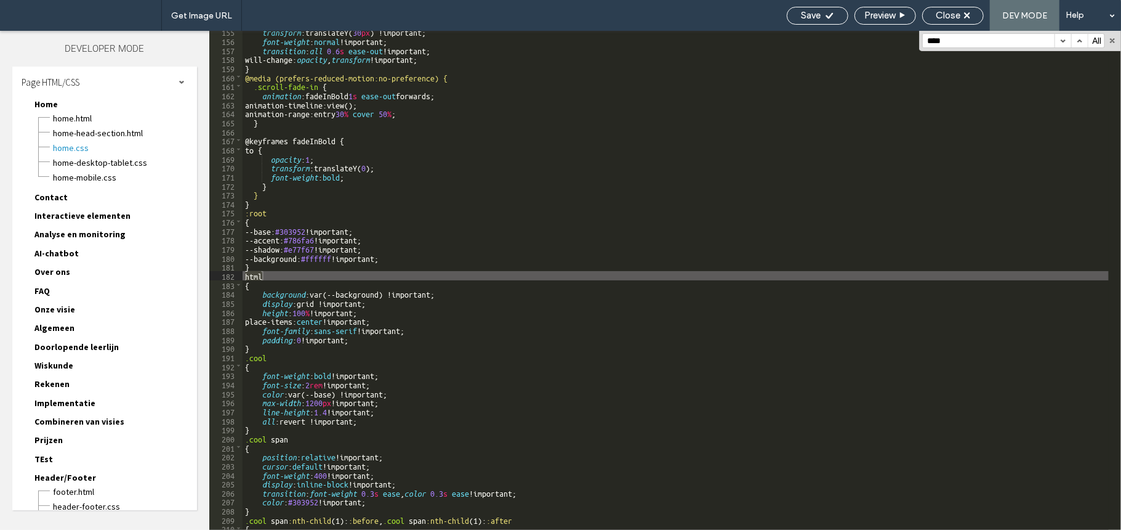
scroll to position [1394, 0]
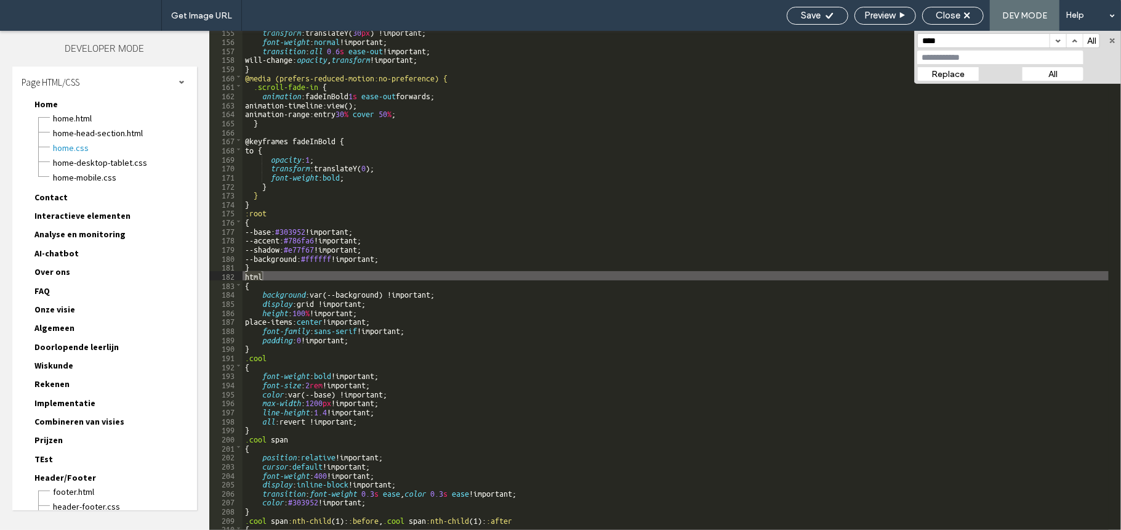
click at [451, 304] on div "transform :translateY( 30 px ) !important; font-weight : normal !important; tra…" at bounding box center [676, 285] width 867 height 517
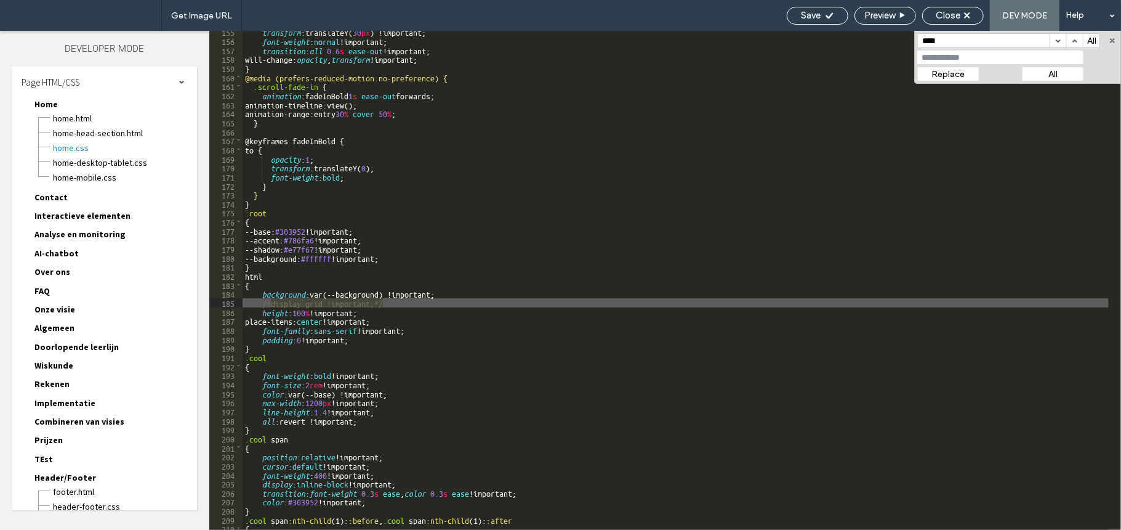
scroll to position [0, 0]
click at [499, 241] on div "transform :translateY( 30 px ) !important; font-weight : normal !important; tra…" at bounding box center [676, 285] width 867 height 517
click at [320, 305] on div "transform :translateY( 30 px ) !important; font-weight : normal !important; tra…" at bounding box center [676, 285] width 867 height 517
click at [315, 306] on div "transform :translateY( 30 px ) !important; font-weight : normal !important; tra…" at bounding box center [676, 285] width 867 height 517
click at [444, 294] on div "transform :translateY( 30 px ) !important; font-weight : normal !important; tra…" at bounding box center [676, 285] width 867 height 517
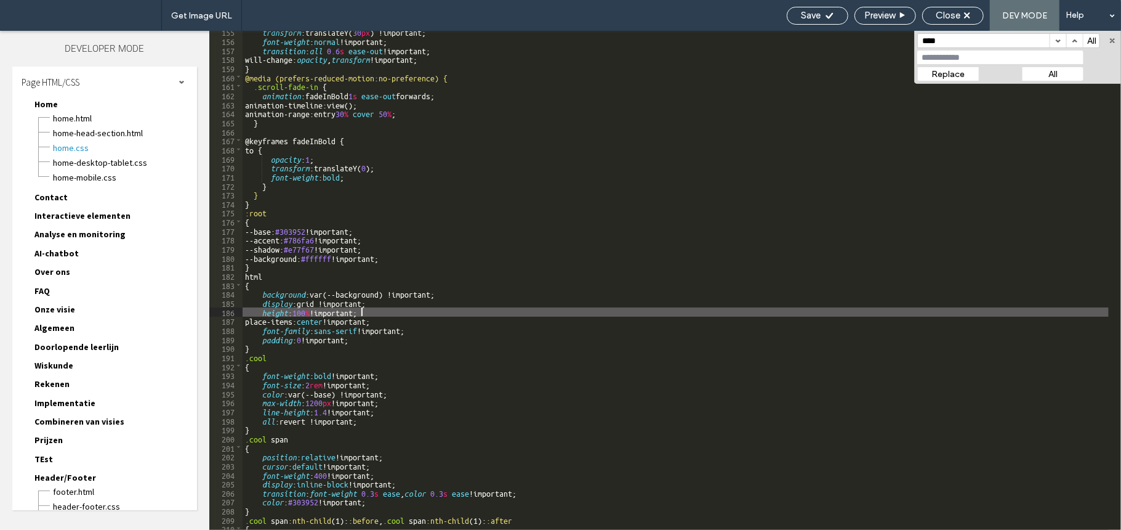
click at [833, 314] on div "transform :translateY( 30 px ) !important; font-weight : normal !important; tra…" at bounding box center [676, 285] width 867 height 517
click at [941, 10] on span "Close" at bounding box center [948, 15] width 25 height 11
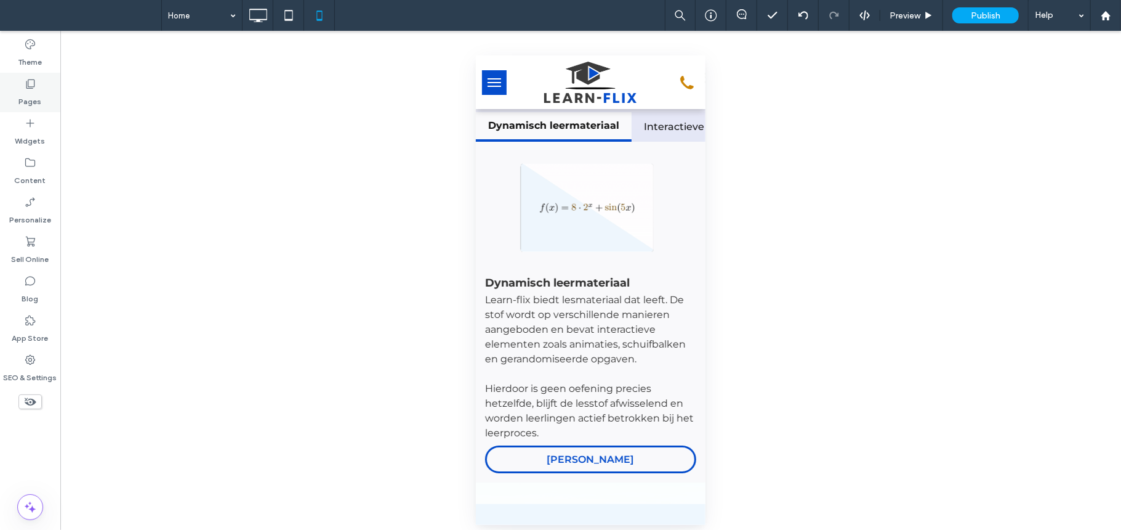
click at [32, 90] on label "Pages" at bounding box center [30, 98] width 23 height 17
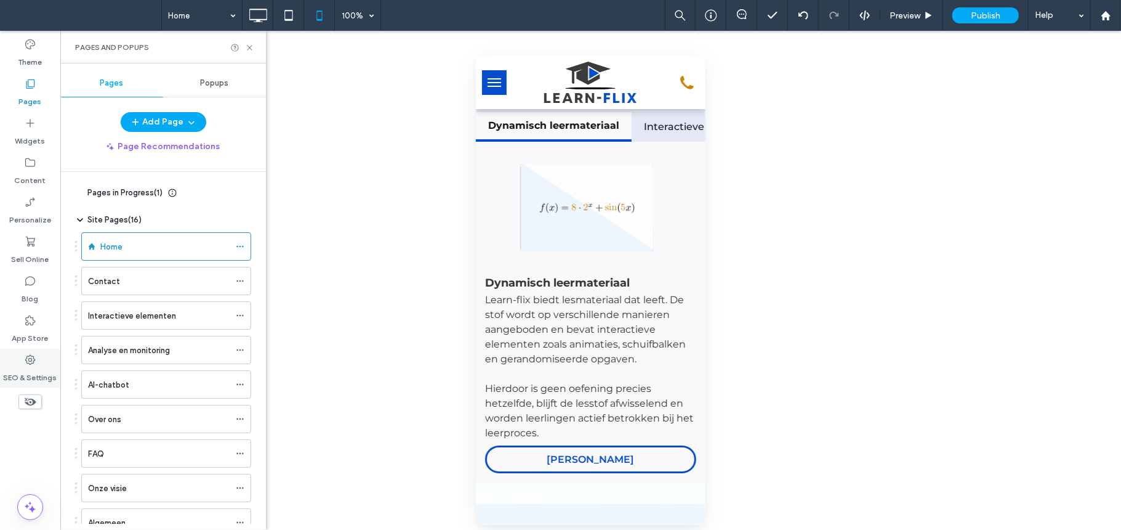
click at [26, 373] on label "SEO & Settings" at bounding box center [31, 374] width 54 height 17
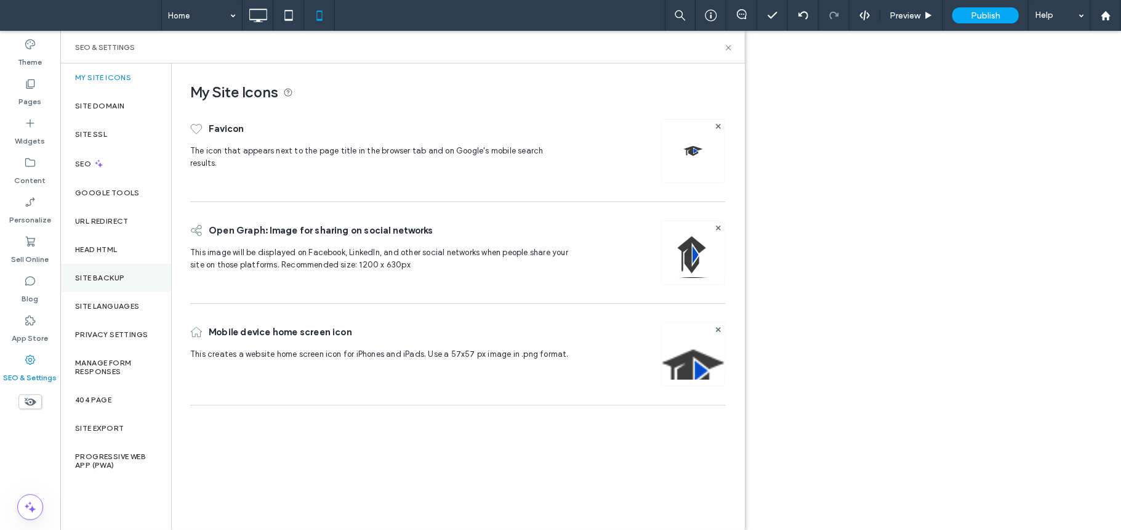
click at [119, 278] on label "Site Backup" at bounding box center [99, 277] width 49 height 9
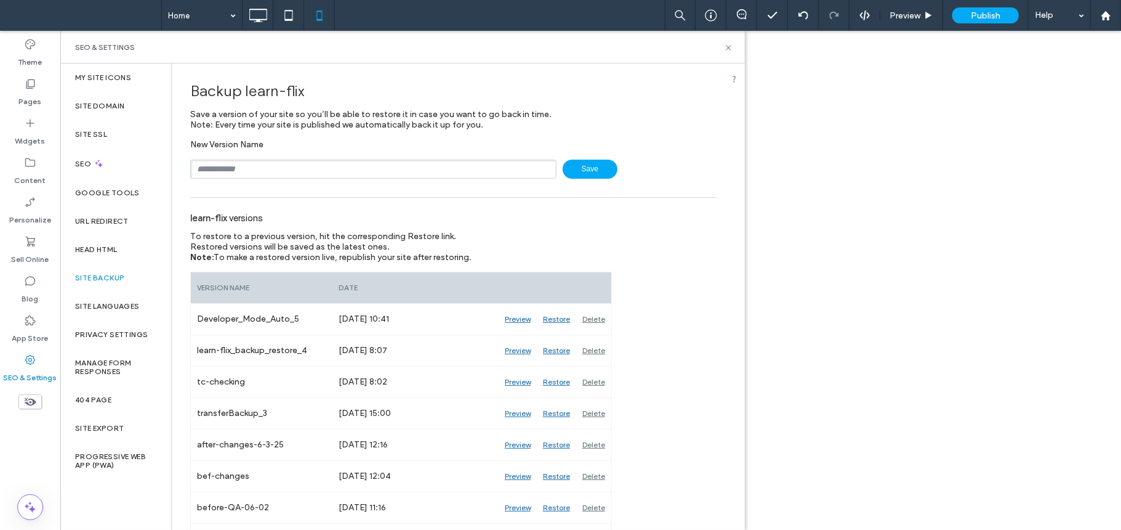
click at [255, 177] on input "text" at bounding box center [373, 169] width 366 height 19
type input "*******"
